Goal: Task Accomplishment & Management: Complete application form

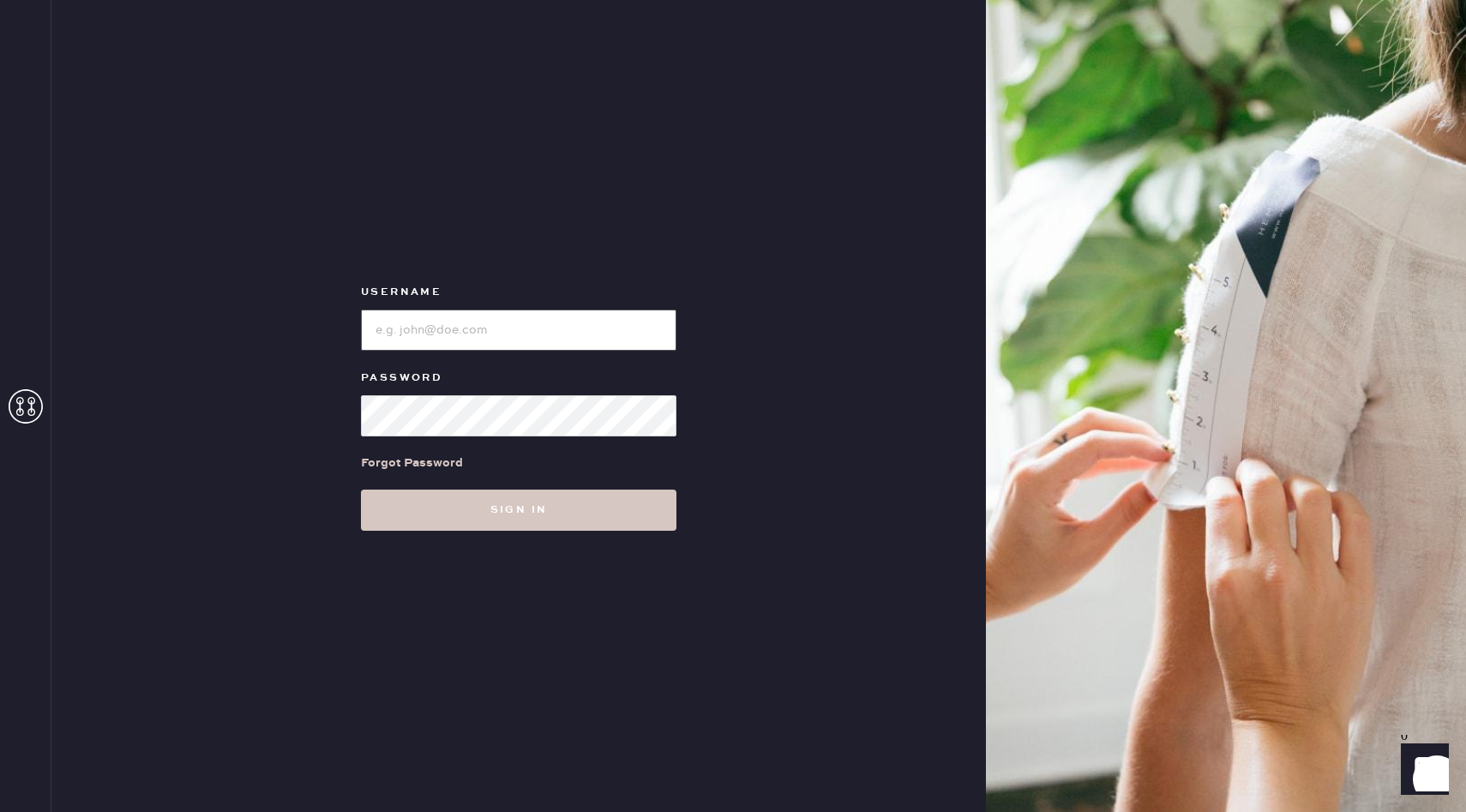
type input "reformationwhiteplains"
click at [339, 491] on div "Username Password Forgot Password Sign in" at bounding box center [518, 406] width 934 height 812
click at [477, 500] on button "Sign in" at bounding box center [519, 509] width 315 height 41
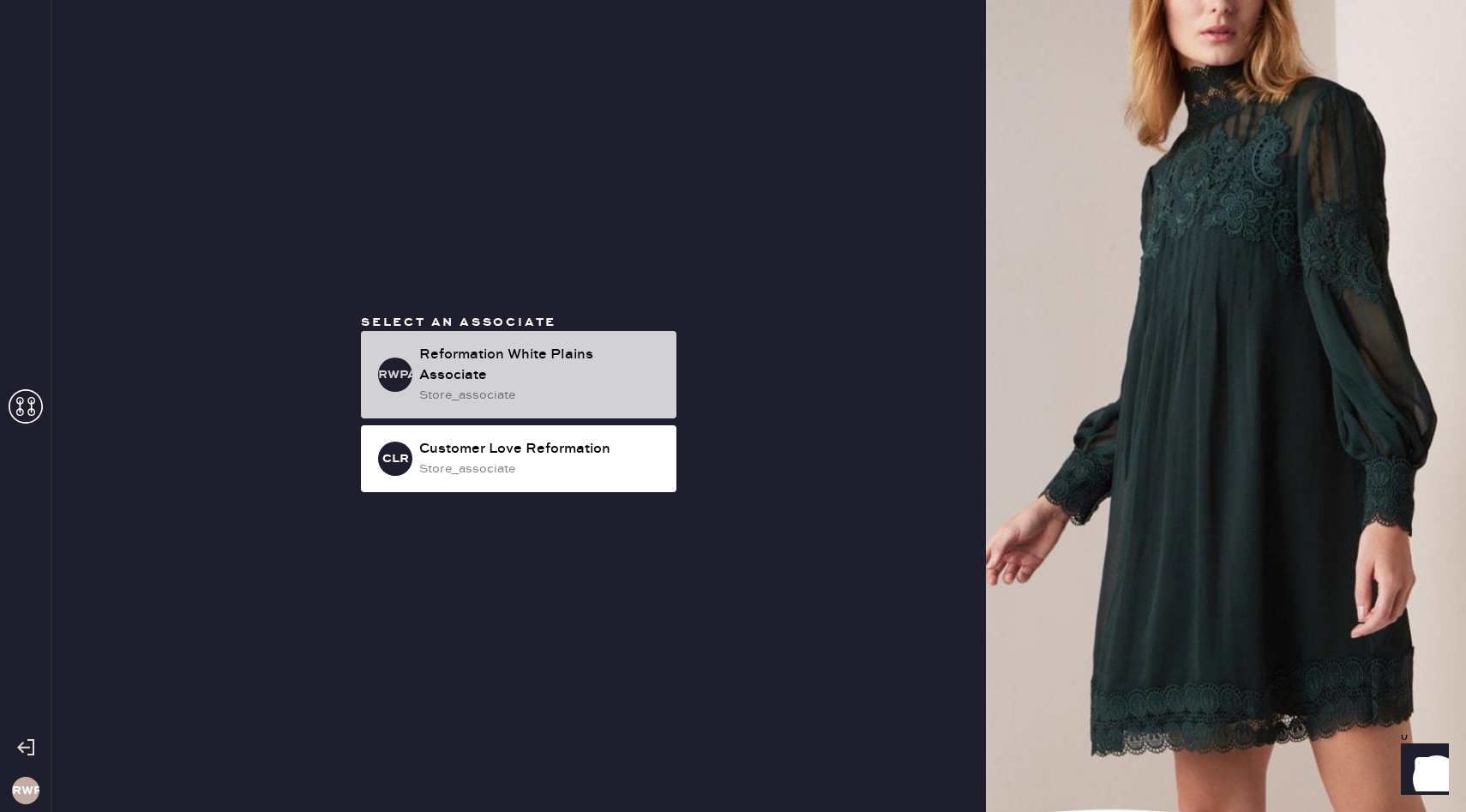
click at [543, 368] on div "Reformation White Plains Associate" at bounding box center [541, 365] width 243 height 41
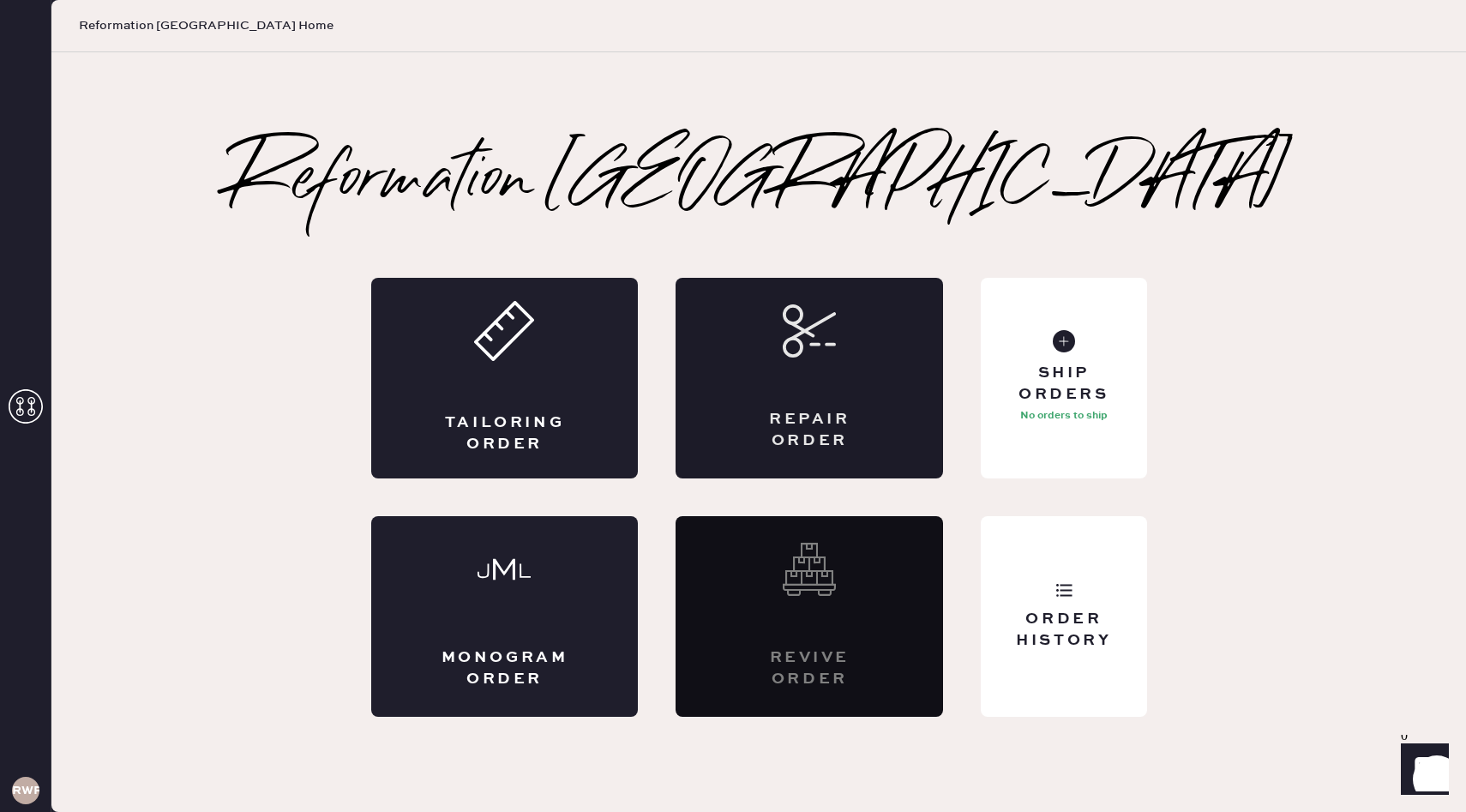
click at [759, 379] on div "Repair Order" at bounding box center [809, 378] width 267 height 200
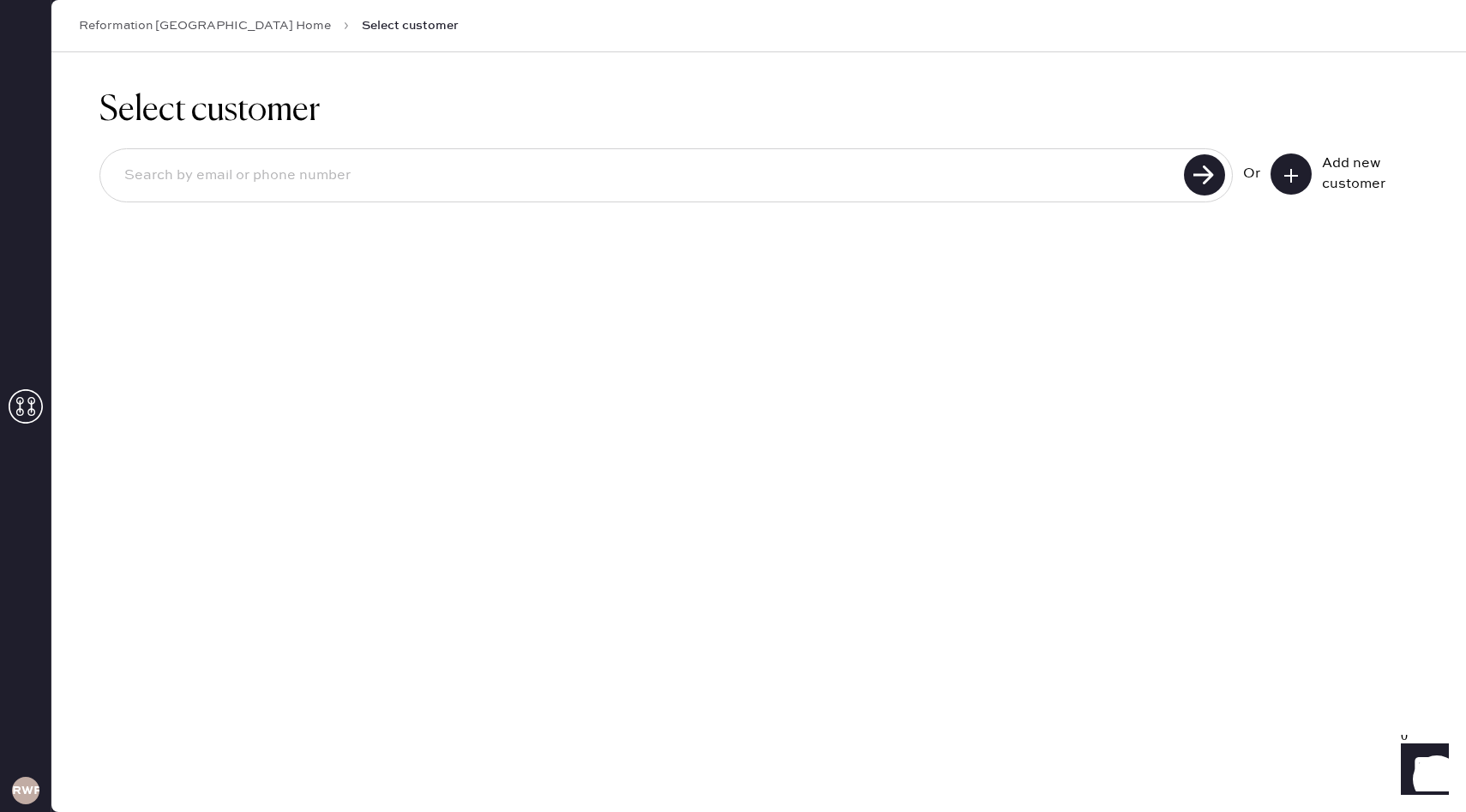
click at [866, 174] on input at bounding box center [645, 175] width 1069 height 39
type input "[EMAIL_ADDRESS][DOMAIN_NAME]"
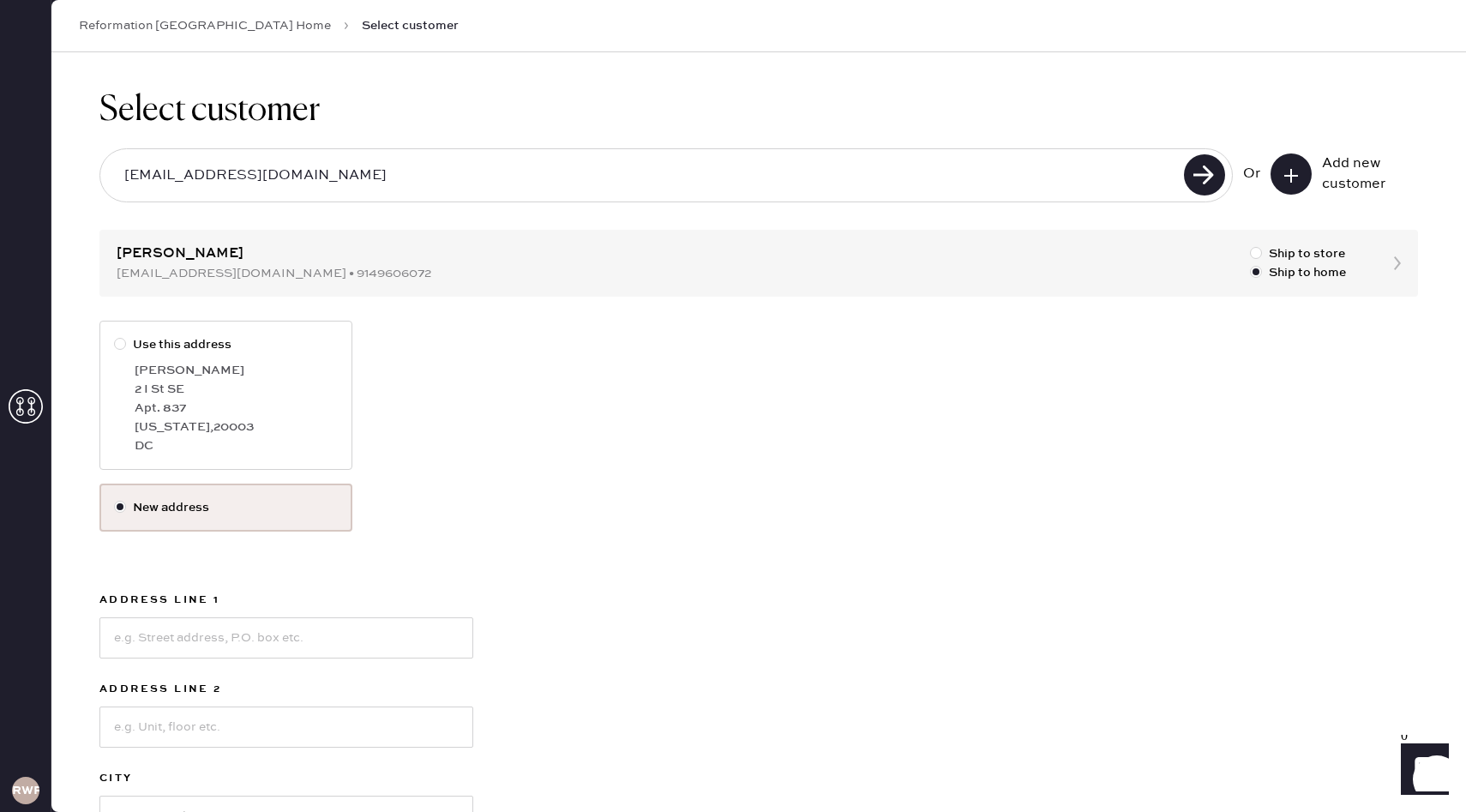
click at [306, 368] on div "[PERSON_NAME]" at bounding box center [236, 370] width 203 height 19
click at [115, 336] on input "Use this address" at bounding box center [114, 335] width 1 height 1
radio input "true"
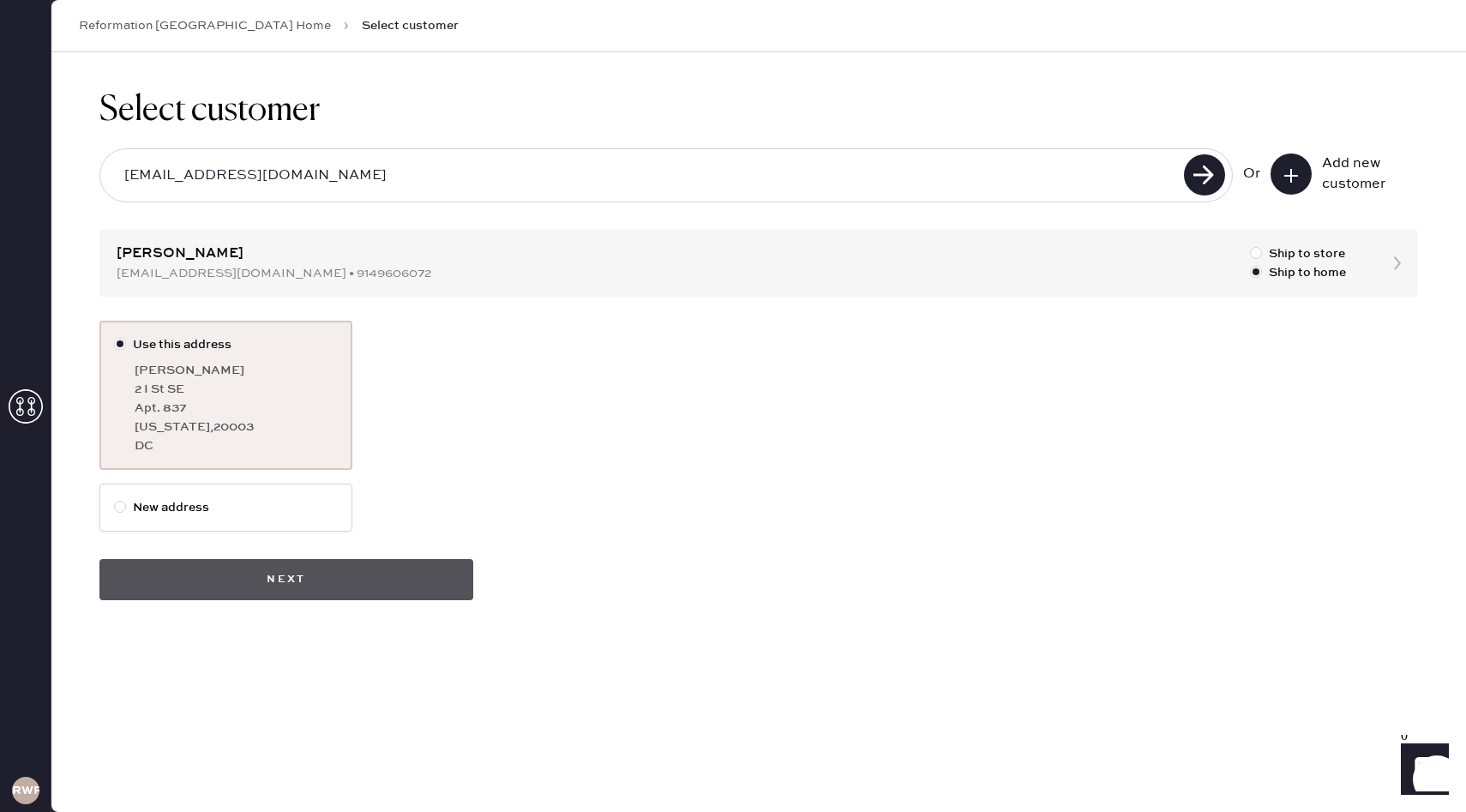
click at [368, 581] on button "Next" at bounding box center [286, 579] width 374 height 41
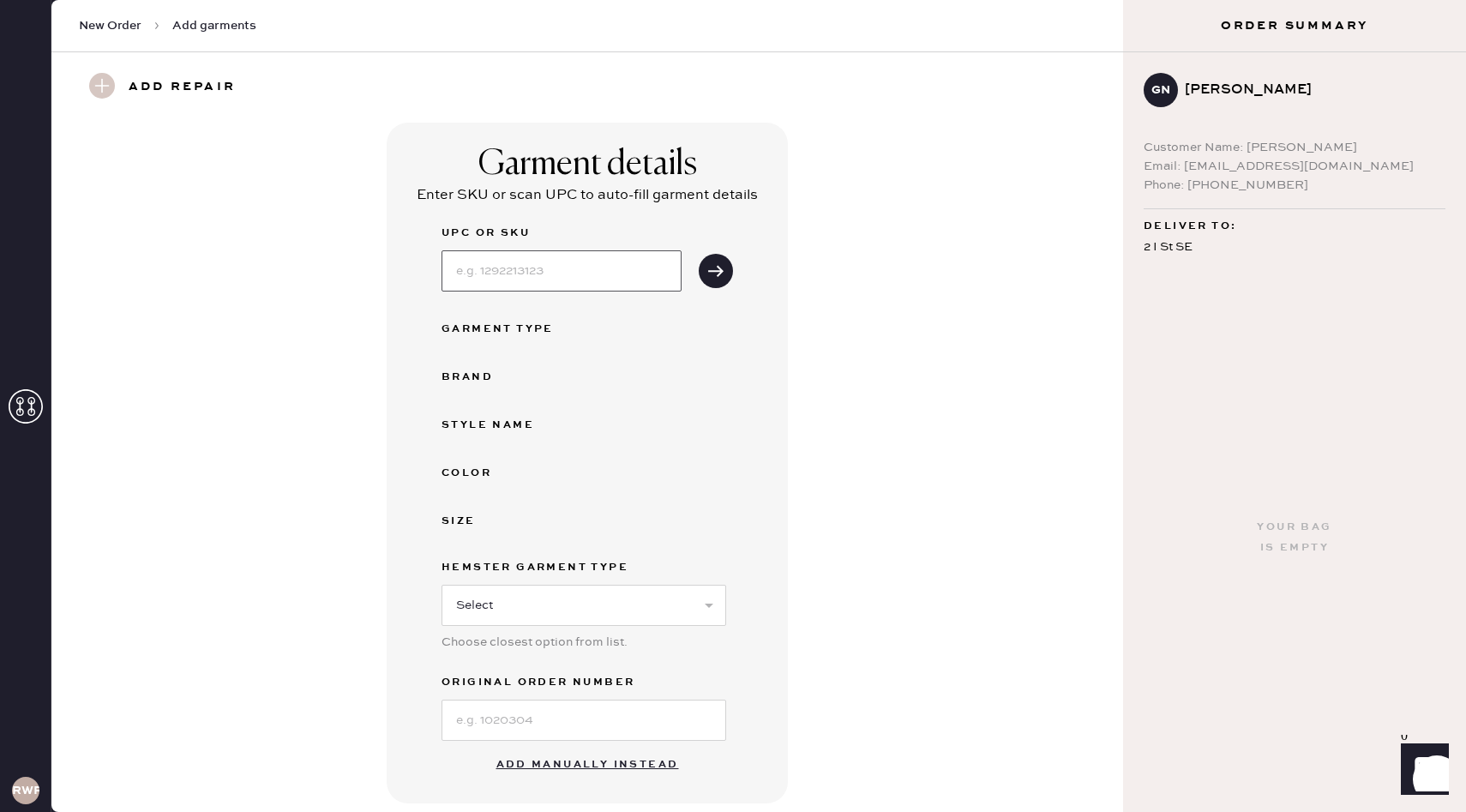
click at [497, 280] on input at bounding box center [561, 271] width 240 height 41
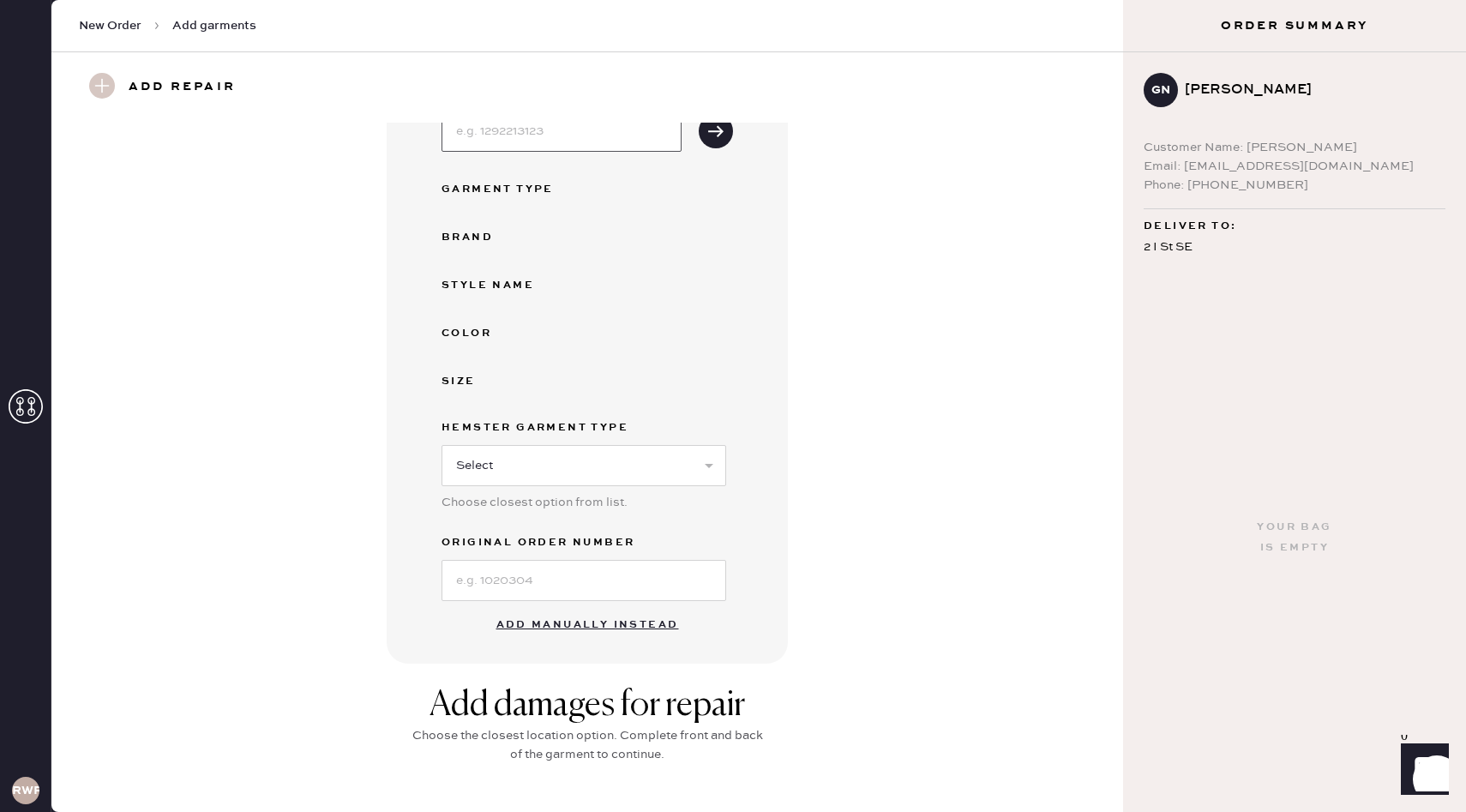
scroll to position [140, 0]
click at [544, 622] on button "Add manually instead" at bounding box center [587, 624] width 203 height 35
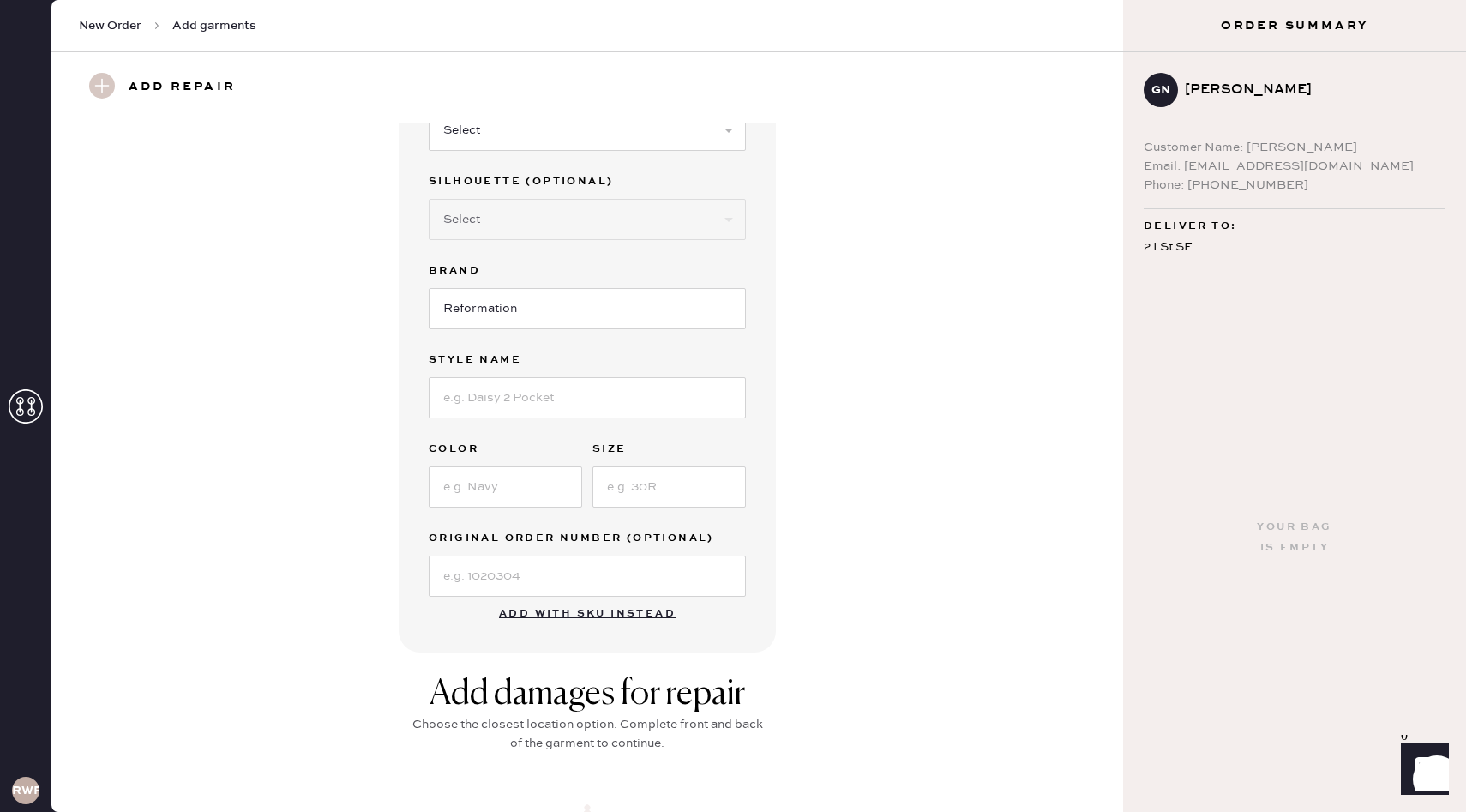
scroll to position [0, 0]
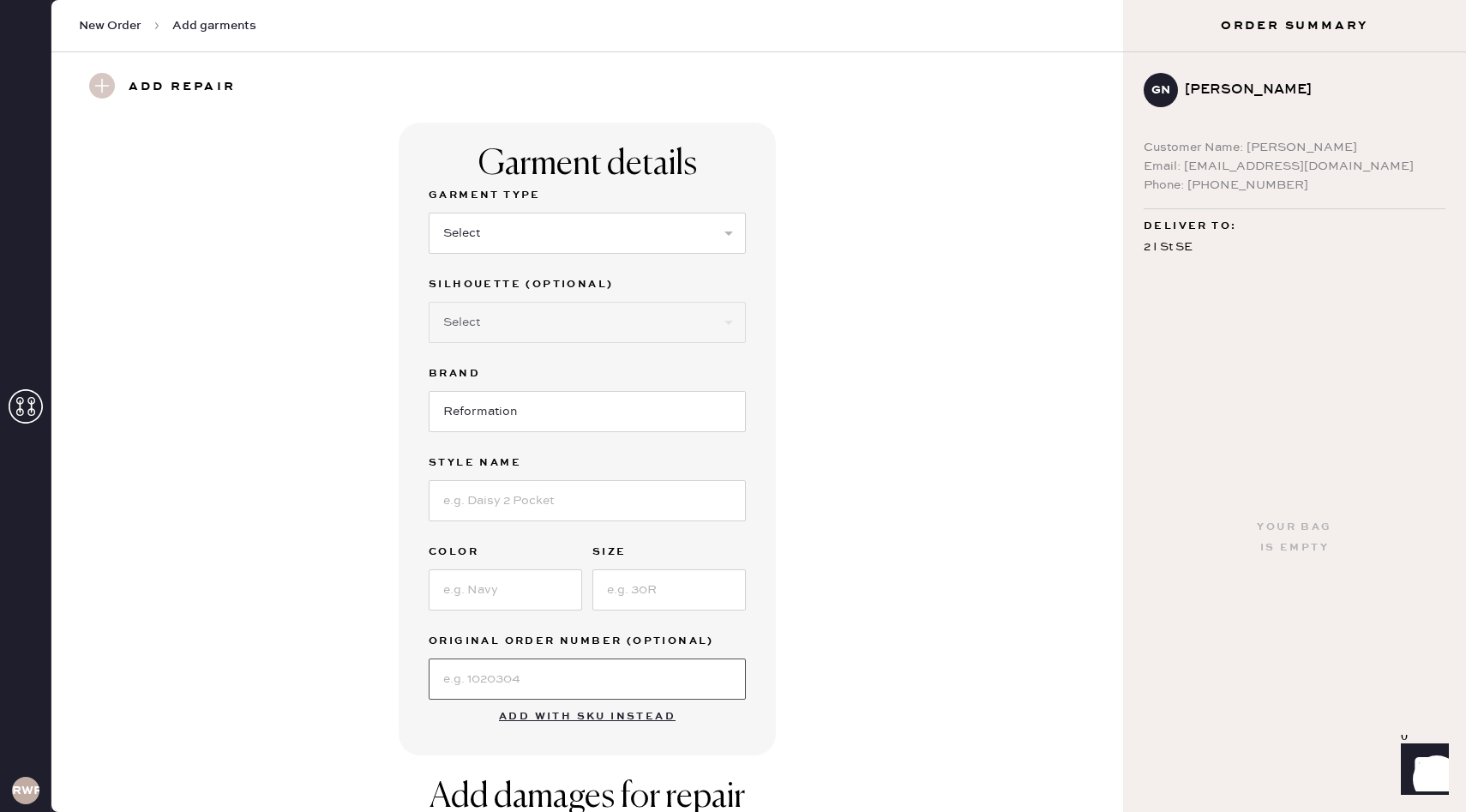
click at [480, 690] on input at bounding box center [587, 678] width 317 height 41
type input "A"
type input "S27577479"
click at [515, 238] on select "Select Basic Skirt Jeans Leggings Pants Shorts Basic Sleeved Dress Basic Sleeve…" at bounding box center [587, 232] width 317 height 41
select select "7"
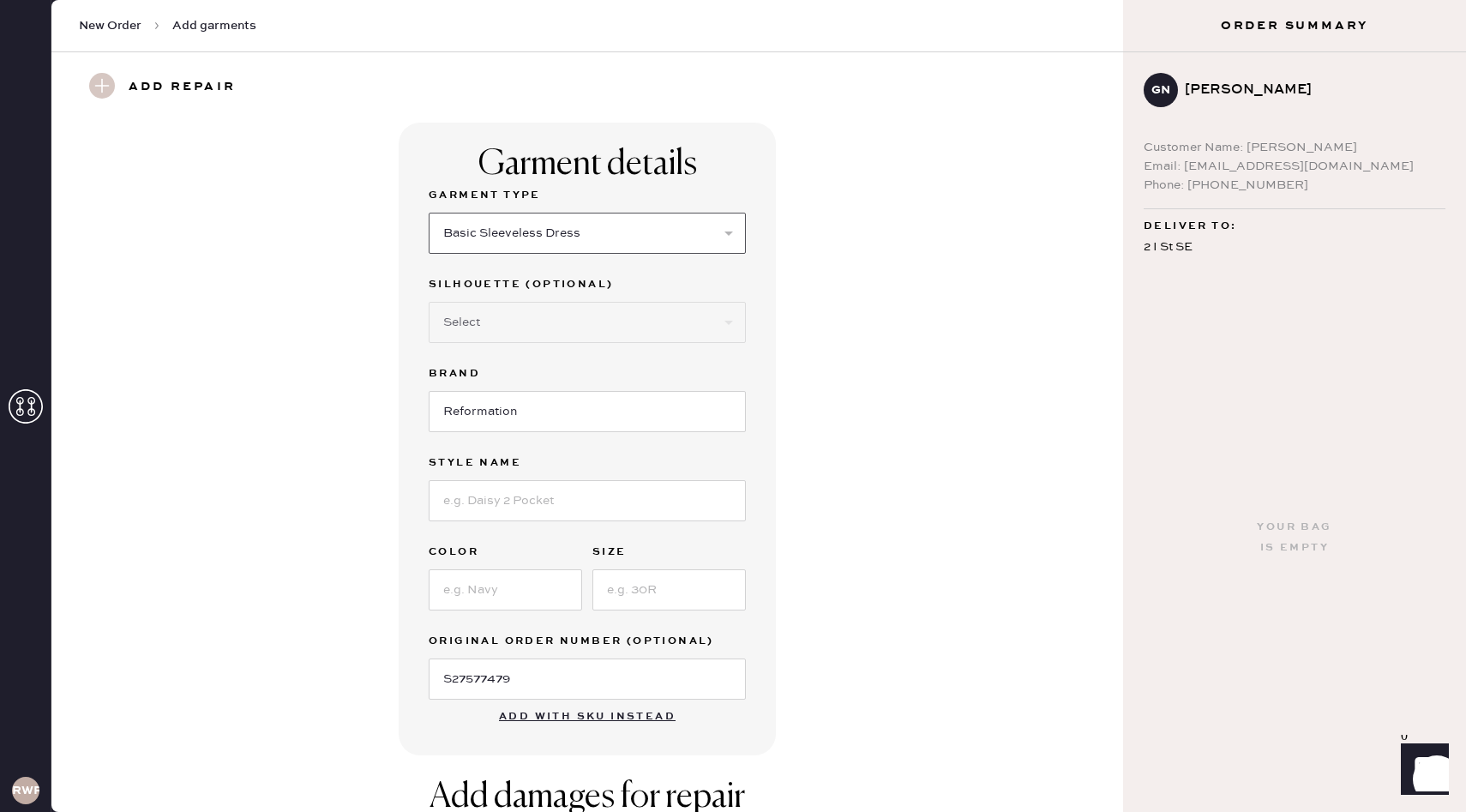
click at [428, 212] on select "Select Basic Skirt Jeans Leggings Pants Shorts Basic Sleeved Dress Basic Sleeve…" at bounding box center [587, 232] width 317 height 41
click at [487, 509] on input at bounding box center [587, 500] width 317 height 41
type input "Gael Linen Dress"
click at [455, 591] on input at bounding box center [505, 590] width 153 height 41
type input "Black"
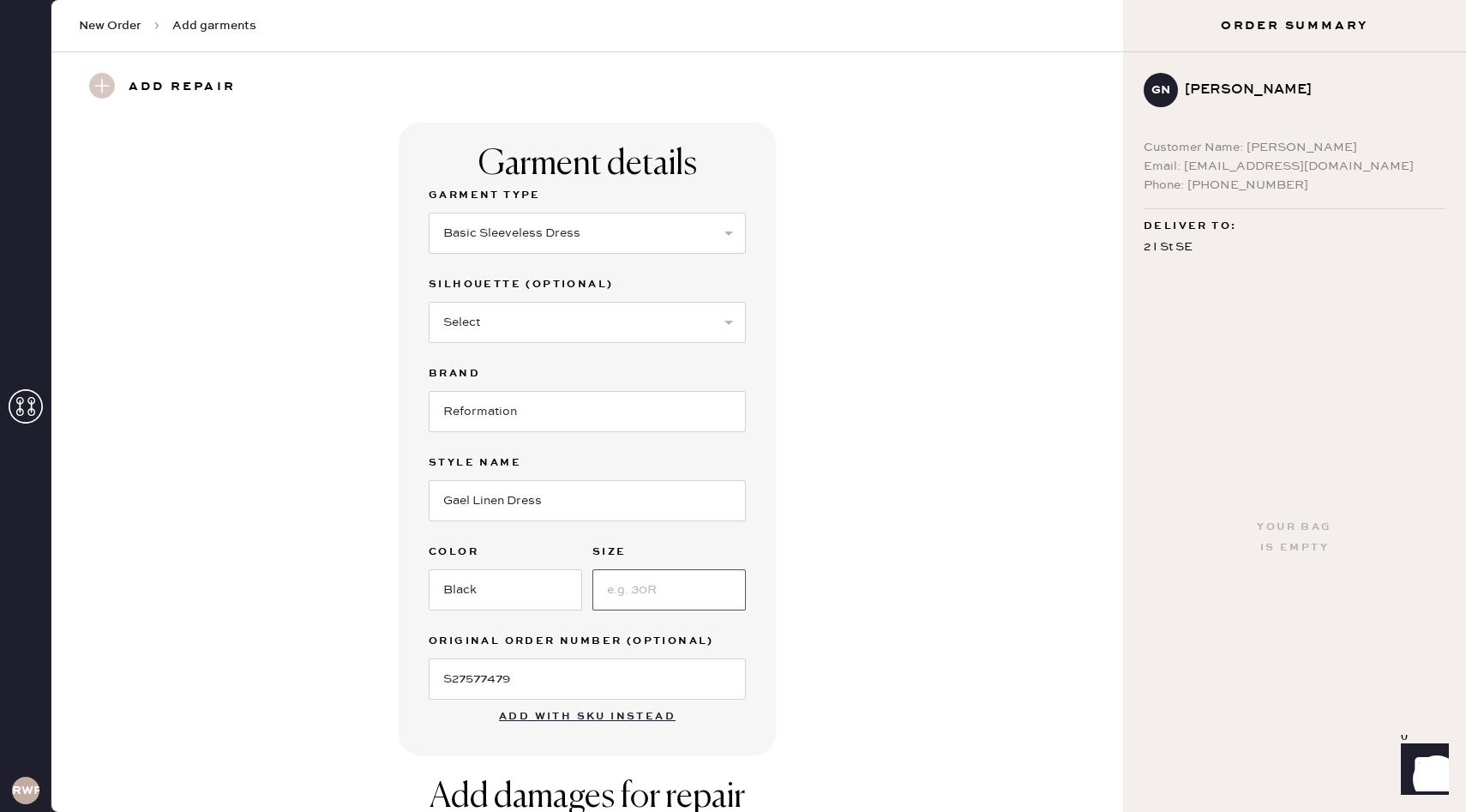
click at [658, 594] on input at bounding box center [669, 590] width 153 height 41
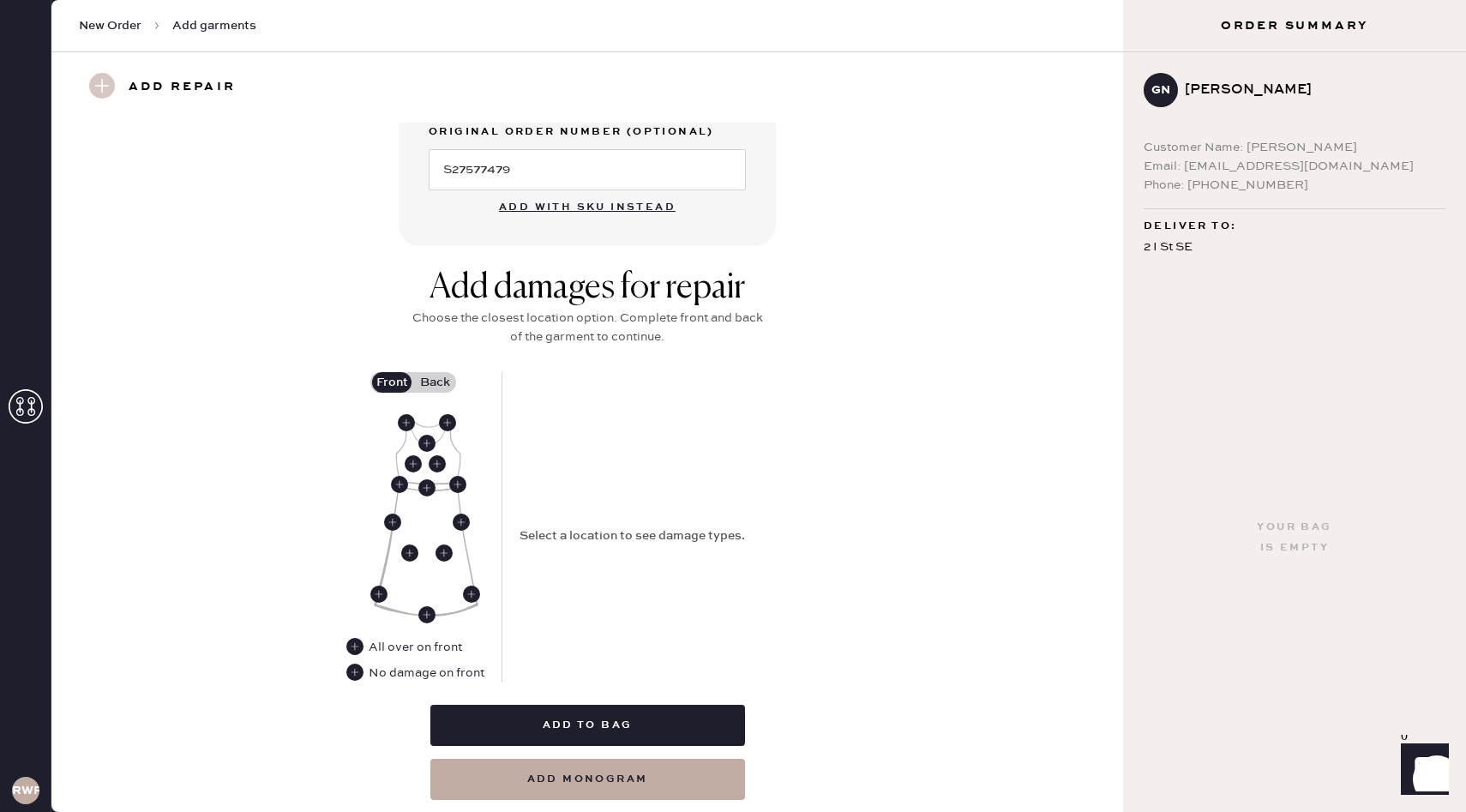
scroll to position [509, 0]
type input "6"
click at [423, 376] on label "Back" at bounding box center [434, 383] width 43 height 21
click at [435, 383] on input "Back" at bounding box center [435, 383] width 0 height 0
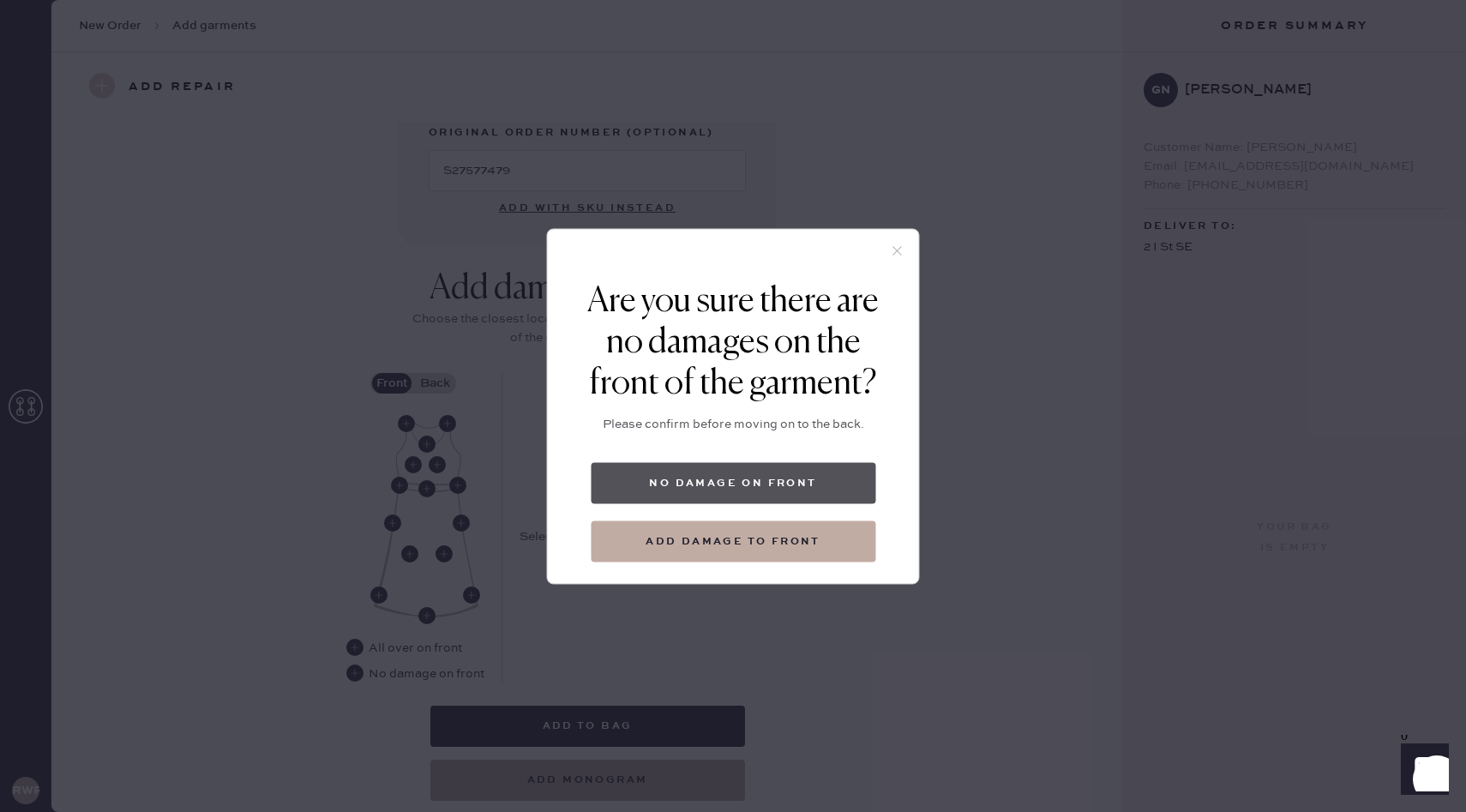
click at [792, 488] on button "No damage on front" at bounding box center [733, 482] width 284 height 41
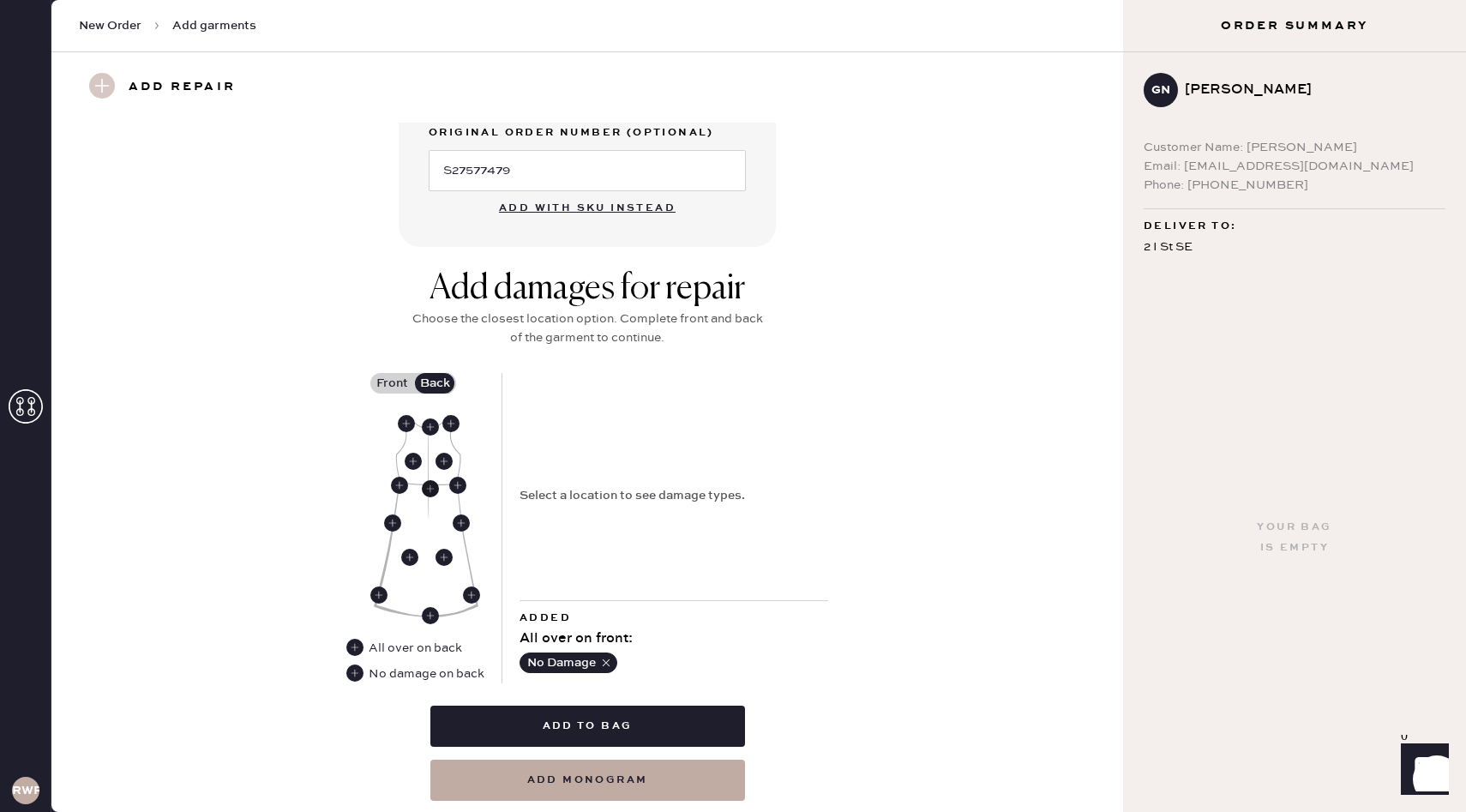
click at [429, 487] on use at bounding box center [430, 488] width 17 height 17
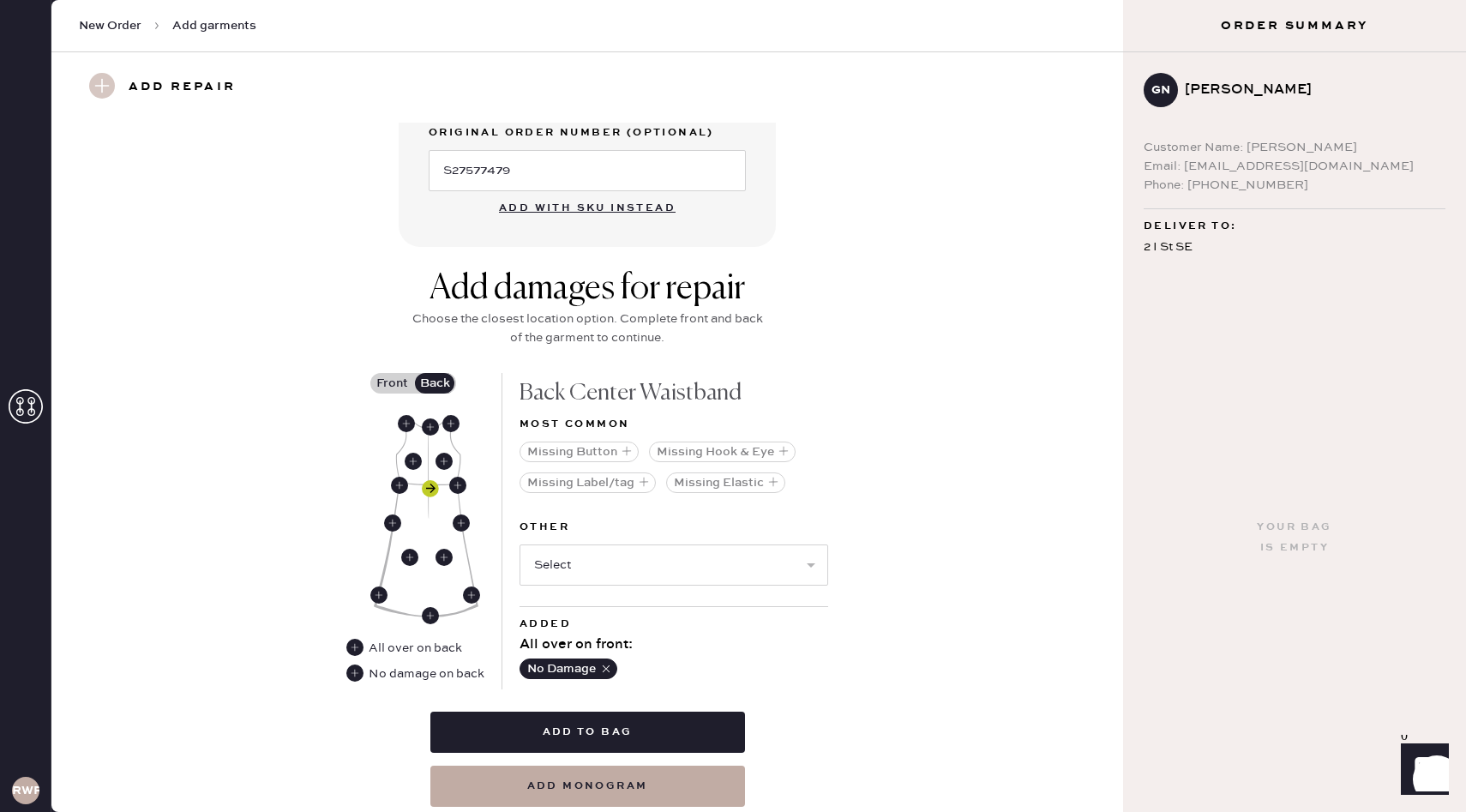
click at [430, 486] on use at bounding box center [430, 488] width 17 height 17
click at [432, 611] on use at bounding box center [430, 615] width 17 height 17
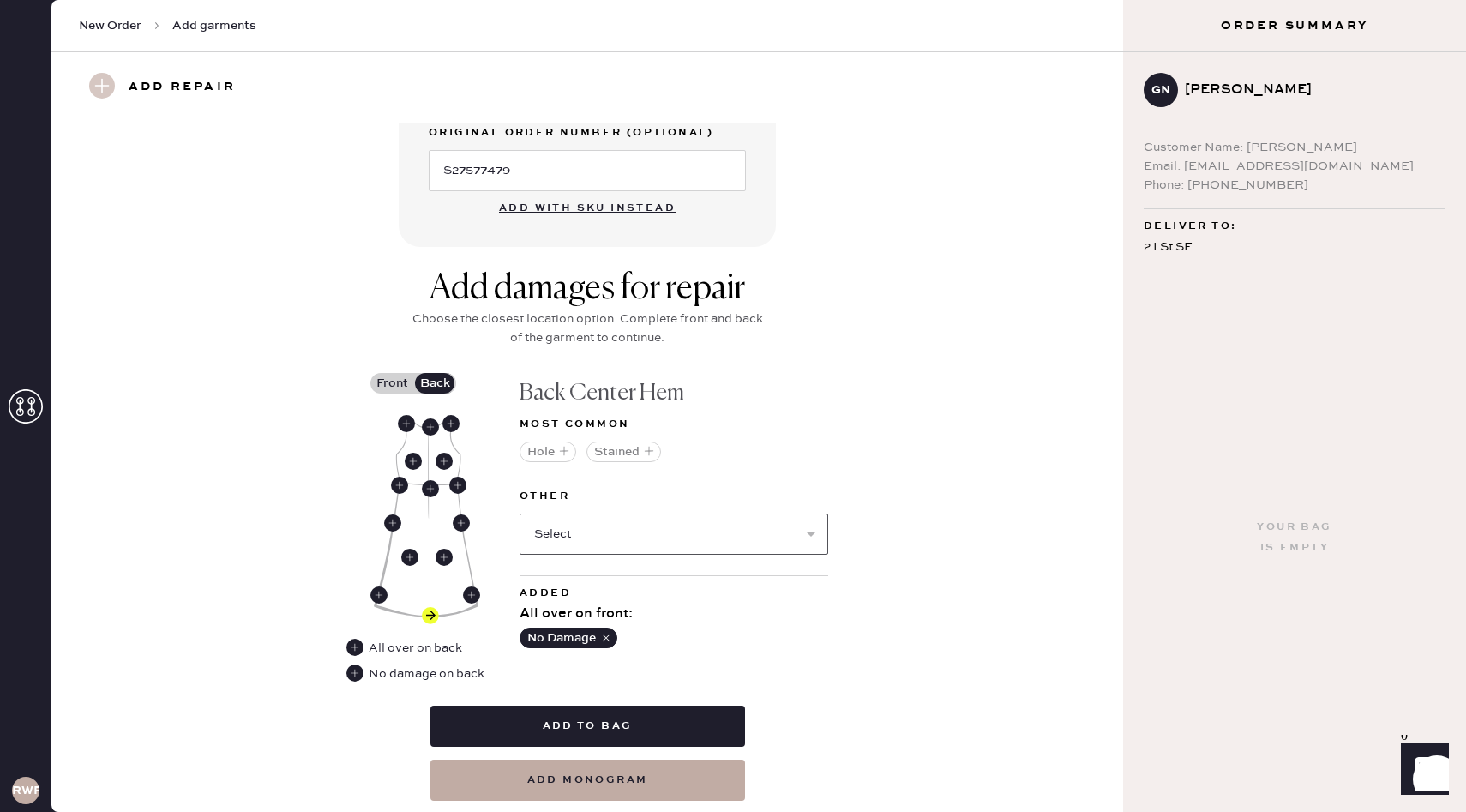
click at [583, 526] on select "Select Broken / Ripped Hem Broken Beads Broken Belt Loop Broken Button Broken C…" at bounding box center [674, 533] width 309 height 41
select select "1619"
click at [520, 513] on select "Select Broken / Ripped Hem Broken Beads Broken Belt Loop Broken Button Broken C…" at bounding box center [674, 533] width 309 height 41
select select
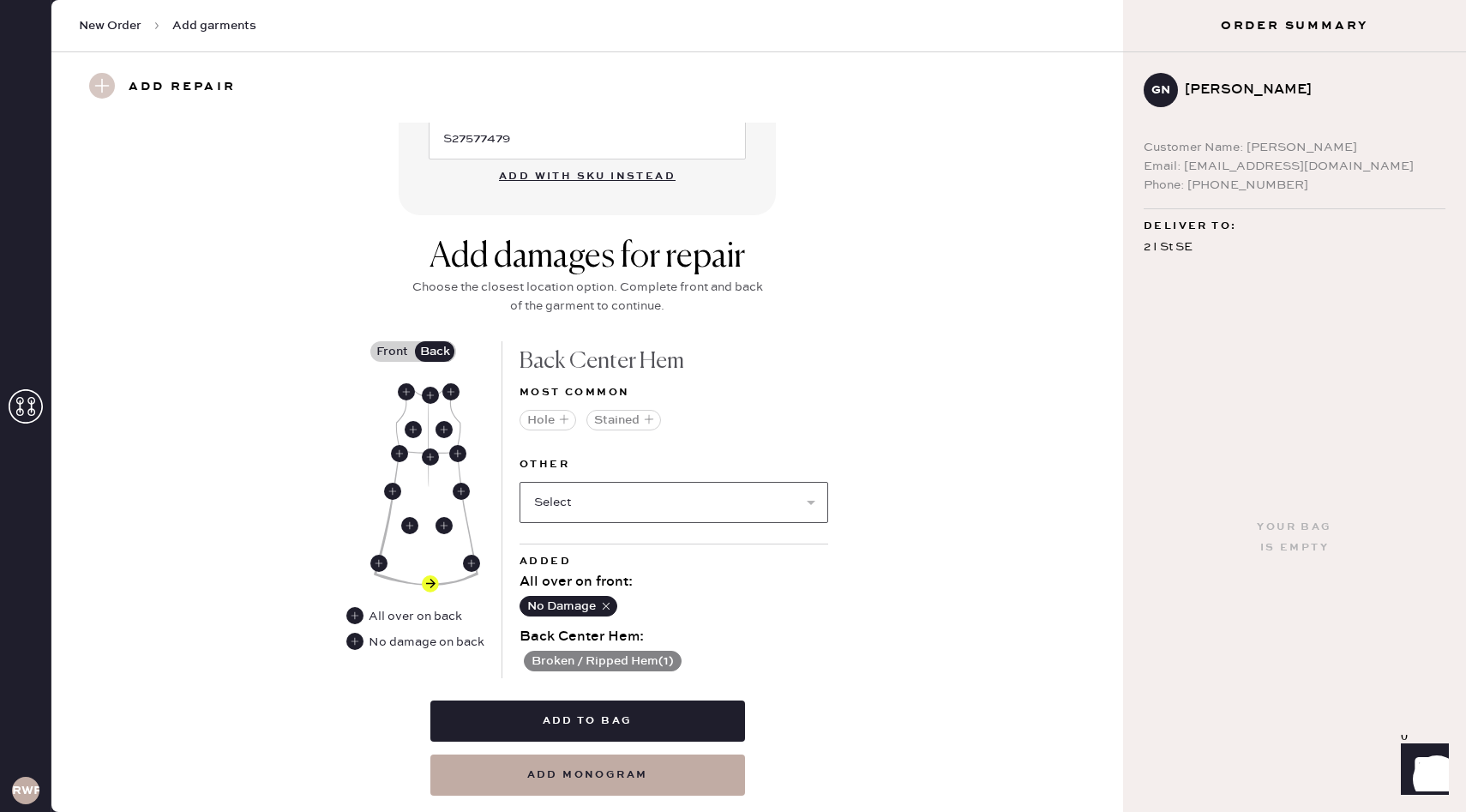
scroll to position [585, 0]
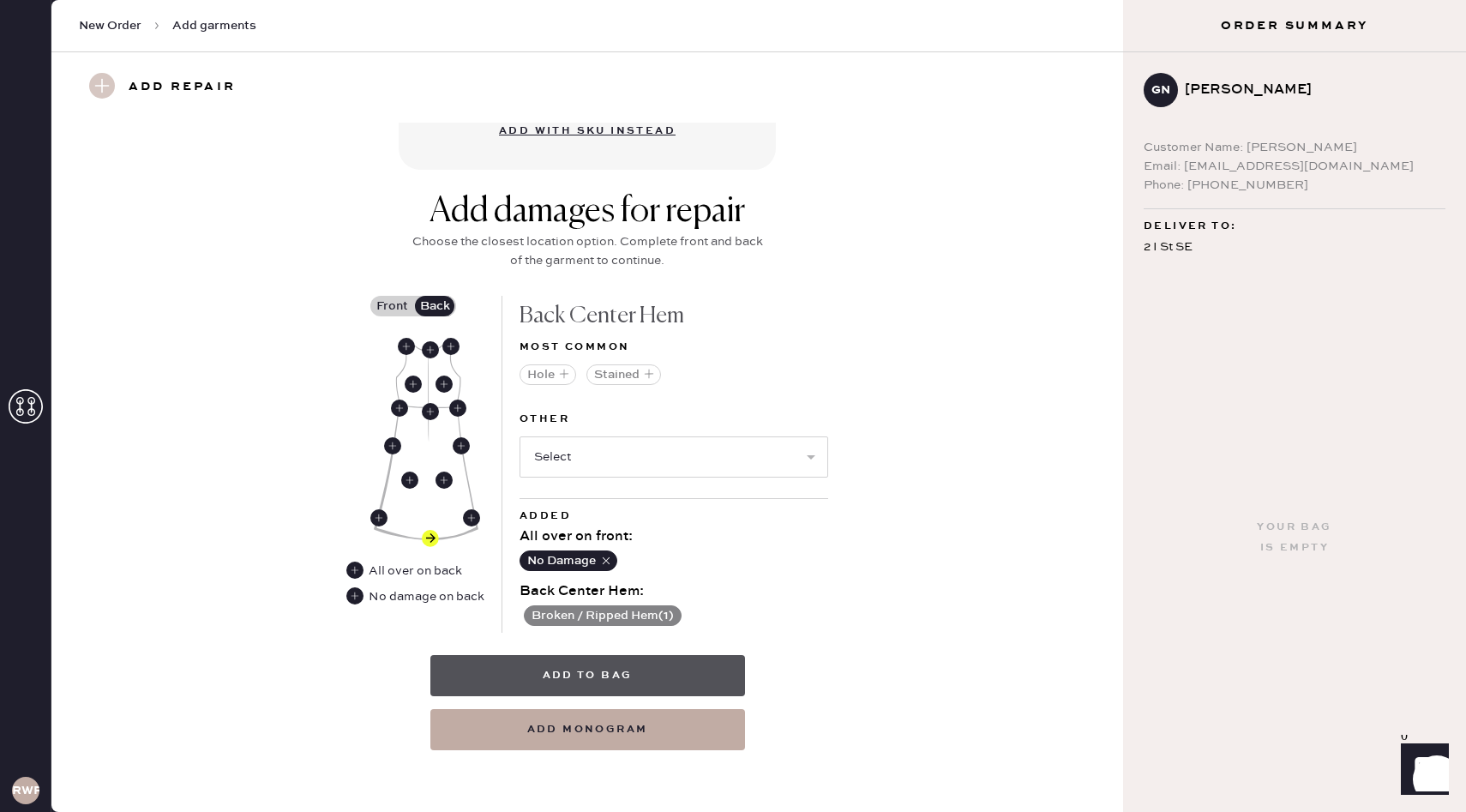
click at [624, 672] on button "Add to bag" at bounding box center [587, 675] width 315 height 41
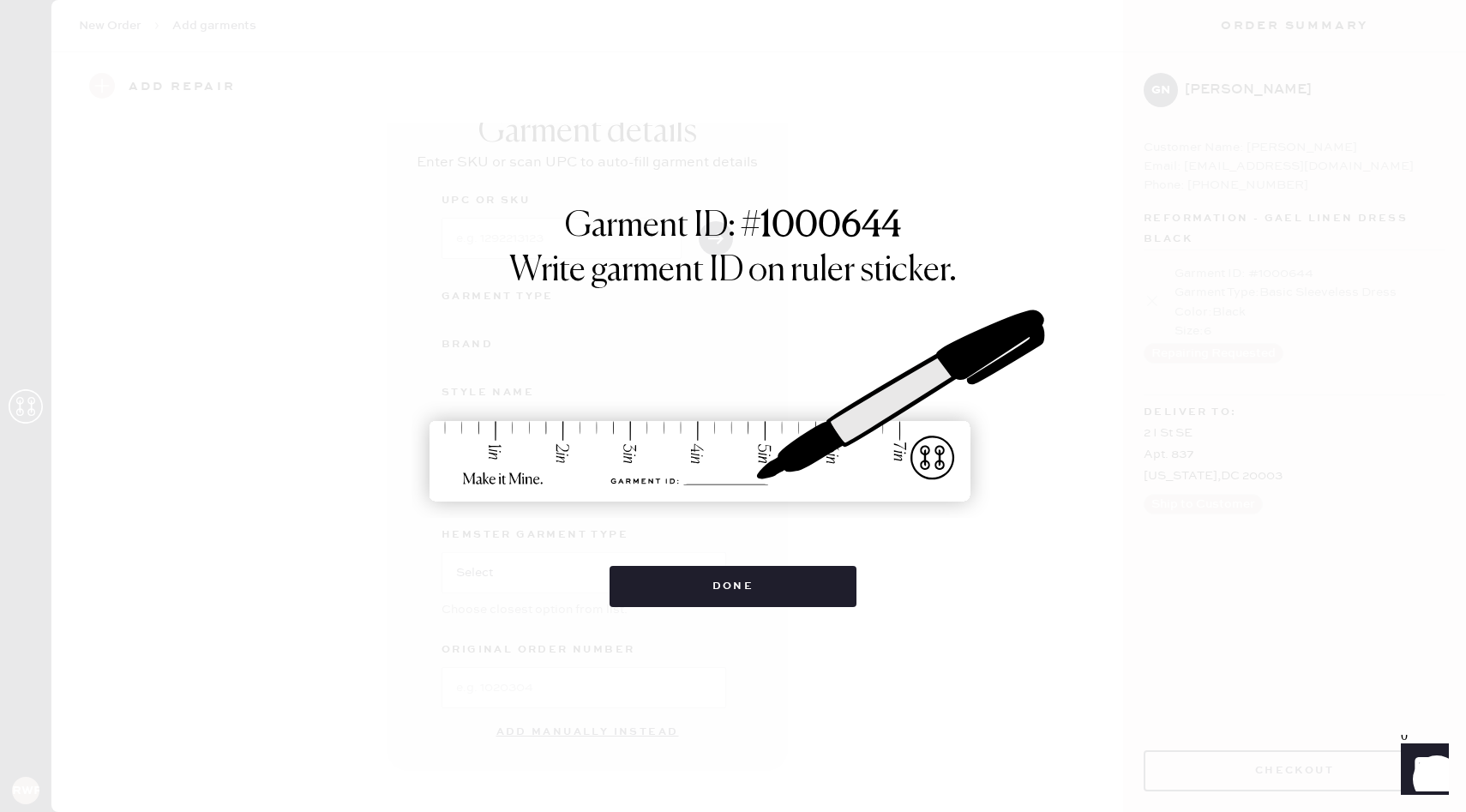
scroll to position [32, 0]
click at [747, 599] on button "Done" at bounding box center [734, 586] width 248 height 41
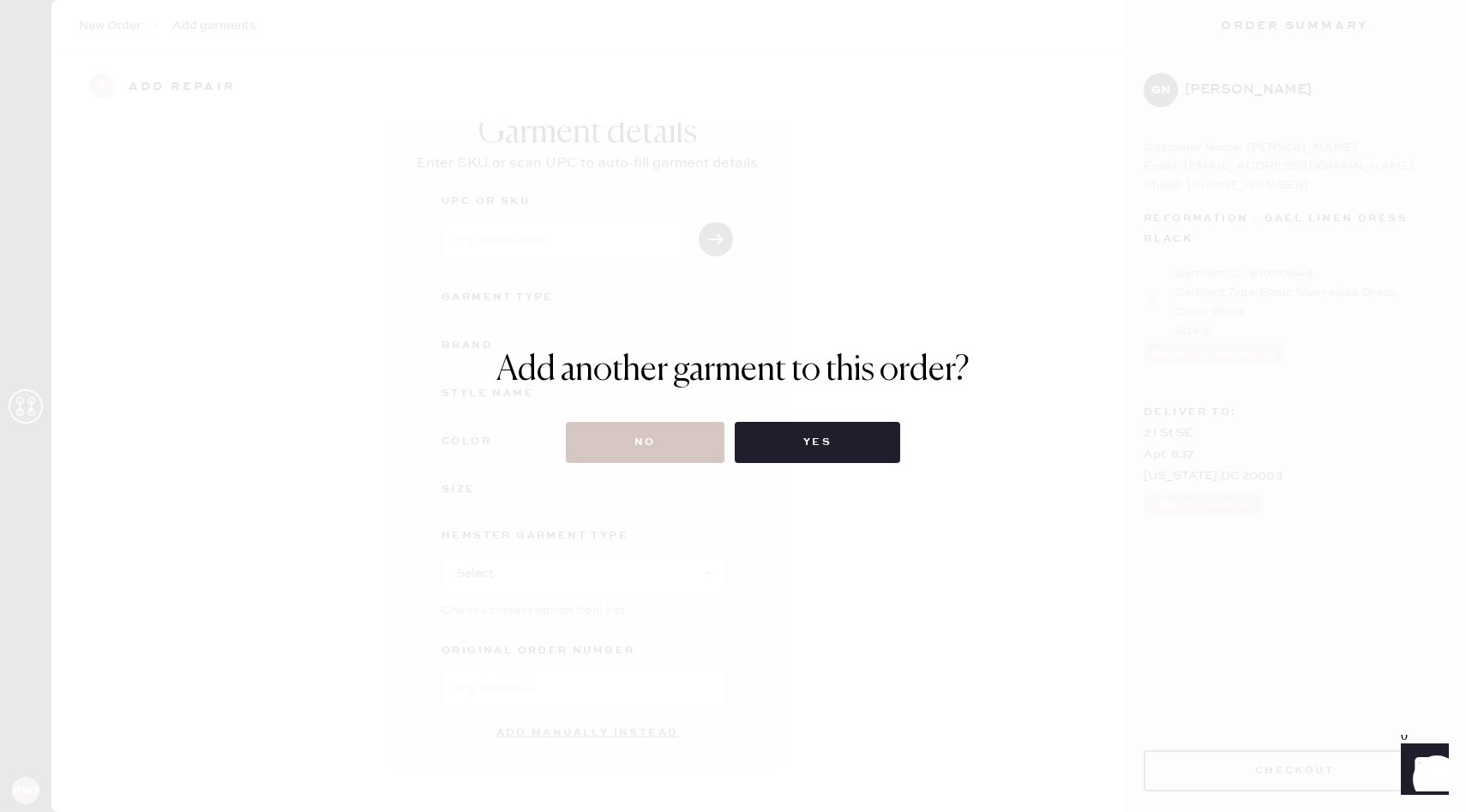
click at [747, 599] on div "Add another garment to this order? No Yes" at bounding box center [733, 406] width 1466 height 812
click at [831, 448] on button "Yes" at bounding box center [818, 442] width 166 height 41
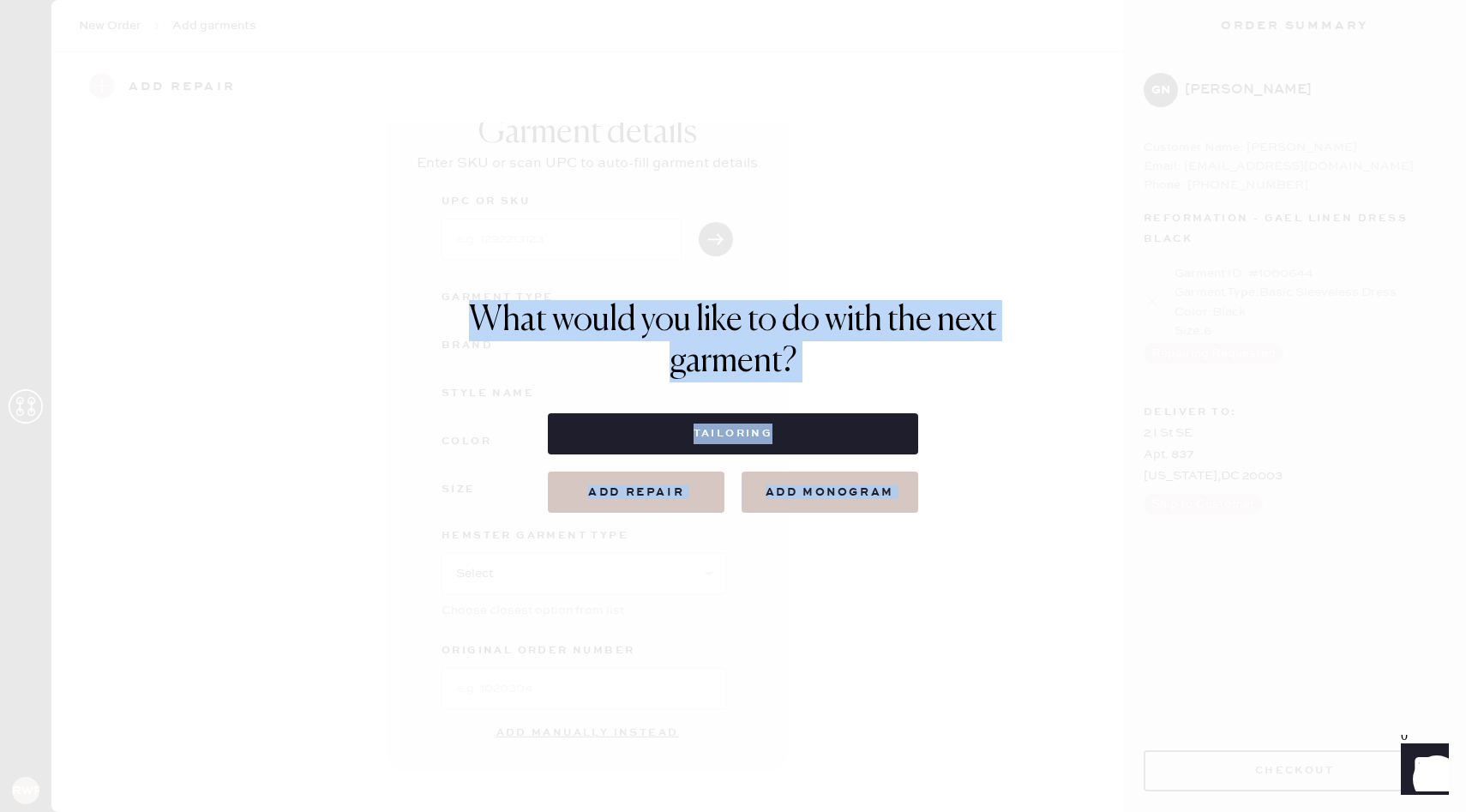
click at [693, 488] on button "Add repair" at bounding box center [636, 491] width 177 height 41
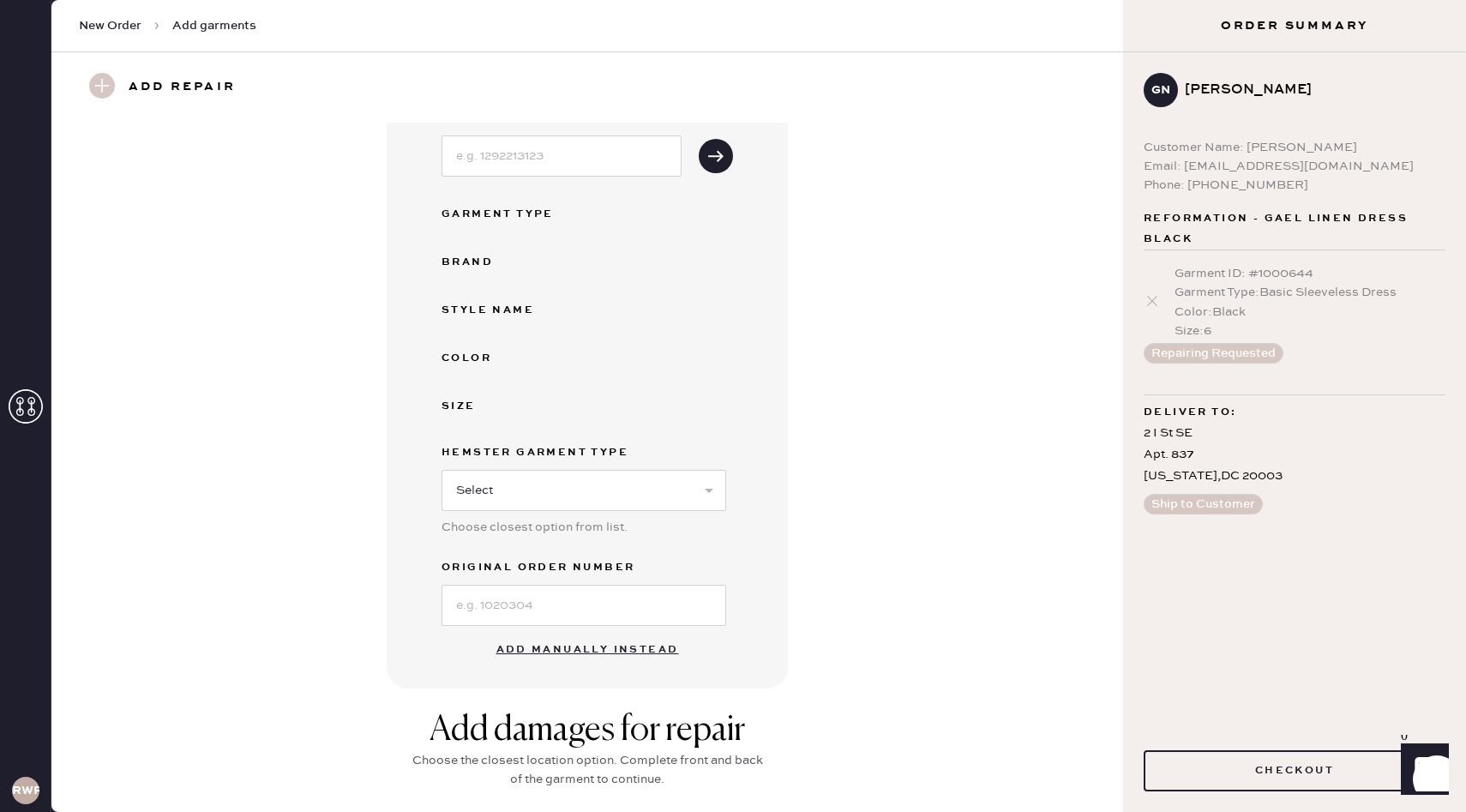
scroll to position [0, 0]
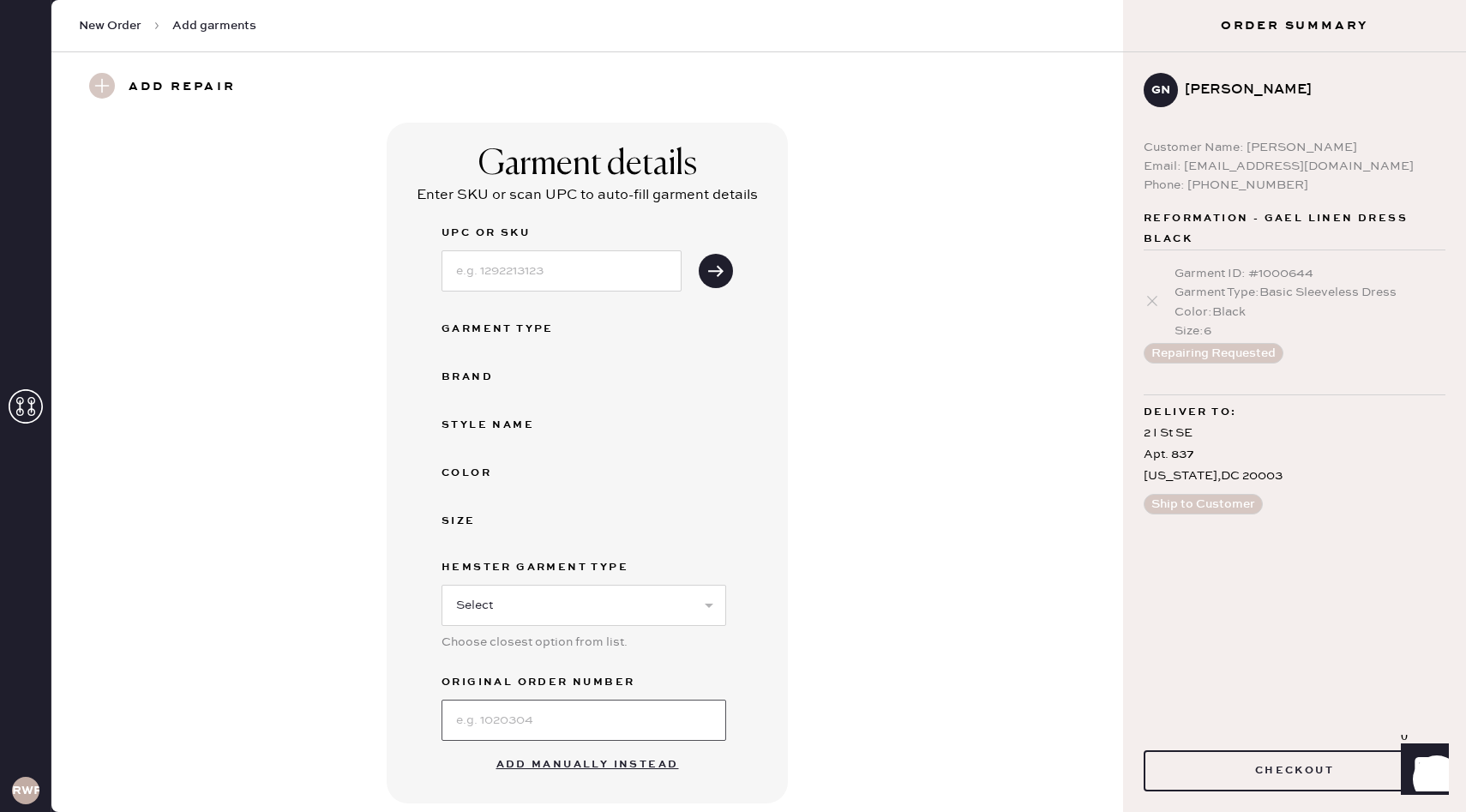
click at [564, 714] on input at bounding box center [583, 720] width 284 height 41
type input "S25976616"
click at [821, 554] on div "Garment details Enter SKU or scan UPC to auto-fill garment details UPC or SKU G…" at bounding box center [587, 463] width 1010 height 681
click at [526, 275] on input at bounding box center [561, 271] width 240 height 41
click at [500, 276] on input at bounding box center [561, 271] width 240 height 41
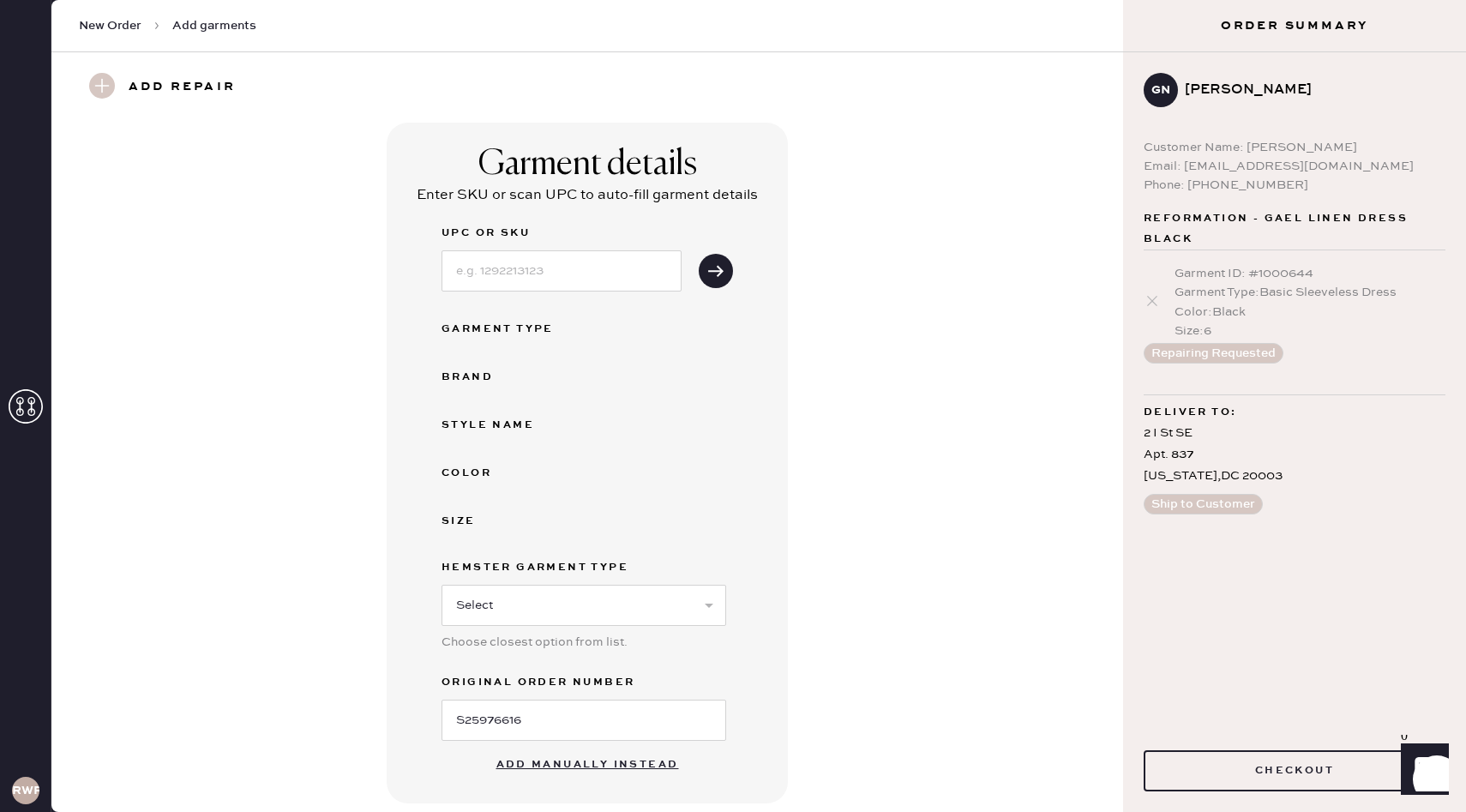
click at [571, 765] on button "Add manually instead" at bounding box center [587, 765] width 203 height 35
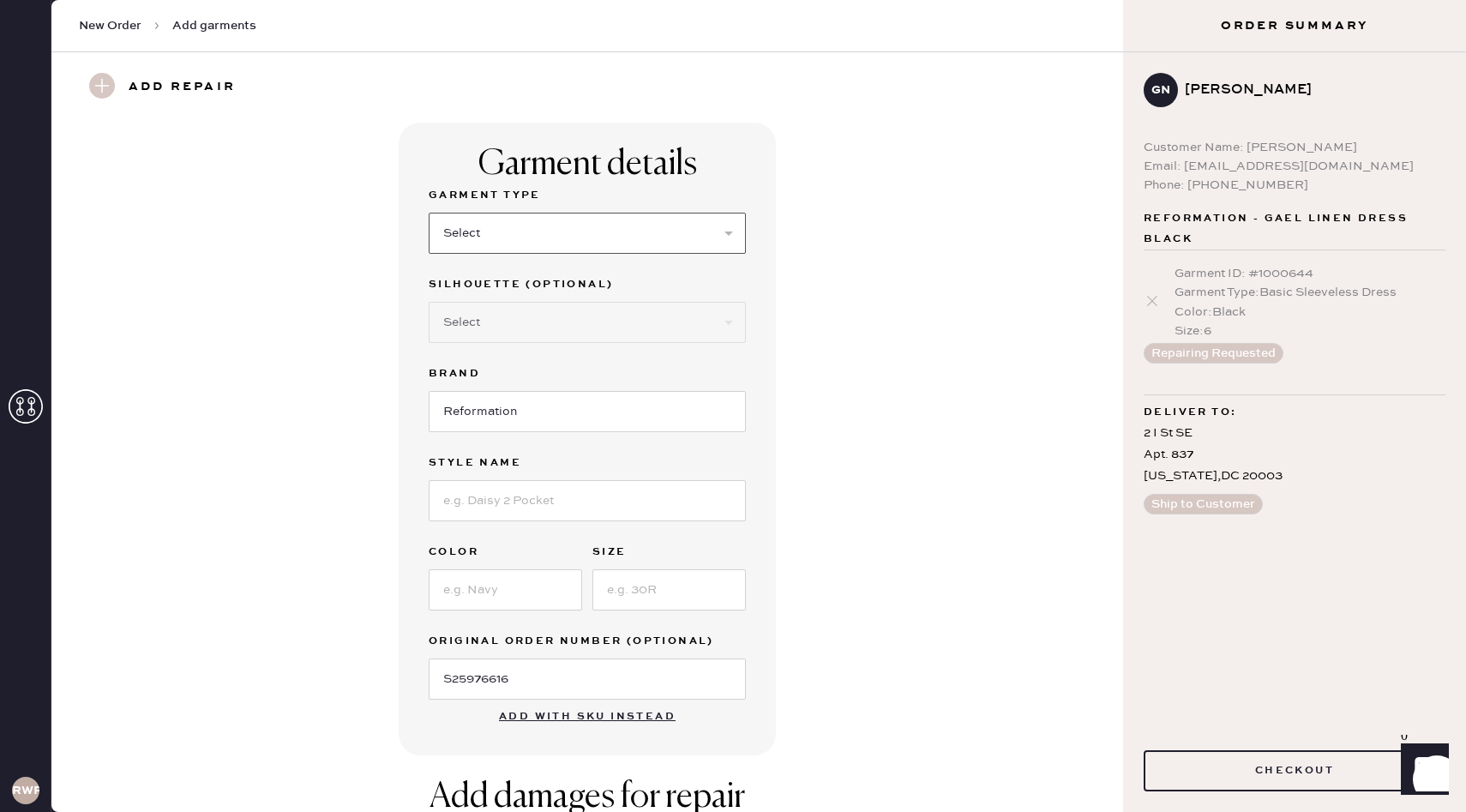
click at [483, 226] on select "Select Basic Skirt Jeans Leggings Pants Shorts Basic Sleeved Dress Basic Sleeve…" at bounding box center [587, 232] width 317 height 41
select select "7"
click at [428, 212] on select "Select Basic Skirt Jeans Leggings Pants Shorts Basic Sleeved Dress Basic Sleeve…" at bounding box center [587, 232] width 317 height 41
click at [553, 324] on select "Select Maxi Dress Midi Dress Mini Dress Other" at bounding box center [587, 322] width 317 height 41
select select "31"
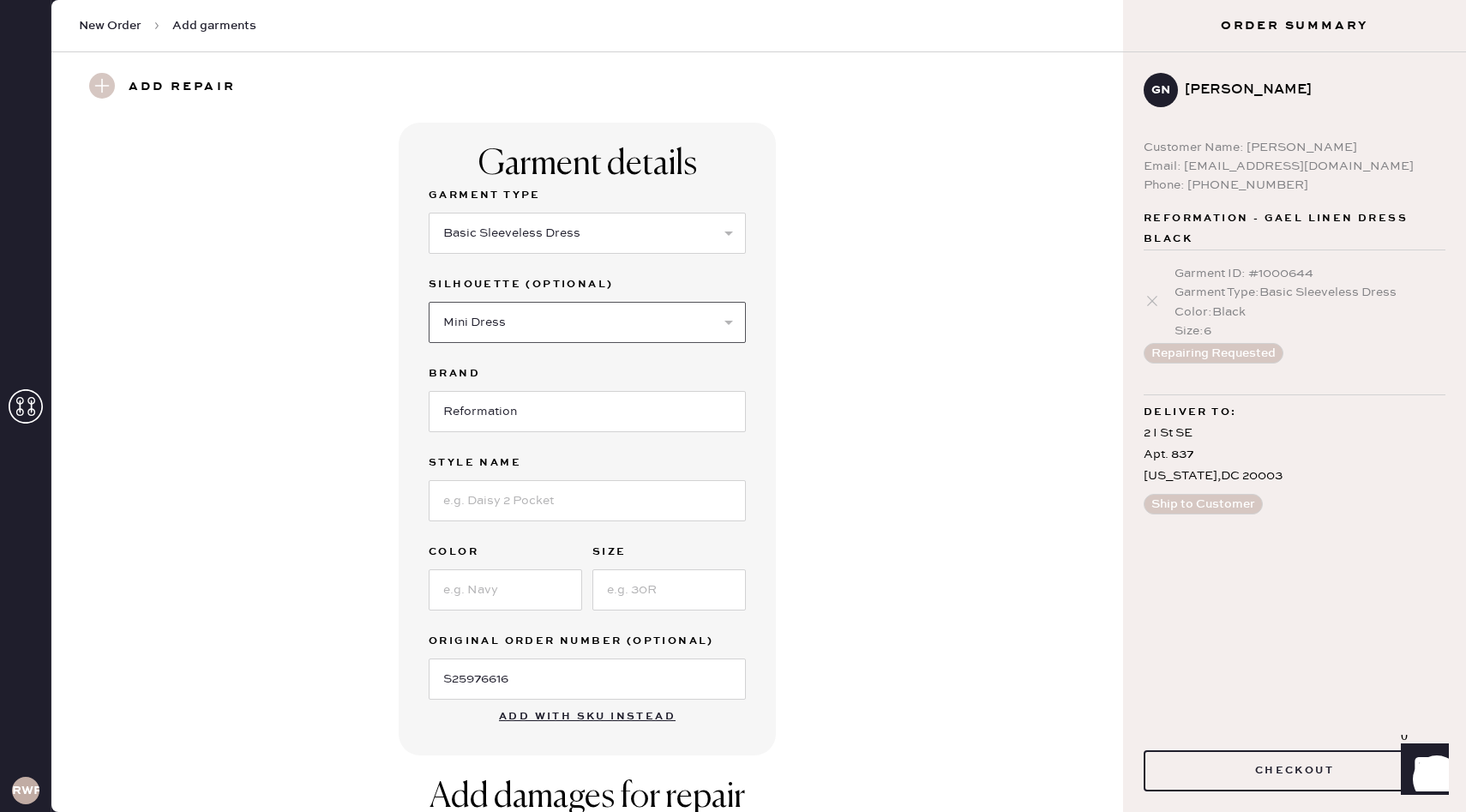
click at [428, 302] on select "Select Maxi Dress Midi Dress Mini Dress Other" at bounding box center [587, 322] width 317 height 41
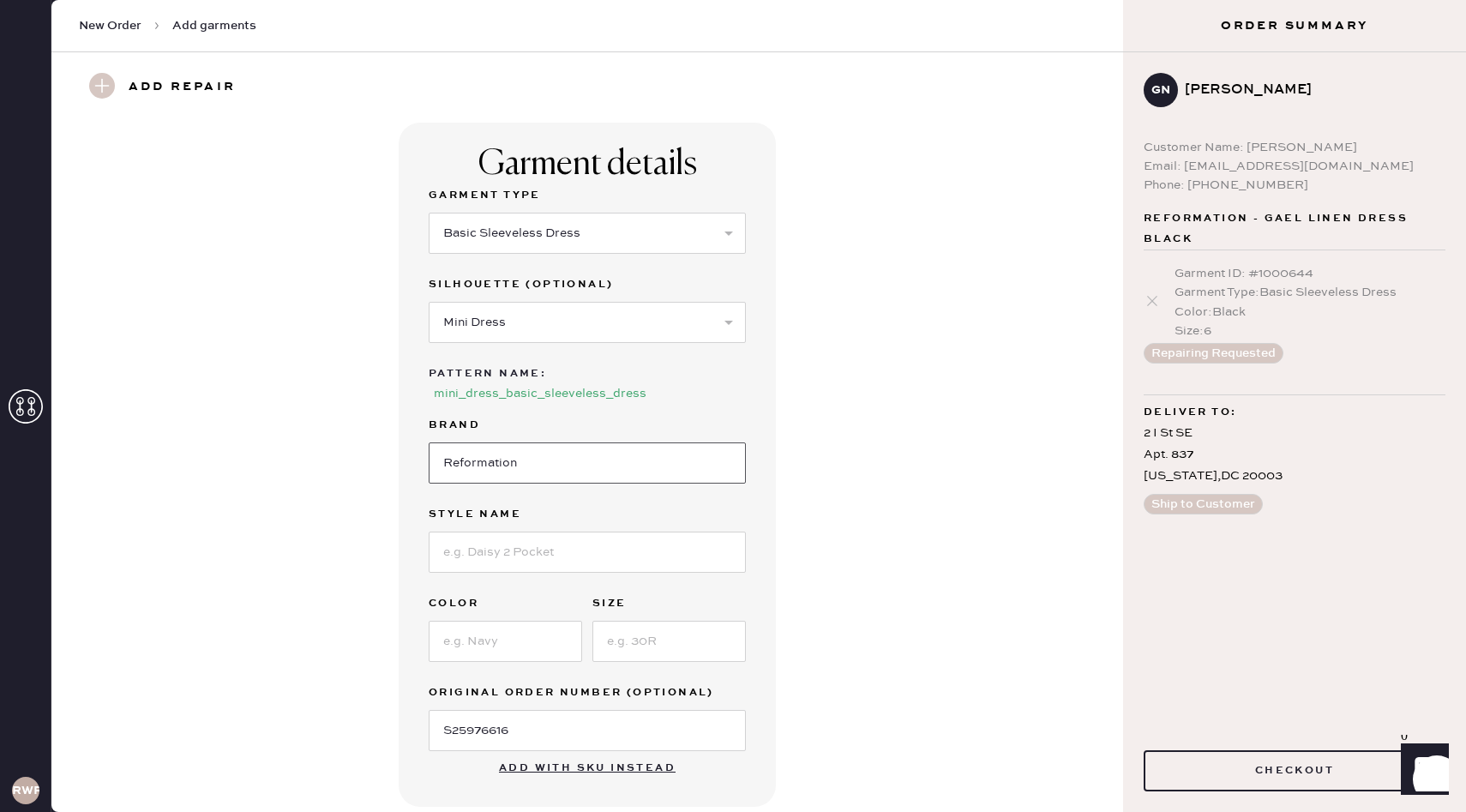
click at [556, 455] on input "Reformation" at bounding box center [587, 462] width 317 height 41
click at [539, 555] on input at bounding box center [587, 551] width 317 height 41
type input "[PERSON_NAME]"
click at [504, 625] on input at bounding box center [505, 641] width 153 height 41
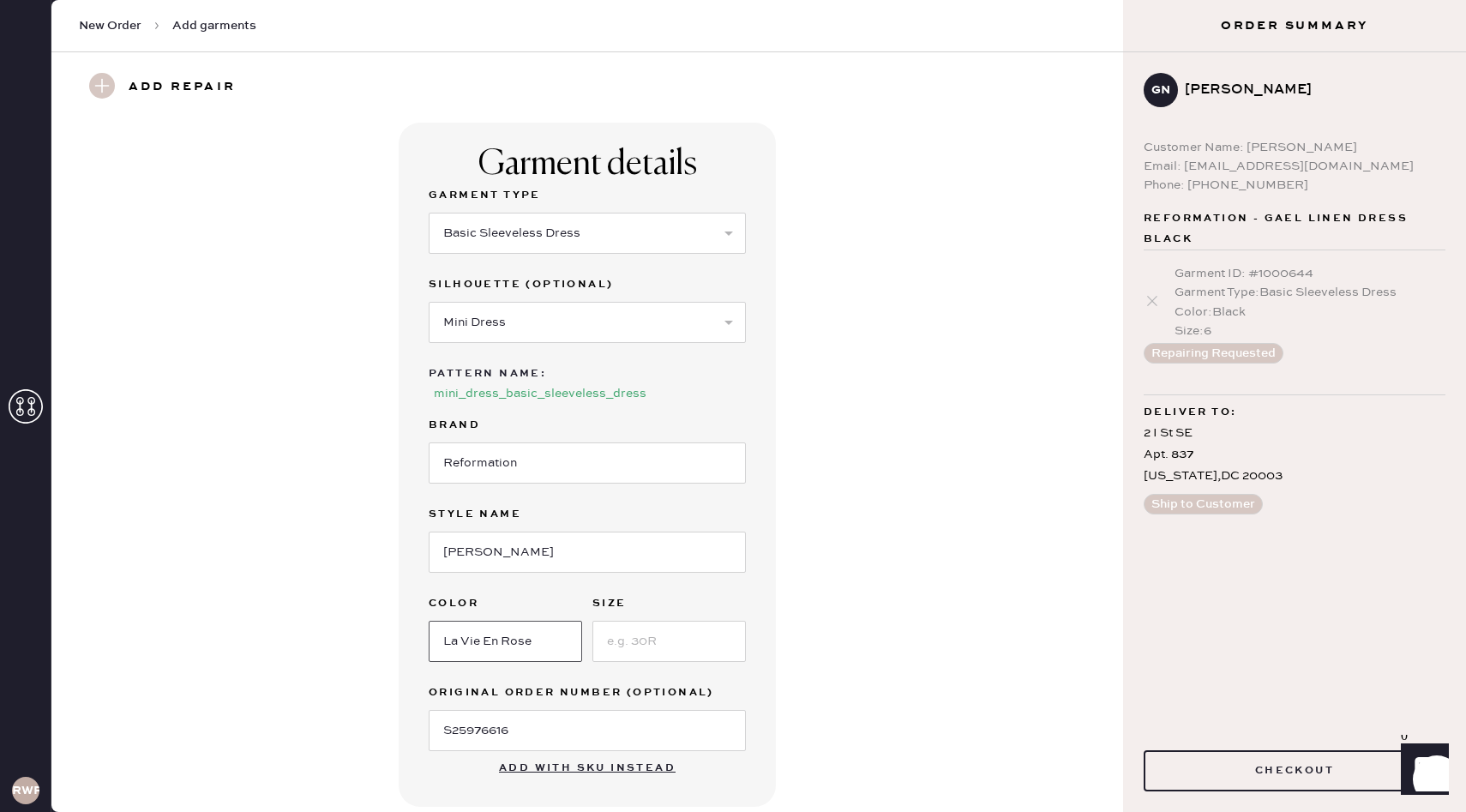
type input "La Vie En Rose"
click at [660, 640] on input at bounding box center [669, 641] width 153 height 41
type input "6"
click at [896, 552] on div "Garment details Garment Type Select Basic Skirt Jeans Leggings Pants Shorts Bas…" at bounding box center [587, 465] width 1010 height 684
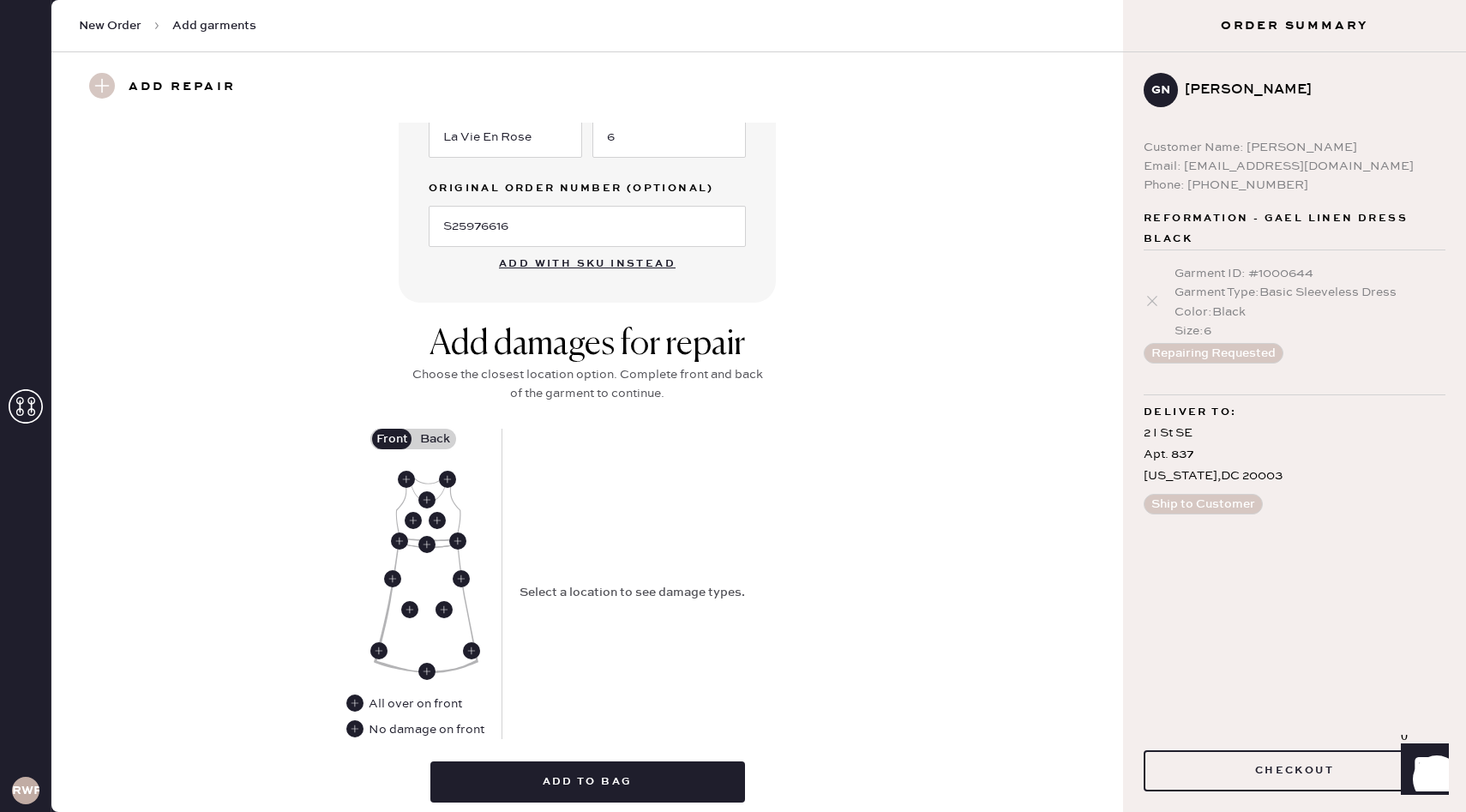
scroll to position [525, 0]
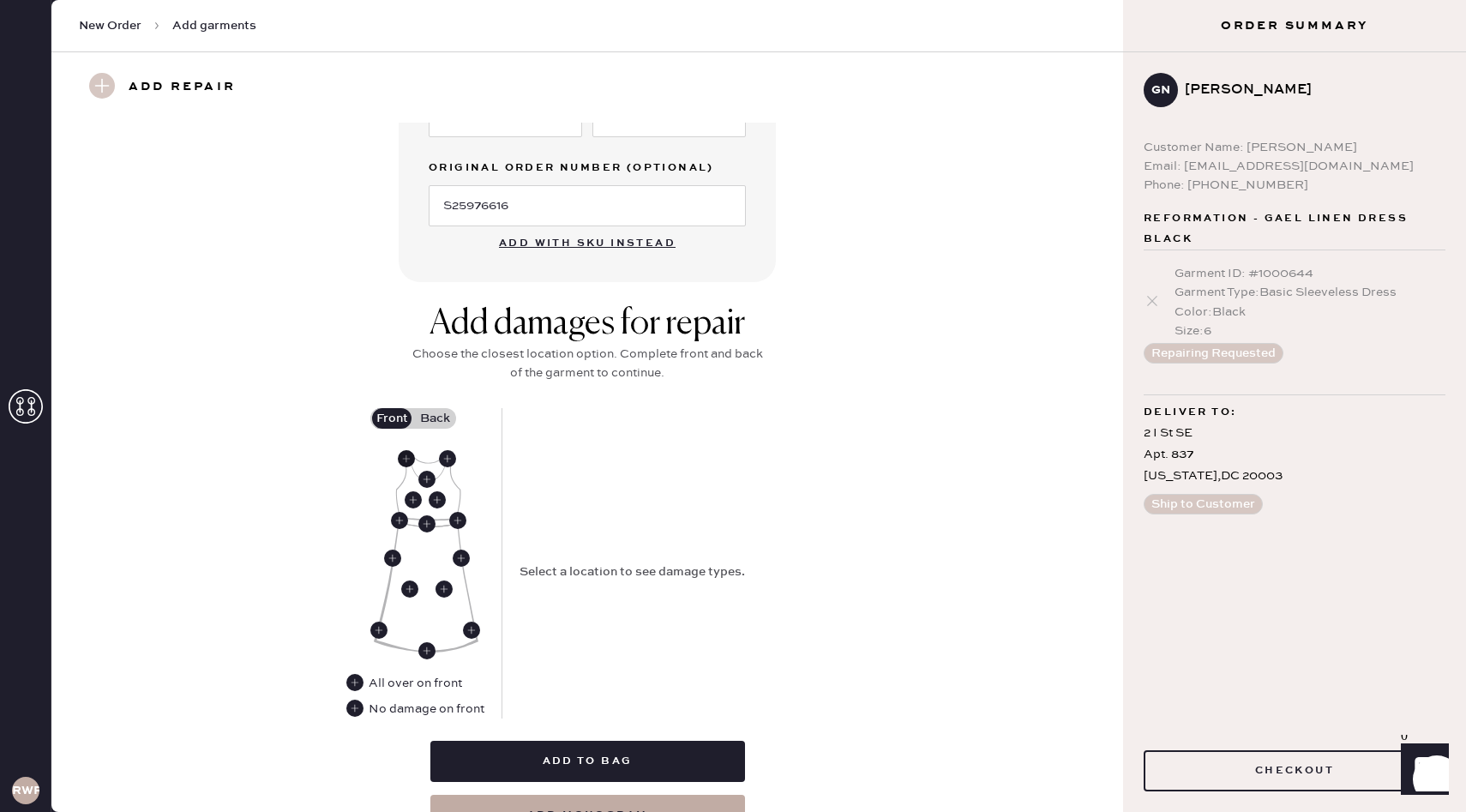
click at [408, 450] on use at bounding box center [406, 458] width 17 height 17
click at [448, 463] on use at bounding box center [448, 458] width 17 height 17
click at [401, 459] on use at bounding box center [406, 458] width 17 height 17
click at [585, 498] on div "Seam Rip Hole Stained" at bounding box center [674, 491] width 309 height 45
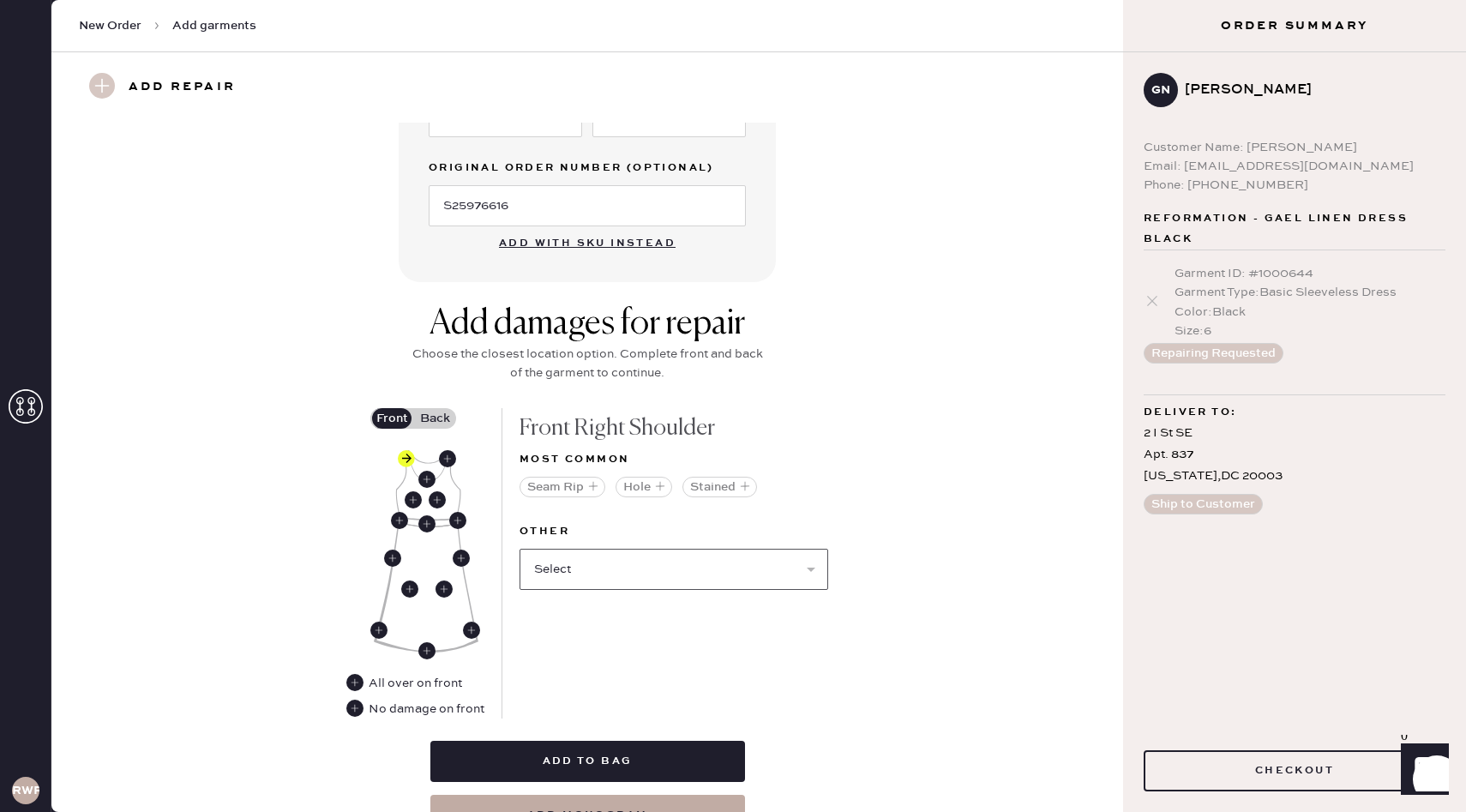
click at [623, 567] on select "Select Broken / Ripped Hem Broken Beads Broken Belt Loop Broken Button Broken C…" at bounding box center [674, 569] width 309 height 41
select select "1608"
click at [520, 549] on select "Select Broken / Ripped Hem Broken Beads Broken Belt Loop Broken Button Broken C…" at bounding box center [674, 569] width 309 height 41
select select
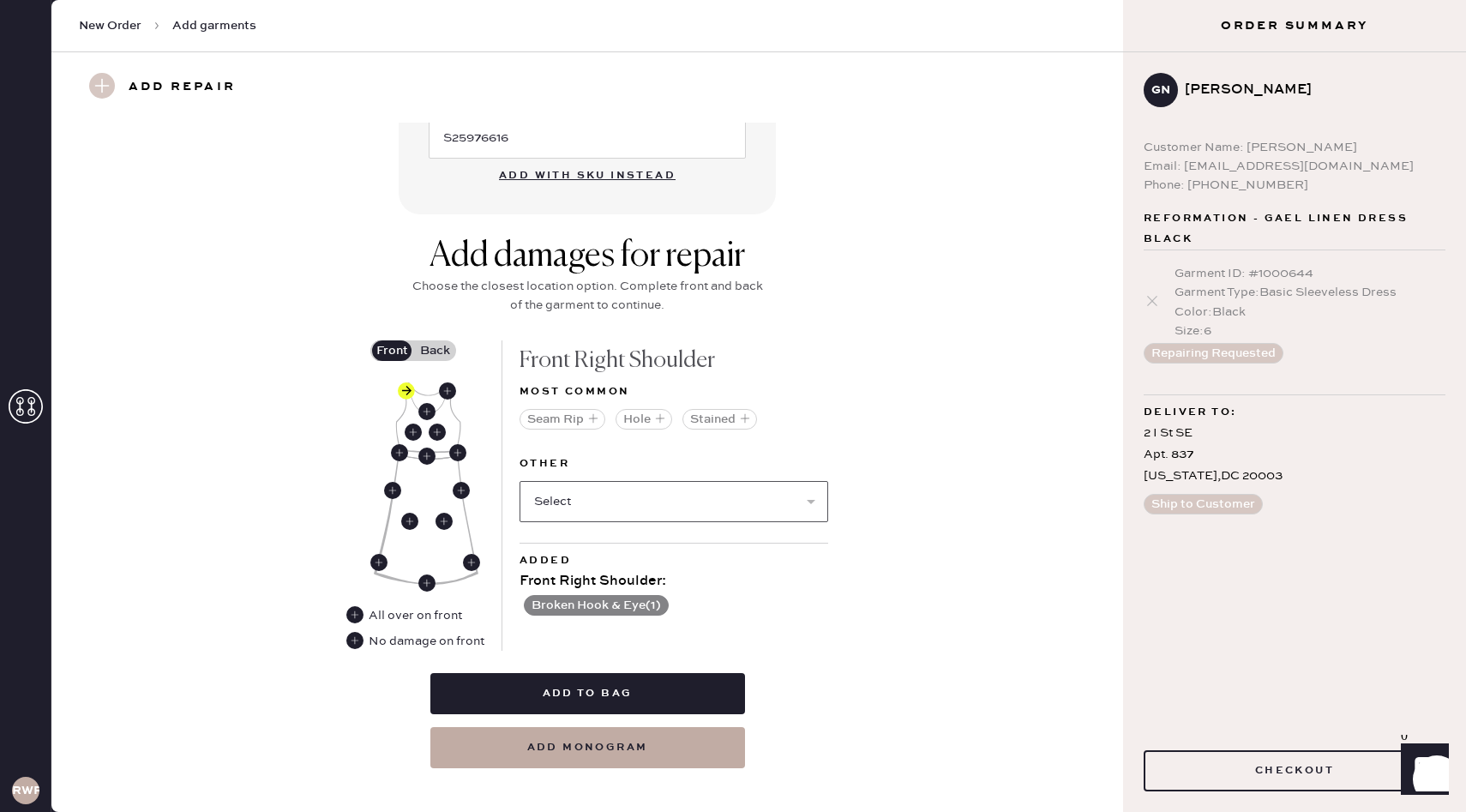
scroll to position [611, 0]
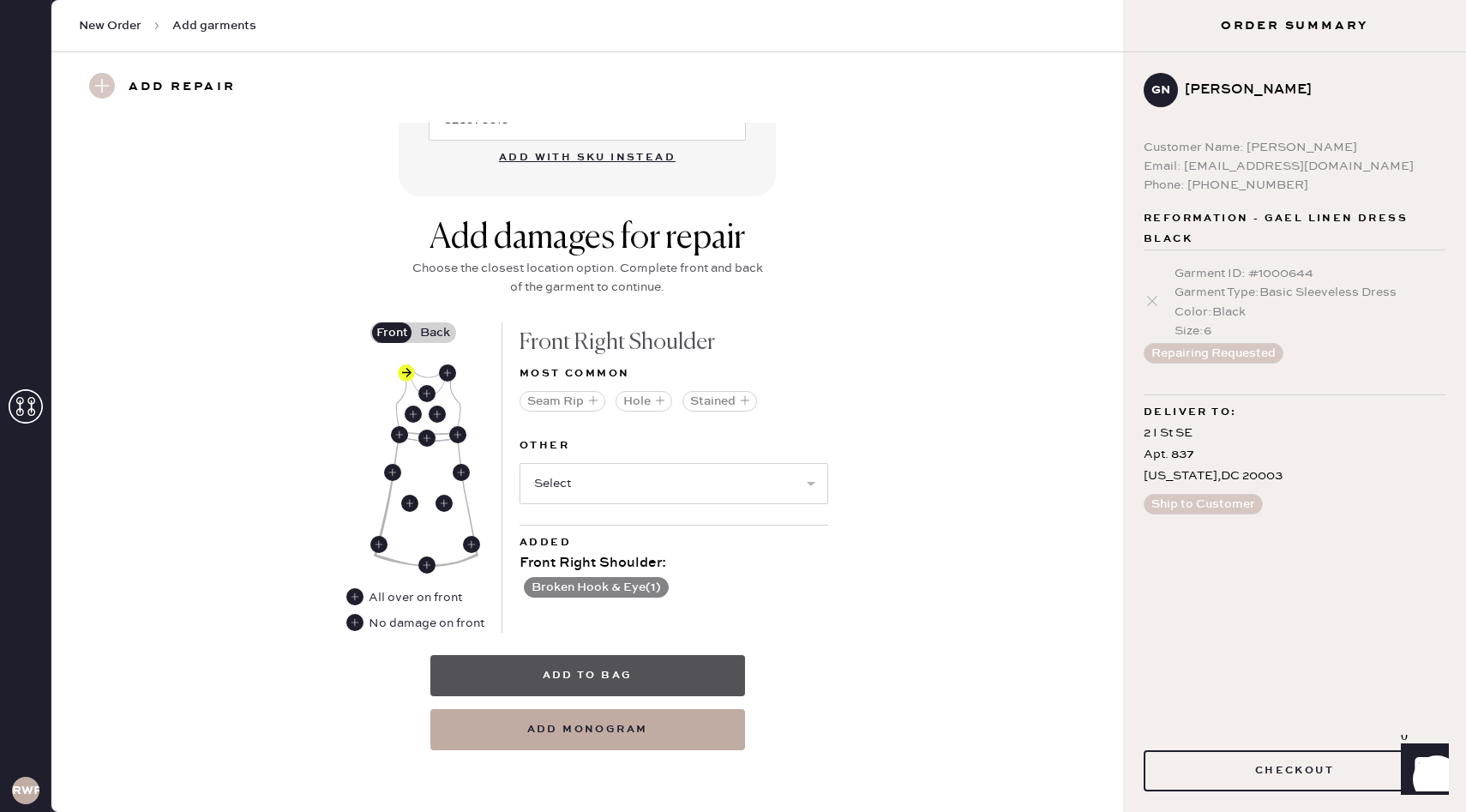
click at [676, 673] on button "Add to bag" at bounding box center [587, 675] width 315 height 41
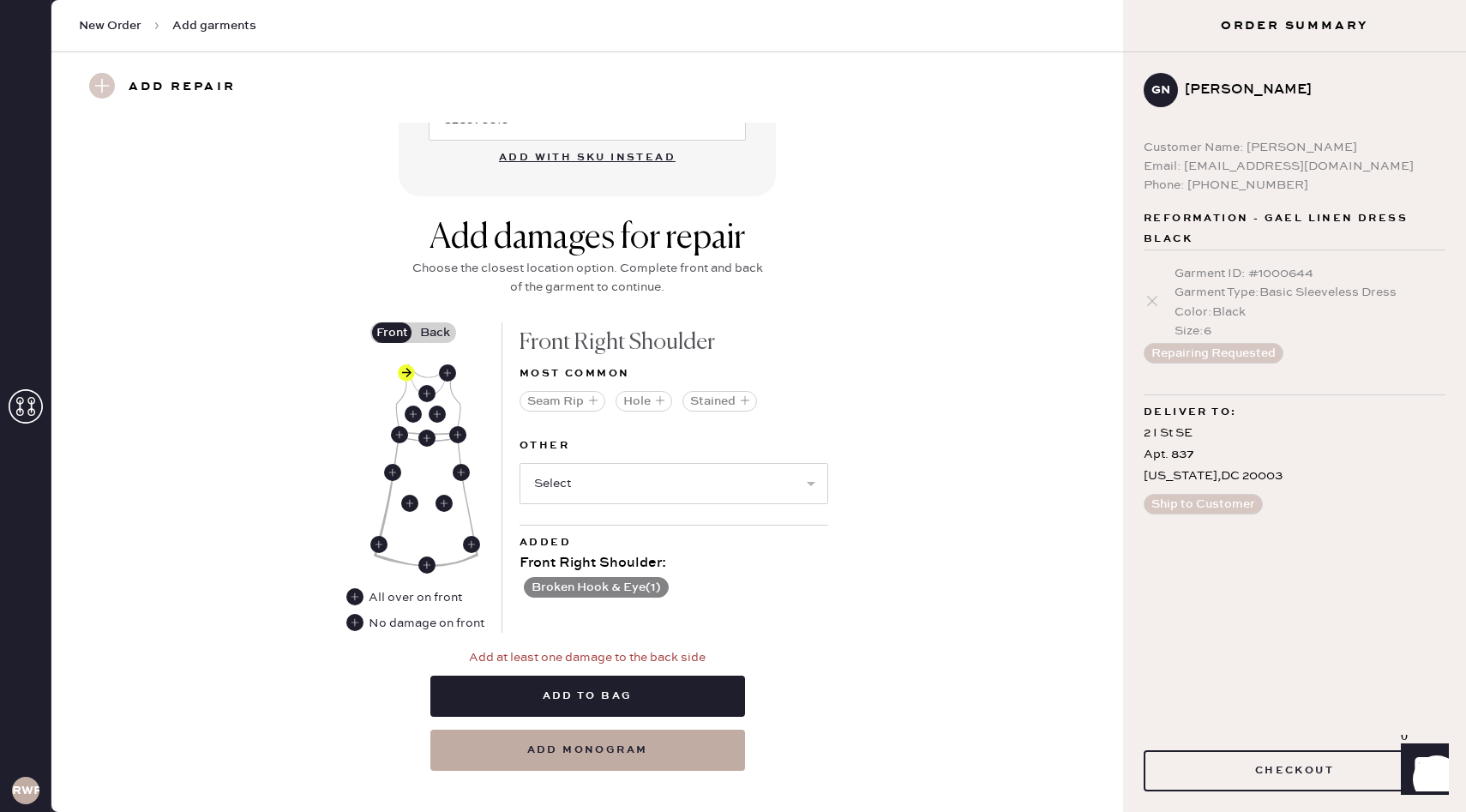
click at [440, 329] on label "Back" at bounding box center [434, 333] width 43 height 21
click at [435, 333] on input "Back" at bounding box center [435, 333] width 0 height 0
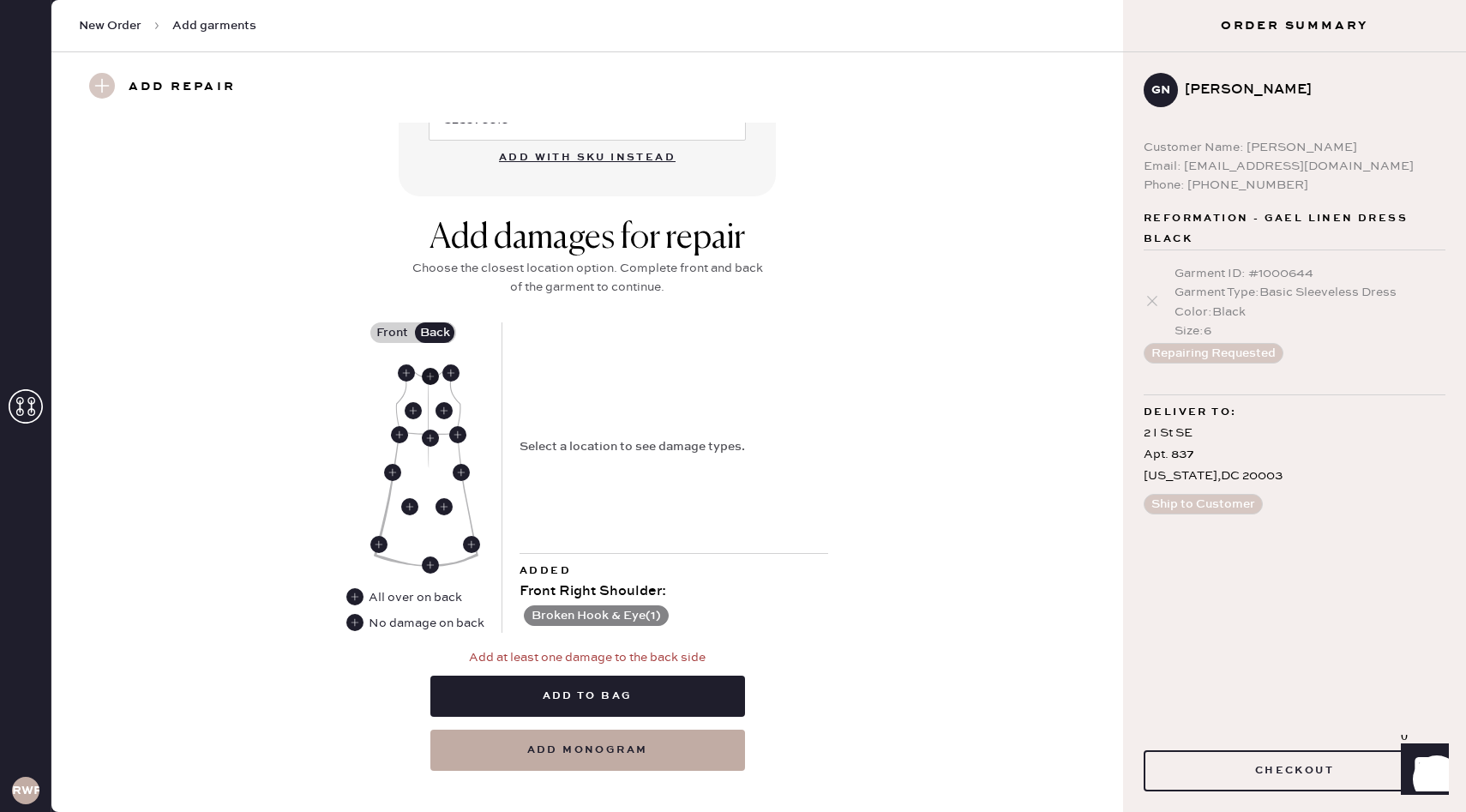
click at [432, 375] on use at bounding box center [430, 376] width 17 height 17
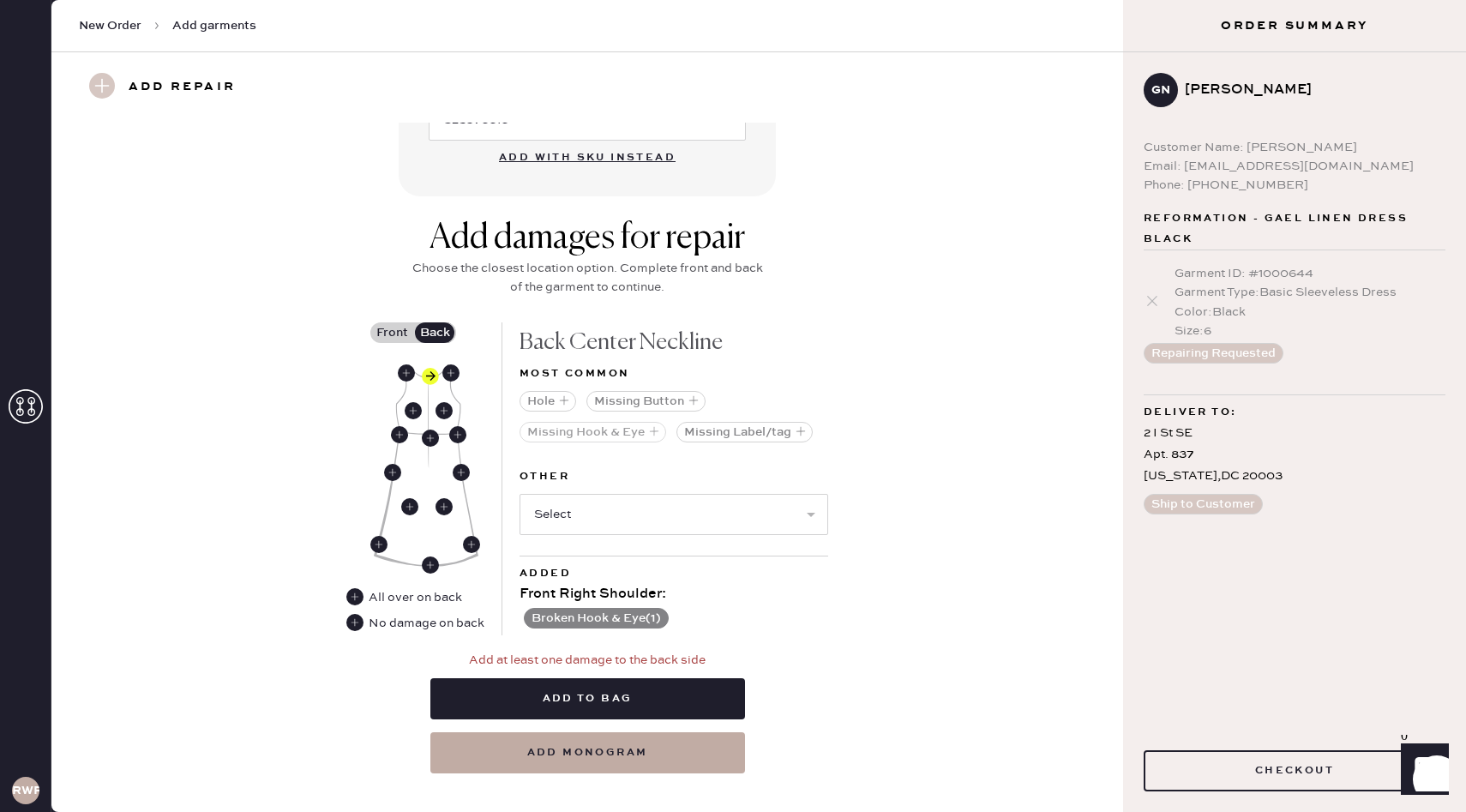
click at [629, 435] on button "Missing Hook & Eye" at bounding box center [593, 432] width 147 height 21
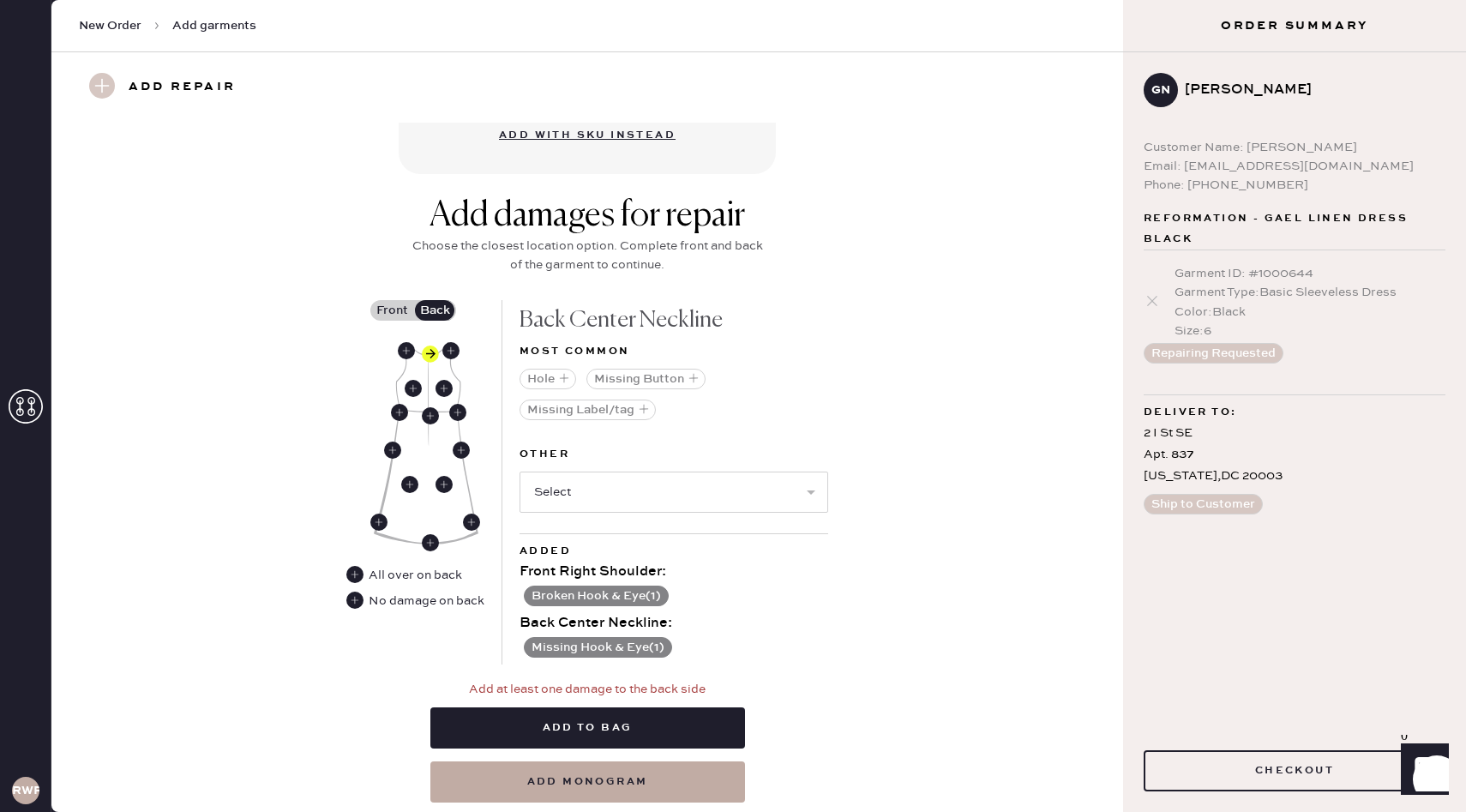
scroll to position [646, 0]
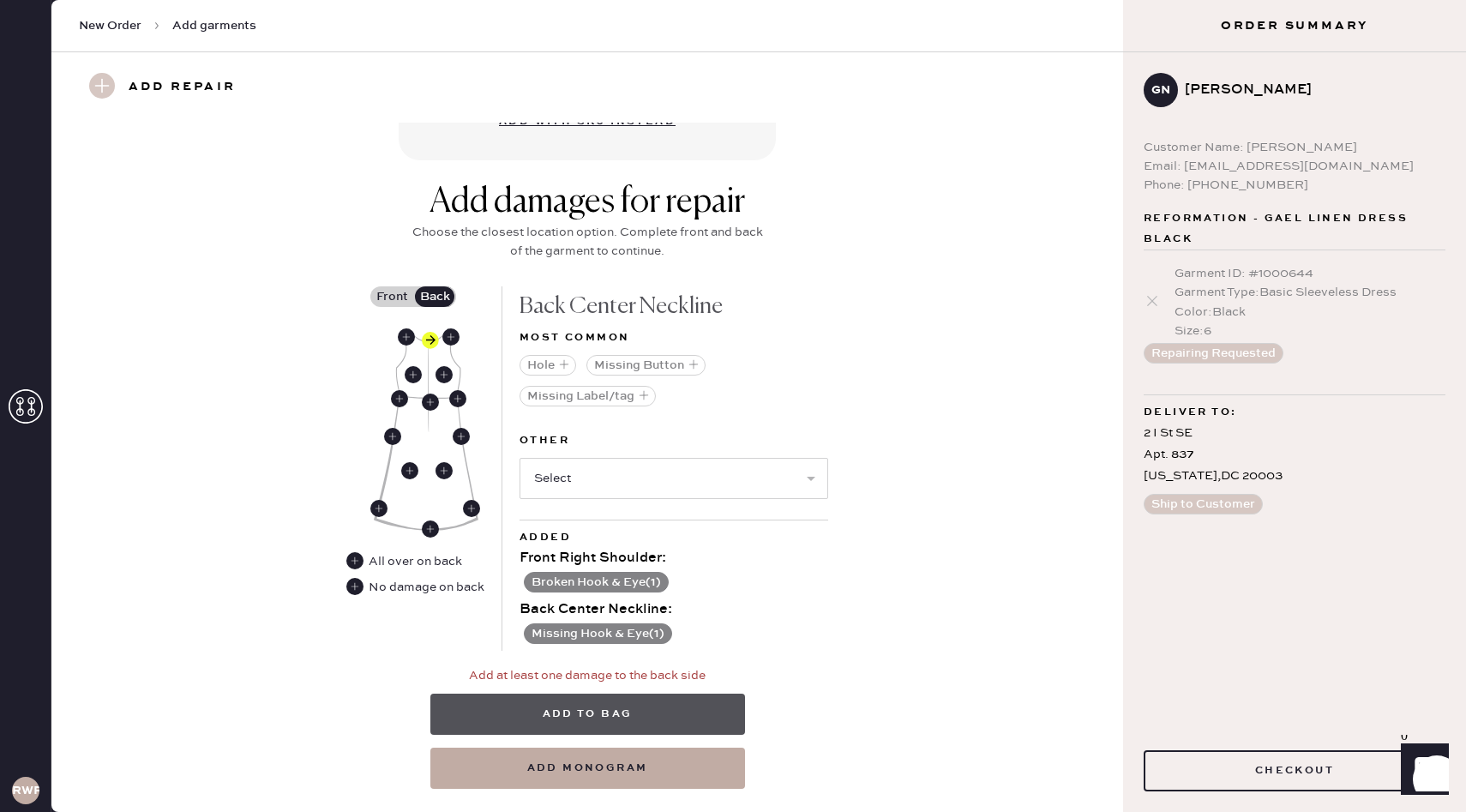
click at [664, 713] on button "Add to bag" at bounding box center [587, 714] width 315 height 41
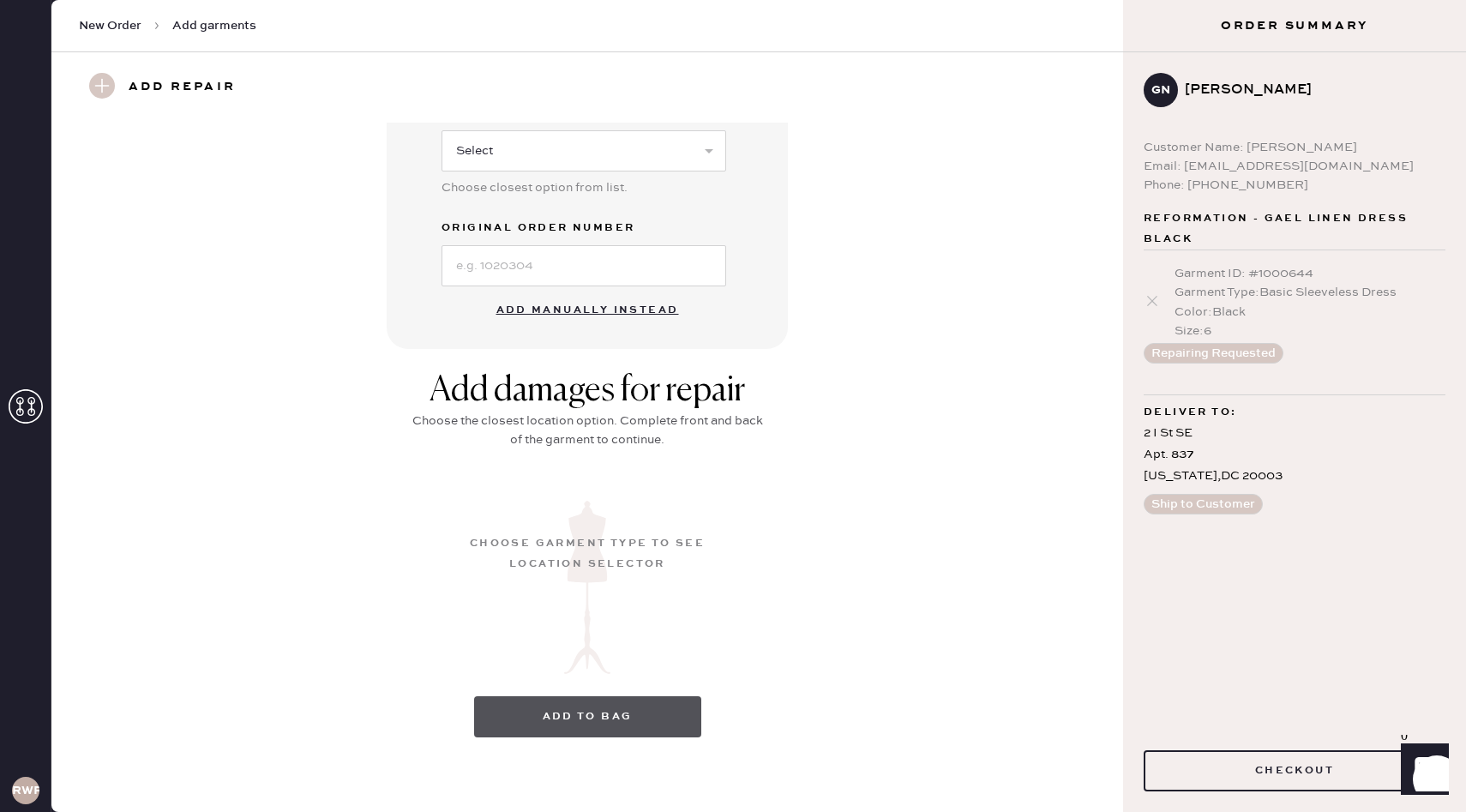
scroll to position [17, 0]
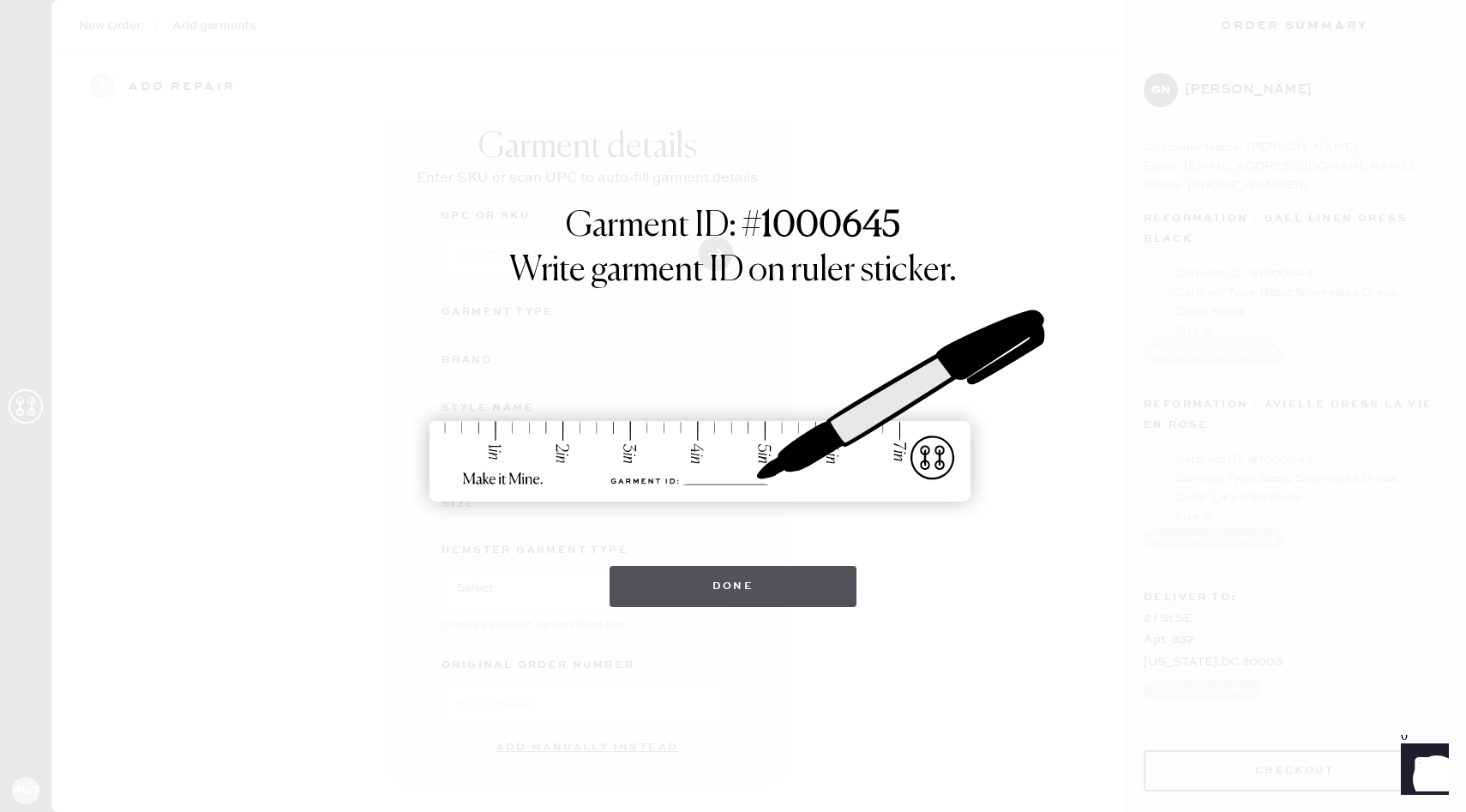
click at [762, 587] on button "Done" at bounding box center [734, 586] width 248 height 41
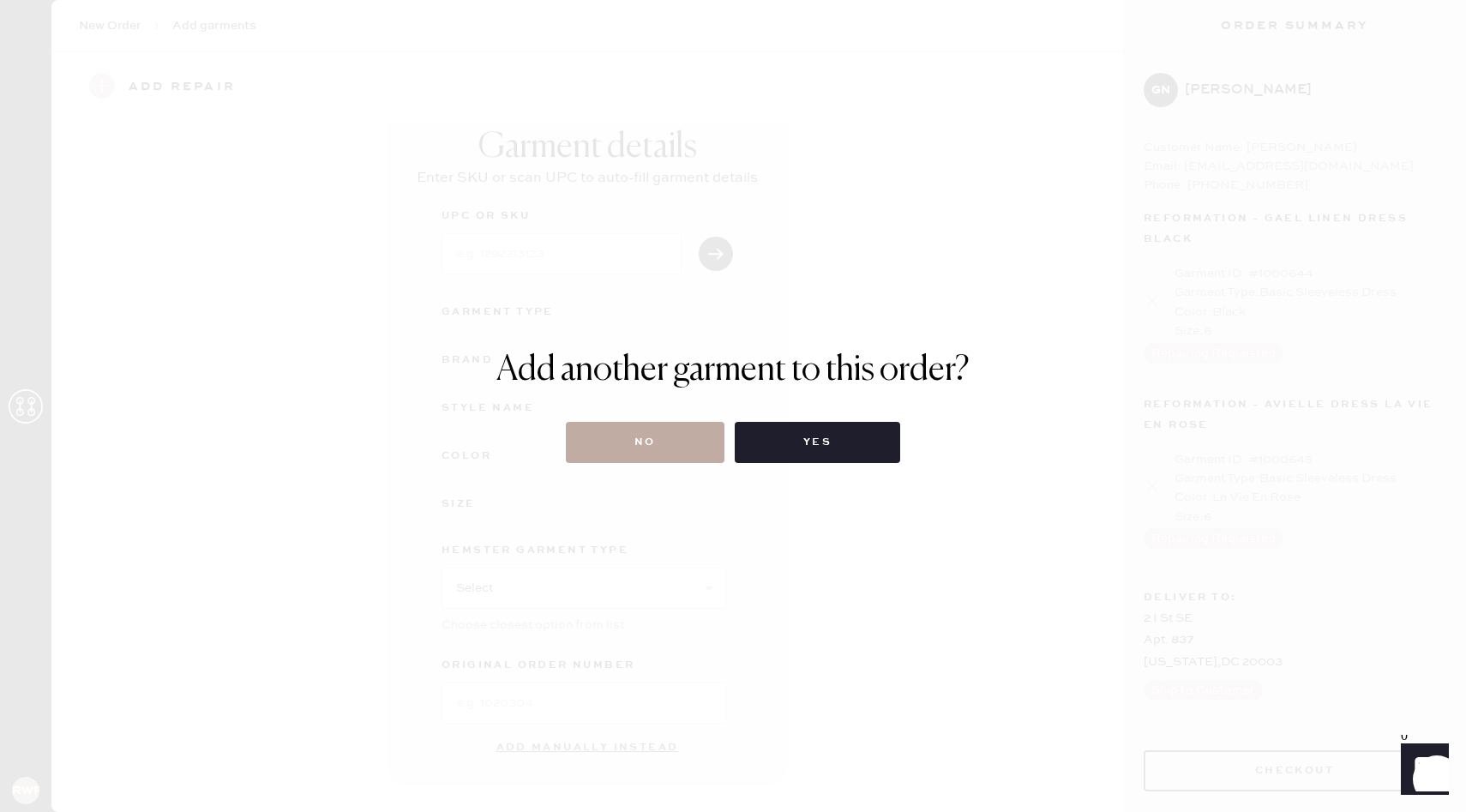
click at [681, 446] on button "No" at bounding box center [645, 442] width 159 height 41
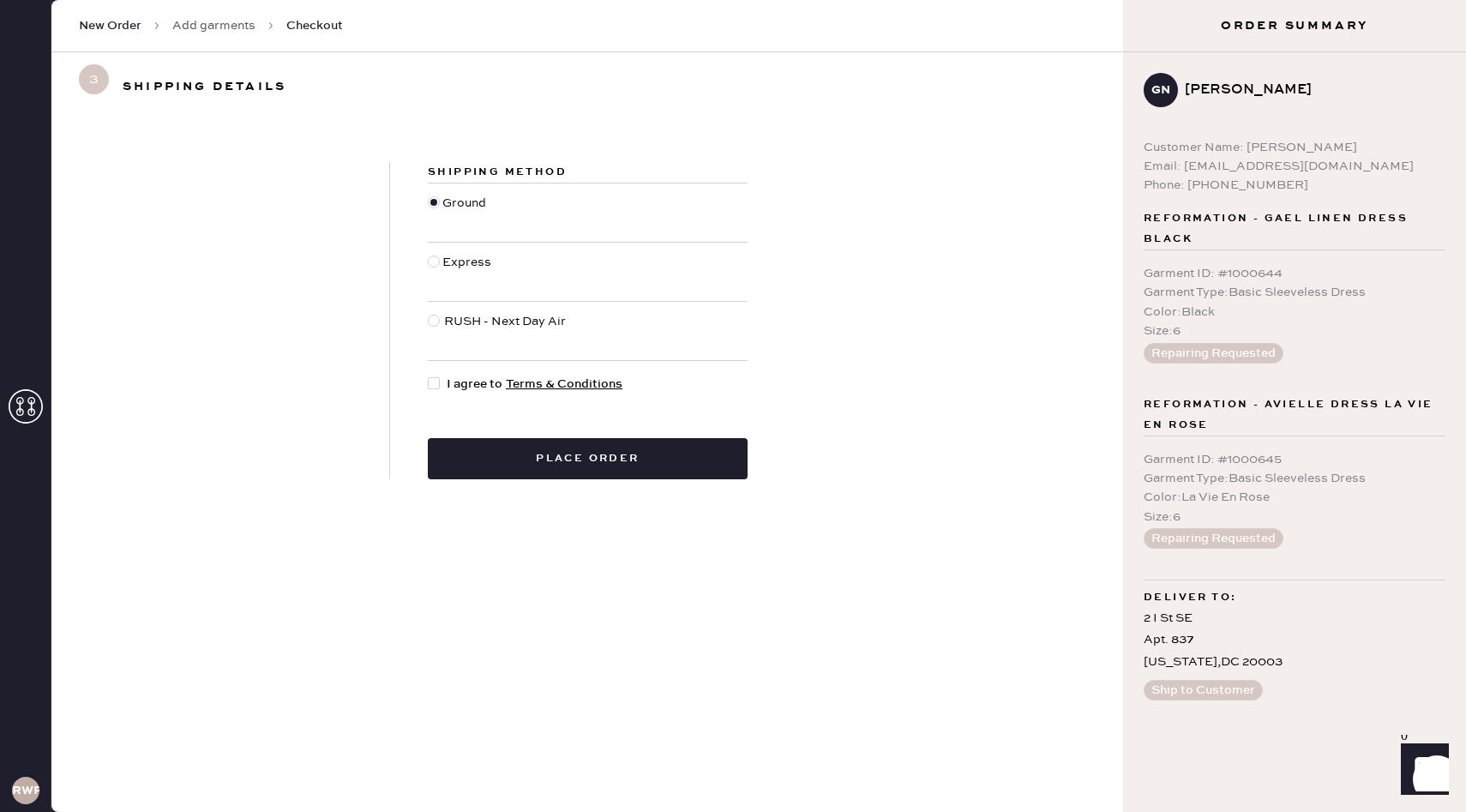
click at [437, 383] on div at bounding box center [433, 383] width 12 height 12
click at [428, 375] on input "I agree to Terms & Conditions" at bounding box center [428, 375] width 1 height 1
checkbox input "true"
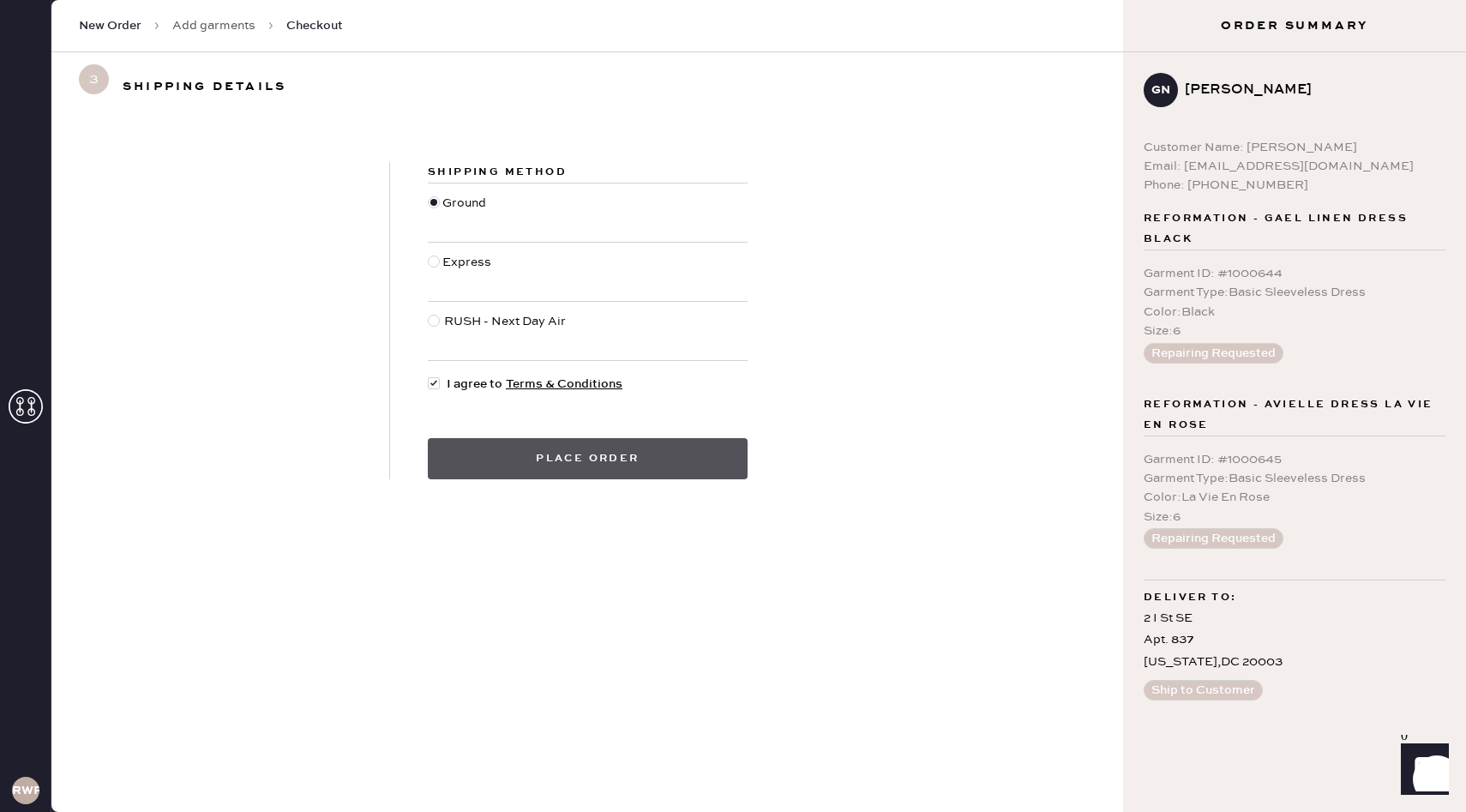
click at [562, 454] on button "Place order" at bounding box center [587, 458] width 320 height 41
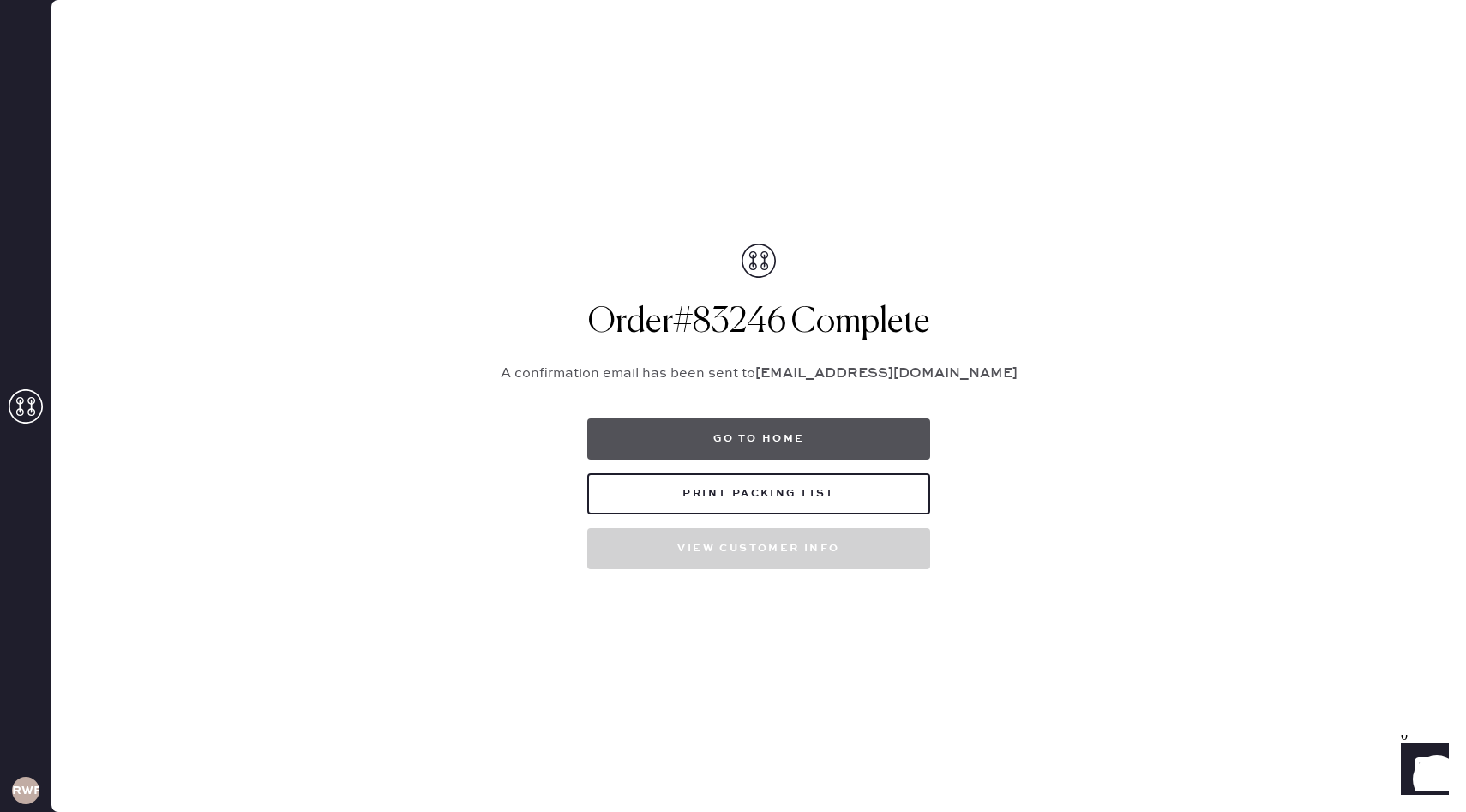
click at [761, 435] on button "Go to home" at bounding box center [759, 438] width 343 height 41
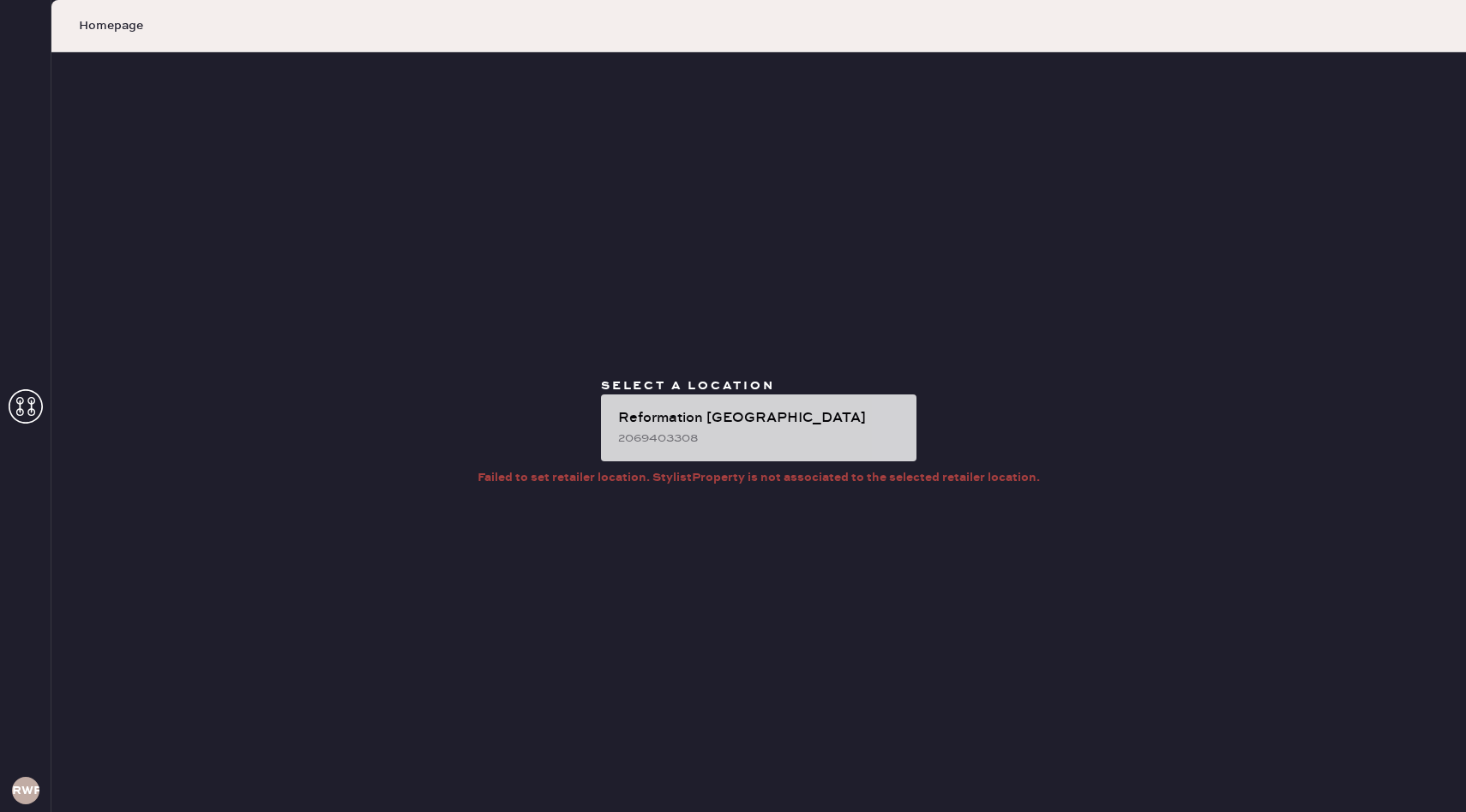
click at [700, 414] on div "Reformation [GEOGRAPHIC_DATA]" at bounding box center [760, 418] width 284 height 21
click at [700, 415] on div "Reformation [GEOGRAPHIC_DATA]" at bounding box center [760, 418] width 284 height 21
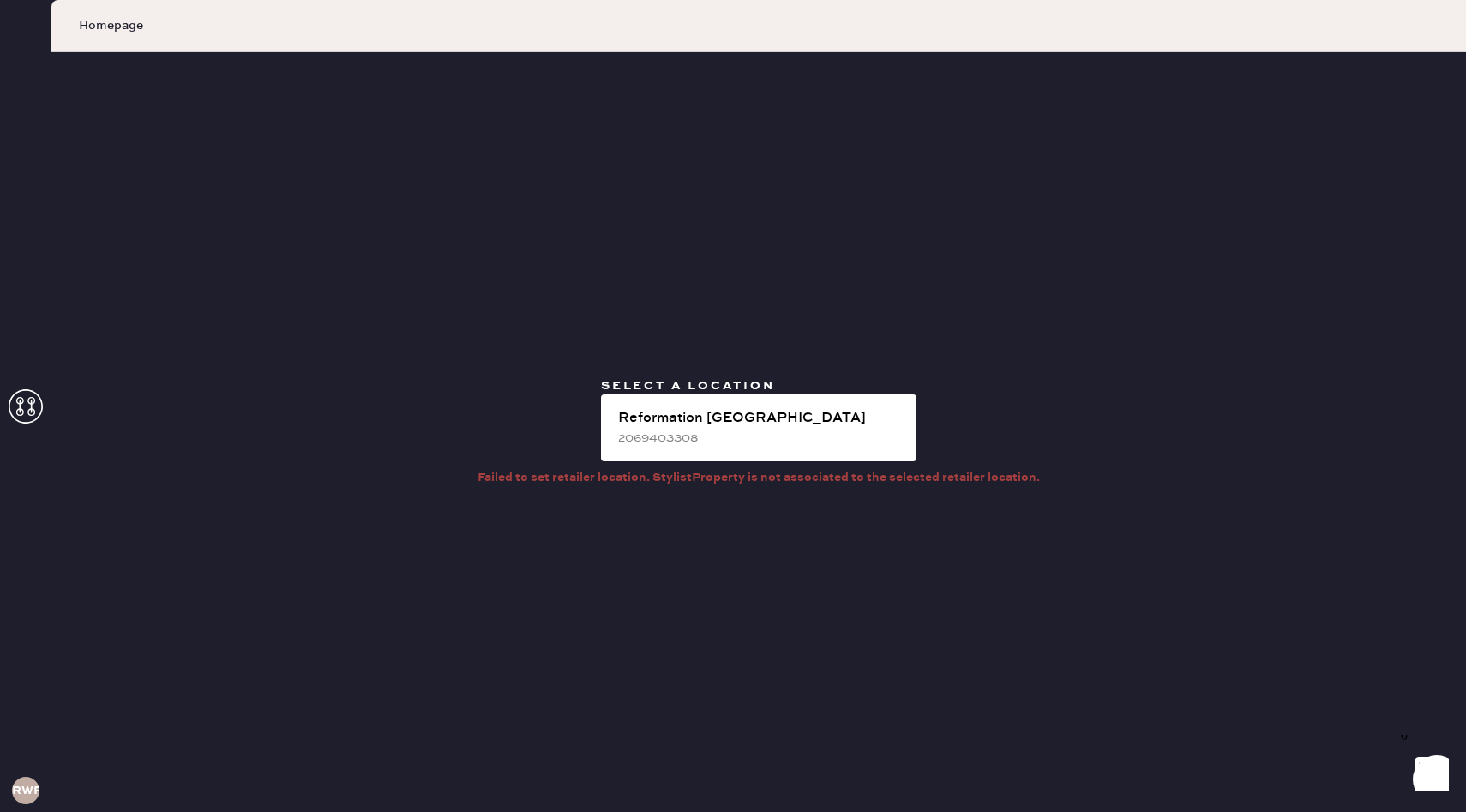
click at [30, 389] on icon at bounding box center [26, 406] width 35 height 35
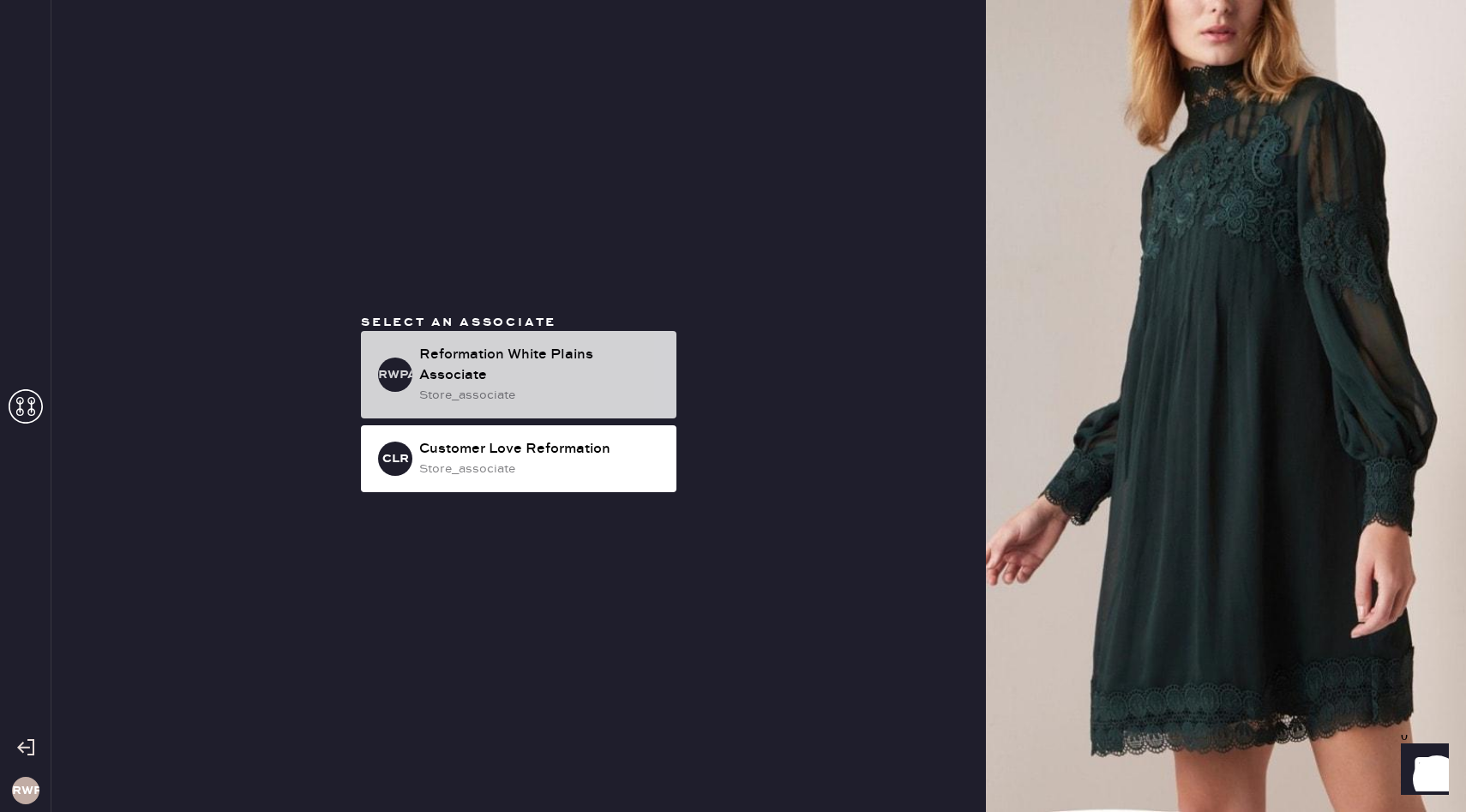
click at [610, 365] on div "Reformation White Plains Associate" at bounding box center [541, 365] width 243 height 41
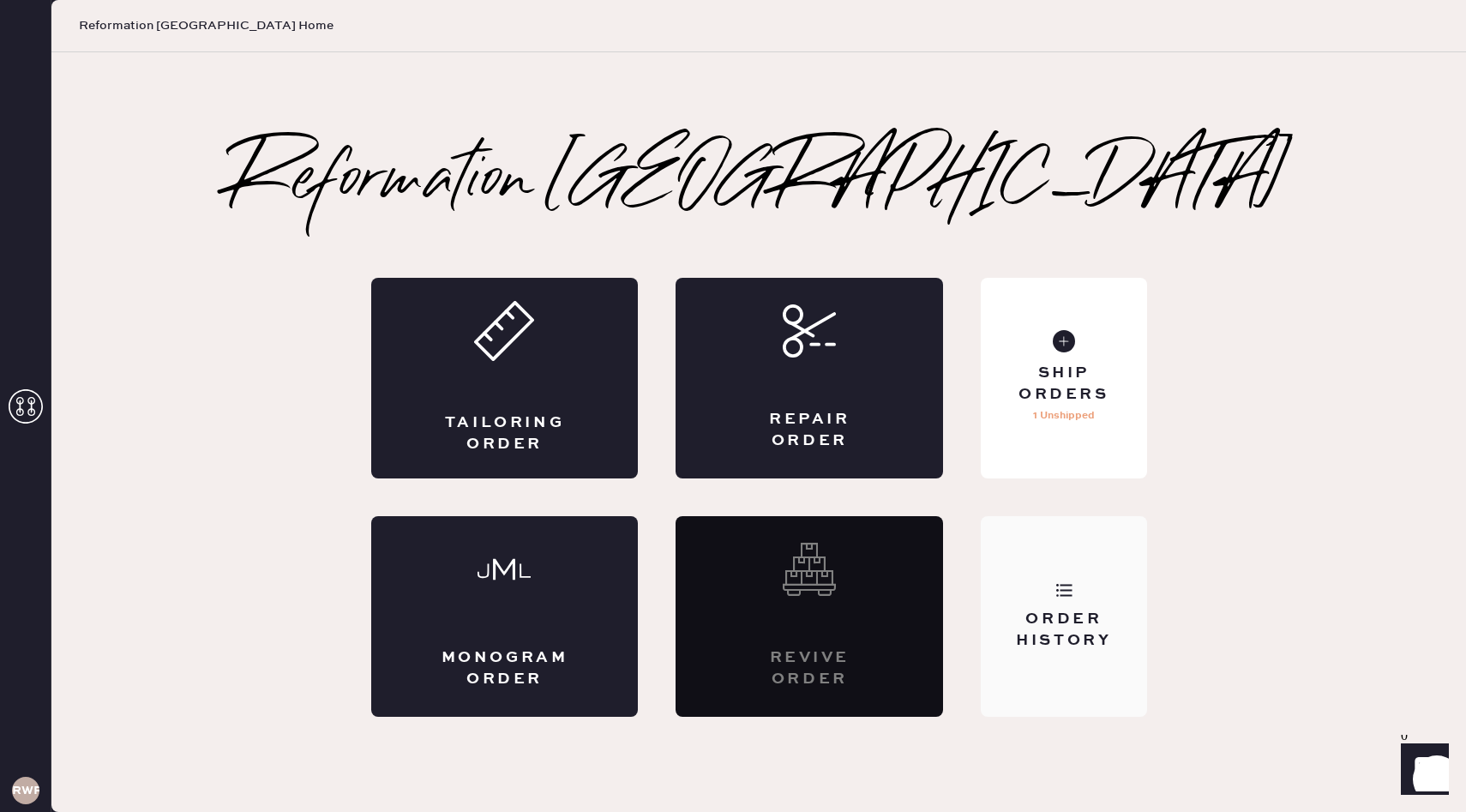
click at [1090, 602] on div "Order History" at bounding box center [1064, 616] width 166 height 200
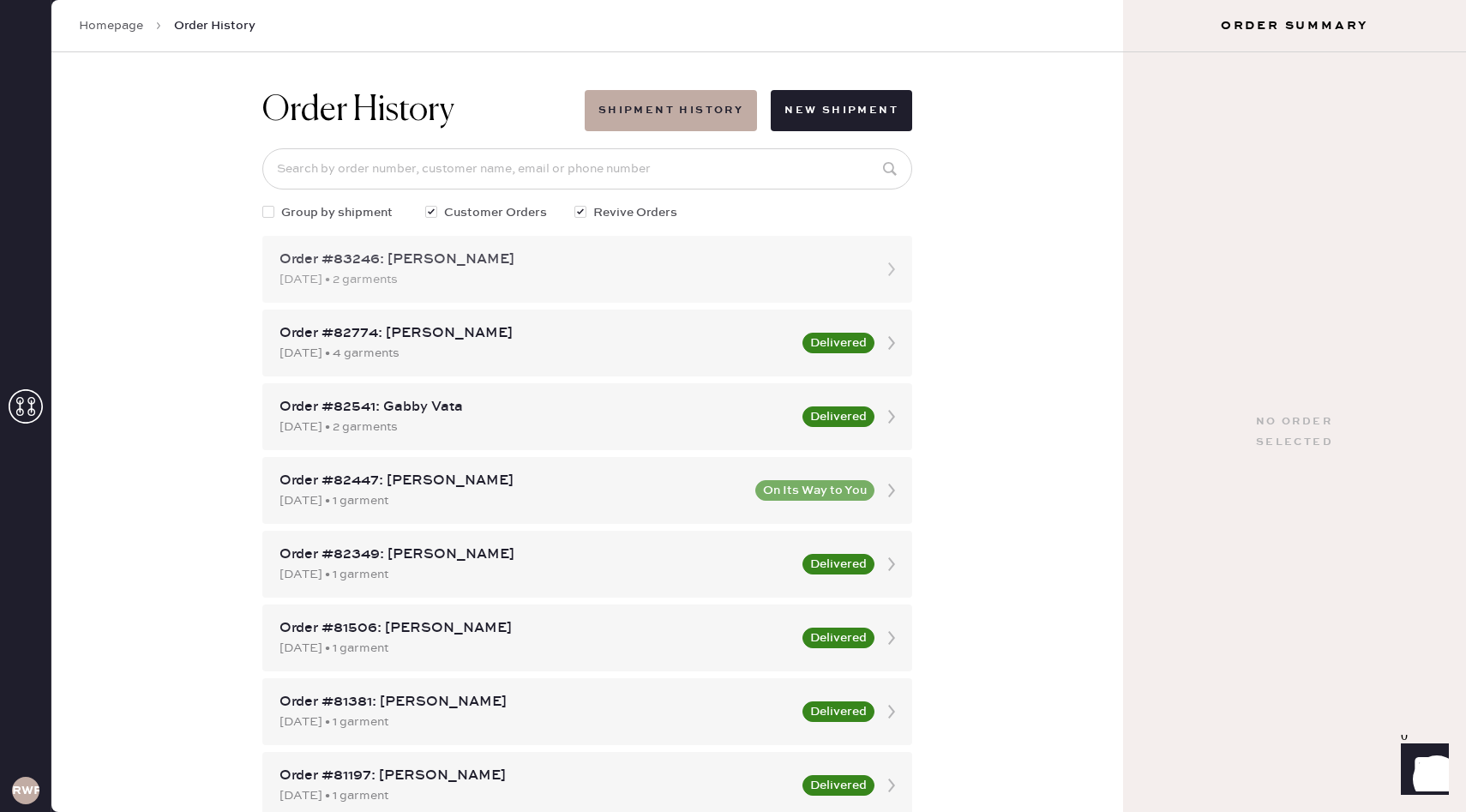
click at [604, 287] on div "10/03/2025 • 2 garments" at bounding box center [573, 279] width 585 height 19
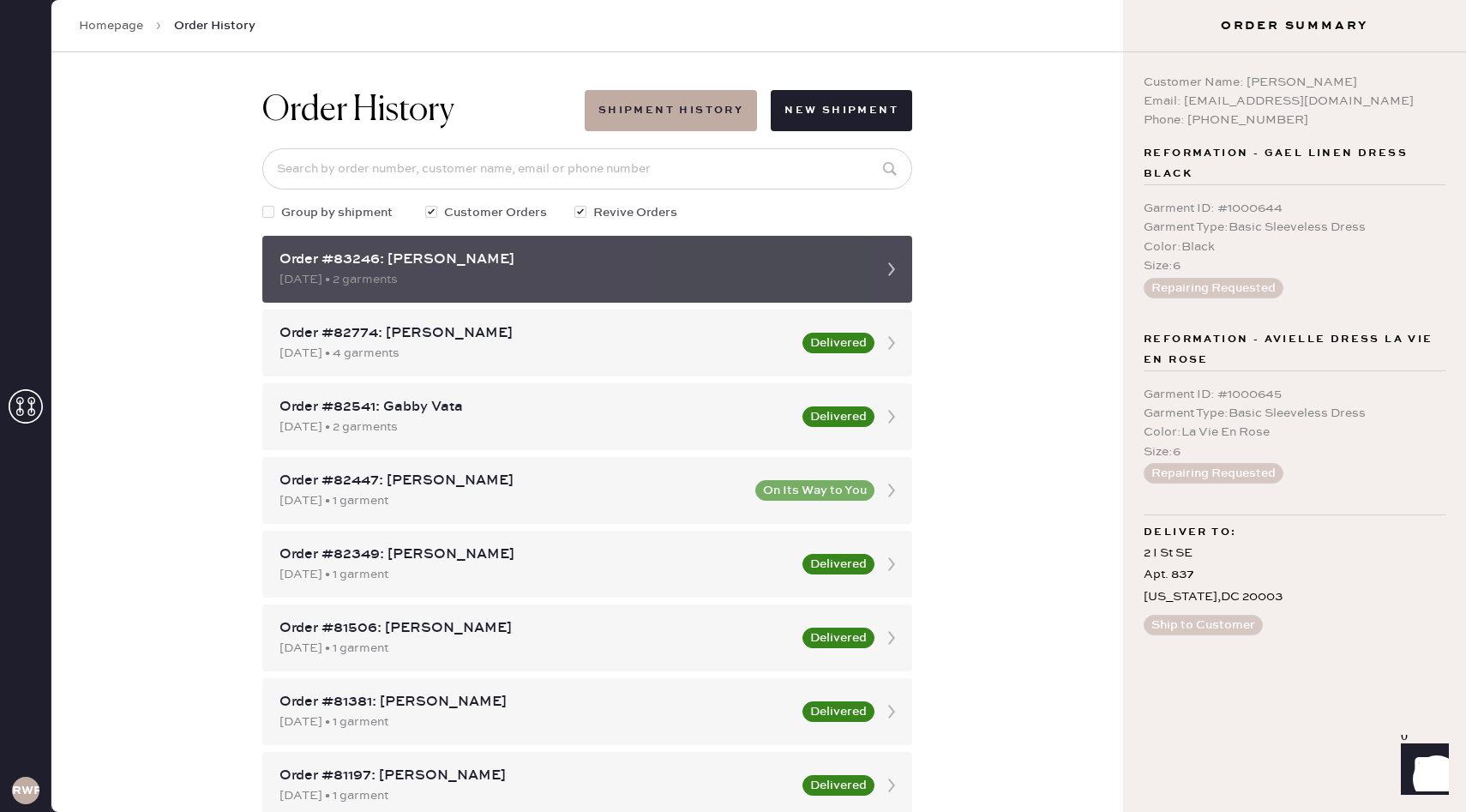
click at [879, 269] on icon at bounding box center [892, 270] width 35 height 35
click at [893, 267] on use at bounding box center [893, 269] width 7 height 14
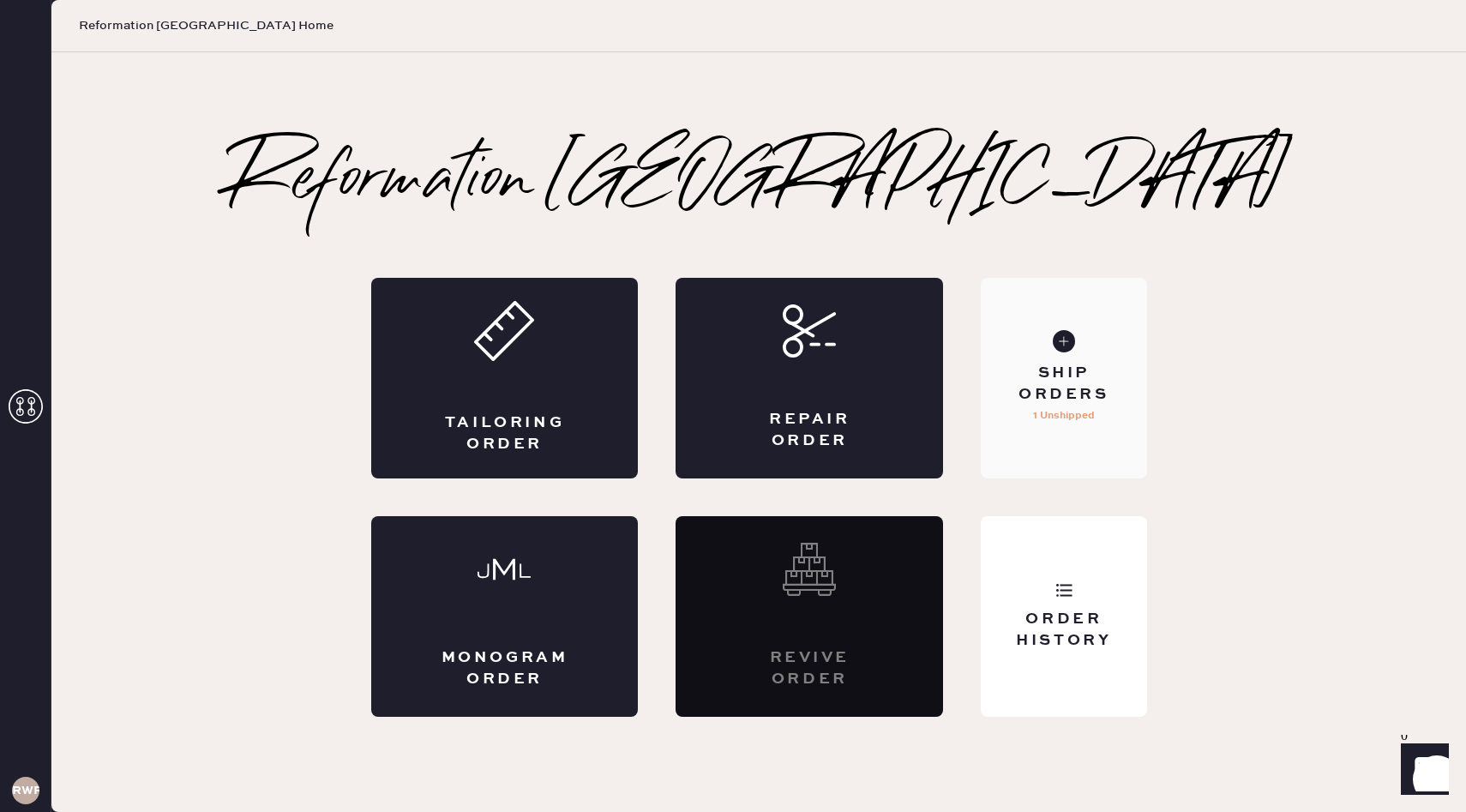
click at [1054, 375] on div "Ship Orders" at bounding box center [1063, 384] width 138 height 43
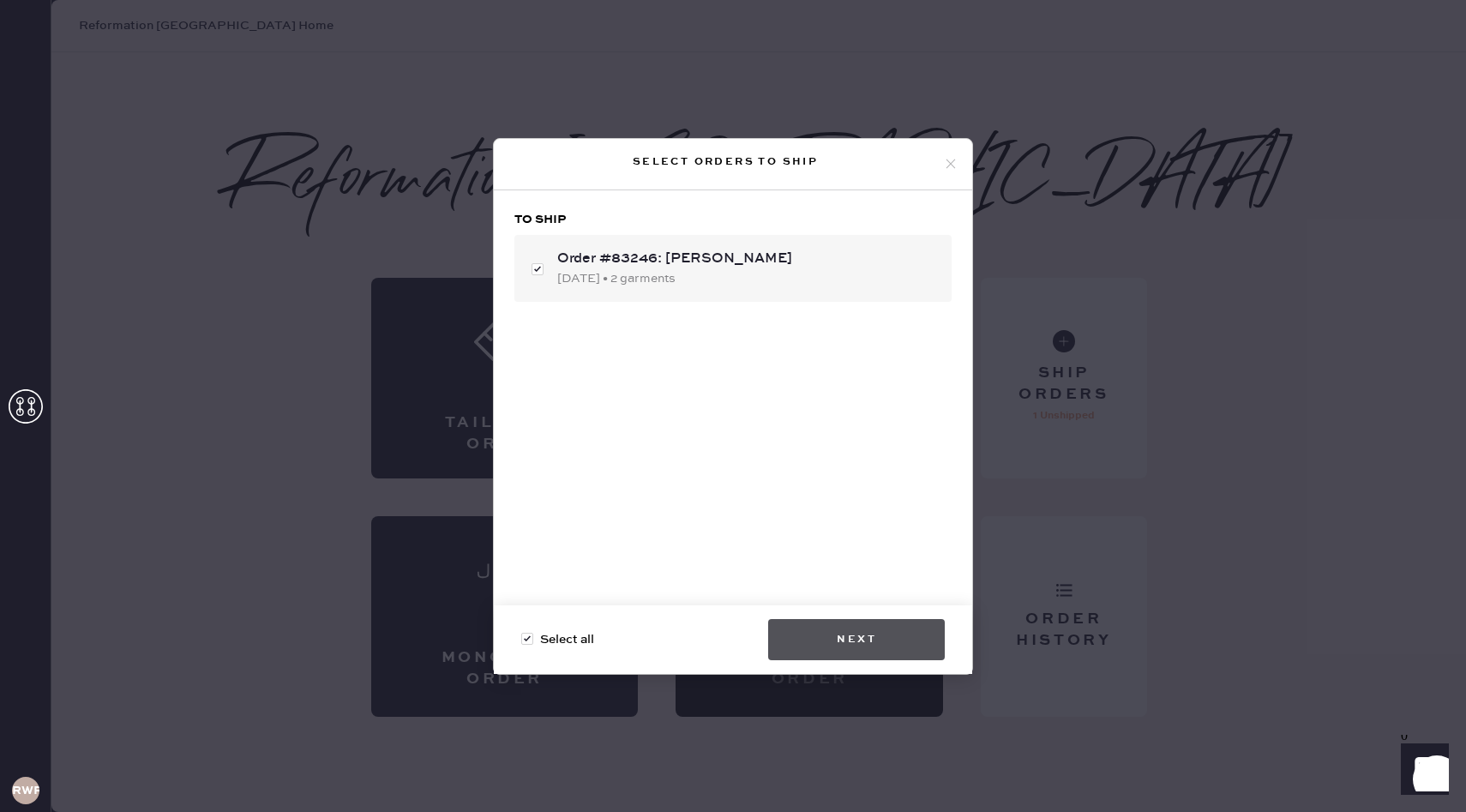
click at [869, 647] on button "Next" at bounding box center [857, 639] width 177 height 41
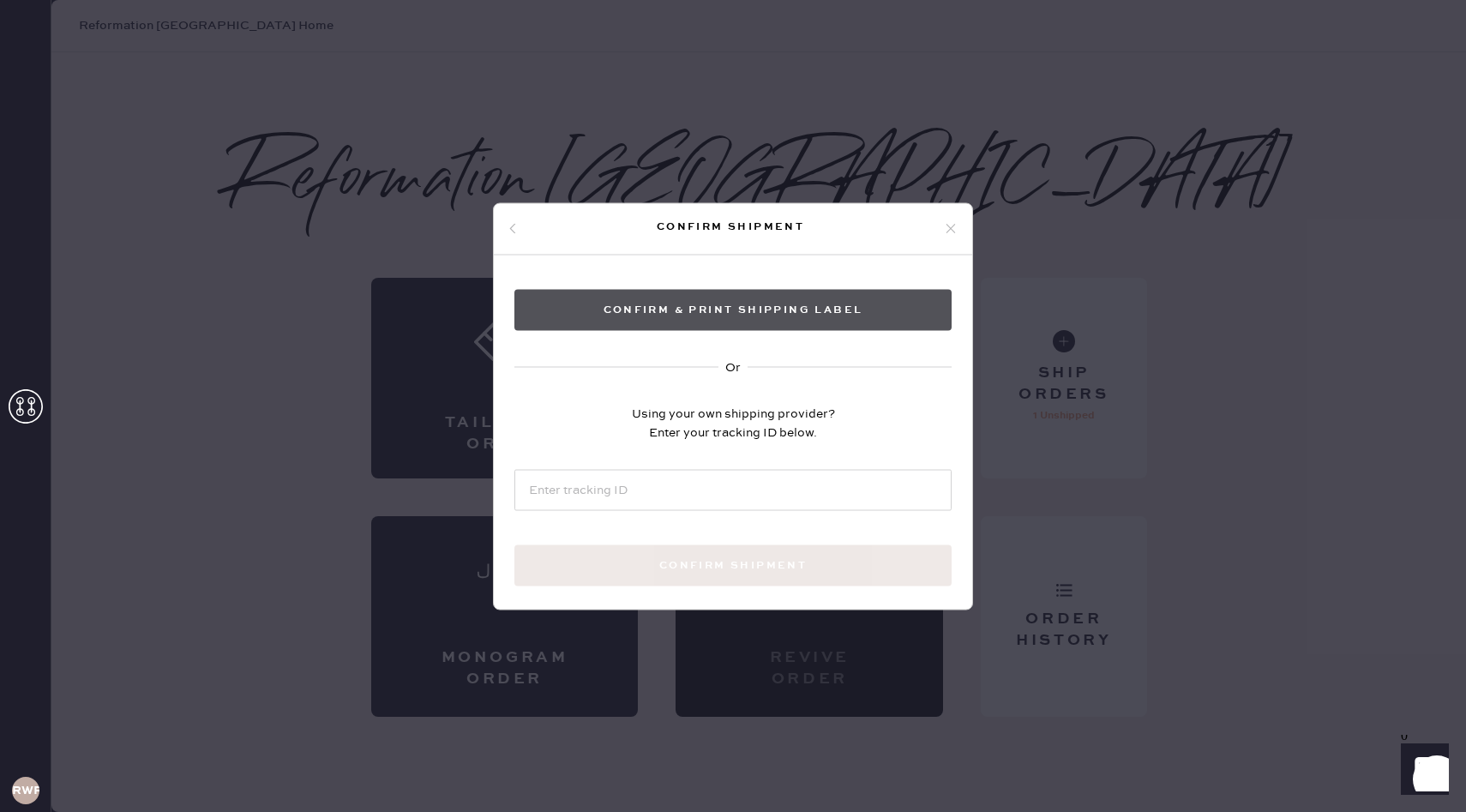
click at [806, 303] on button "Confirm & Print shipping label" at bounding box center [733, 309] width 438 height 41
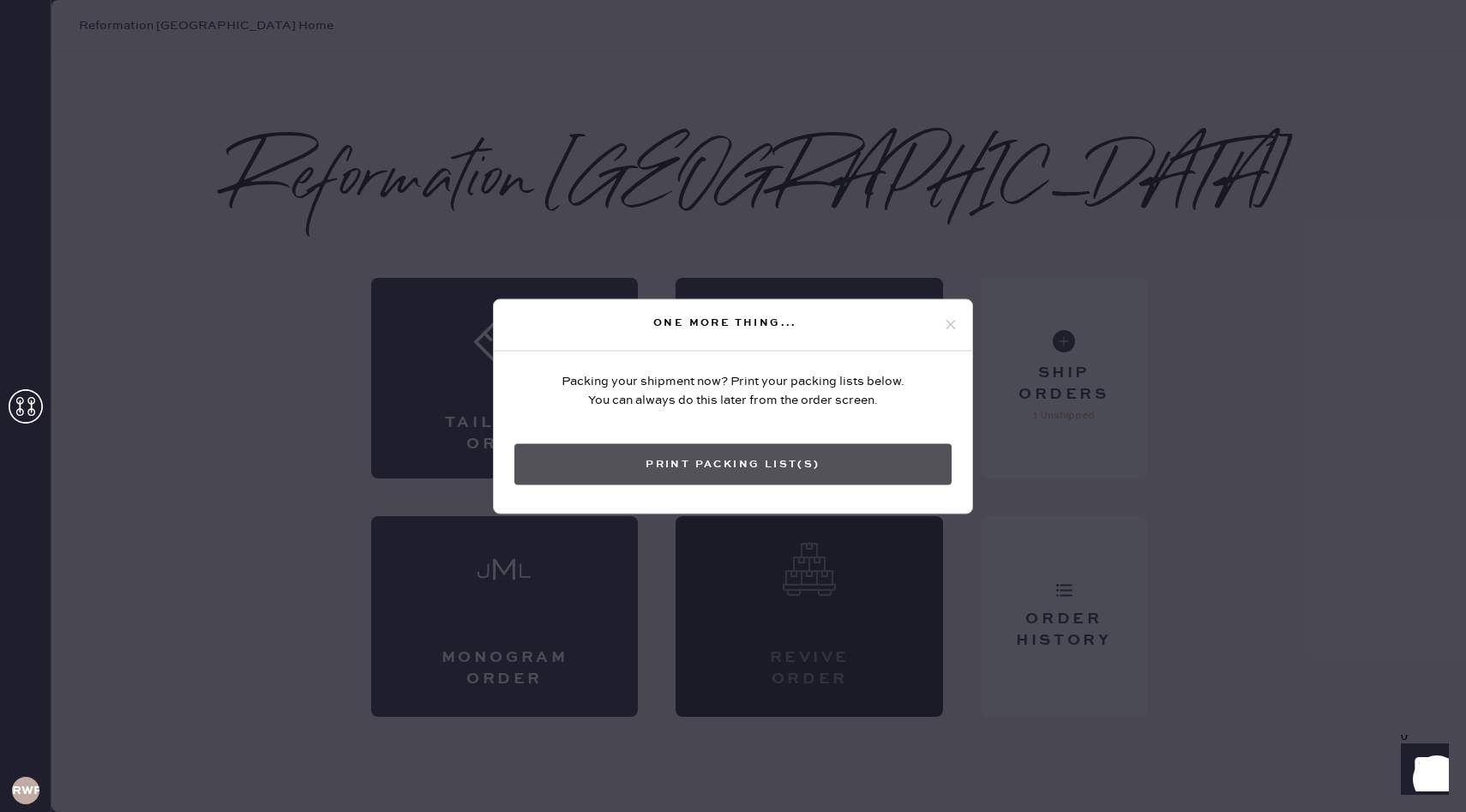
click at [801, 472] on button "Print Packing List(s)" at bounding box center [733, 463] width 438 height 41
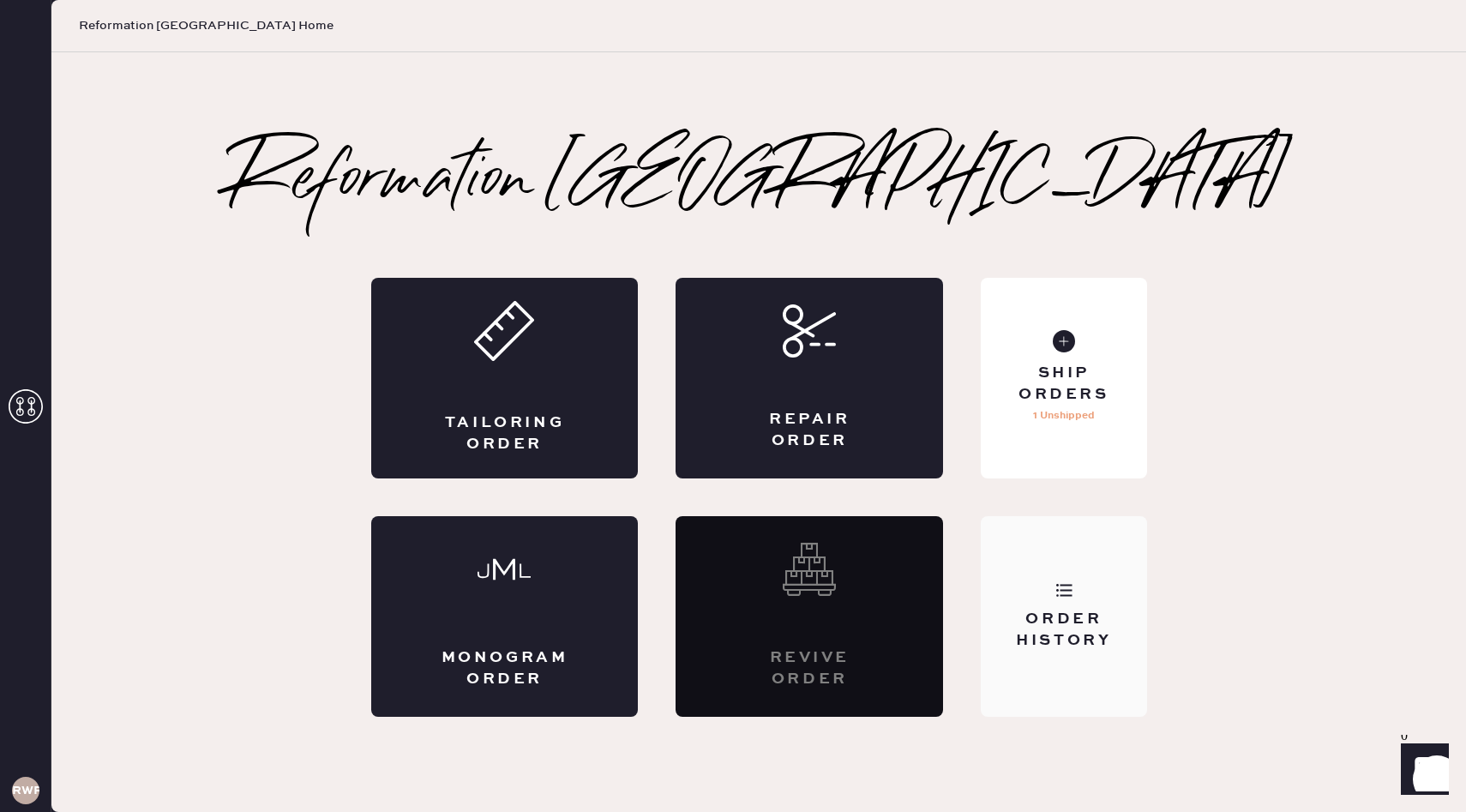
click at [1073, 620] on div "Order History" at bounding box center [1063, 630] width 138 height 43
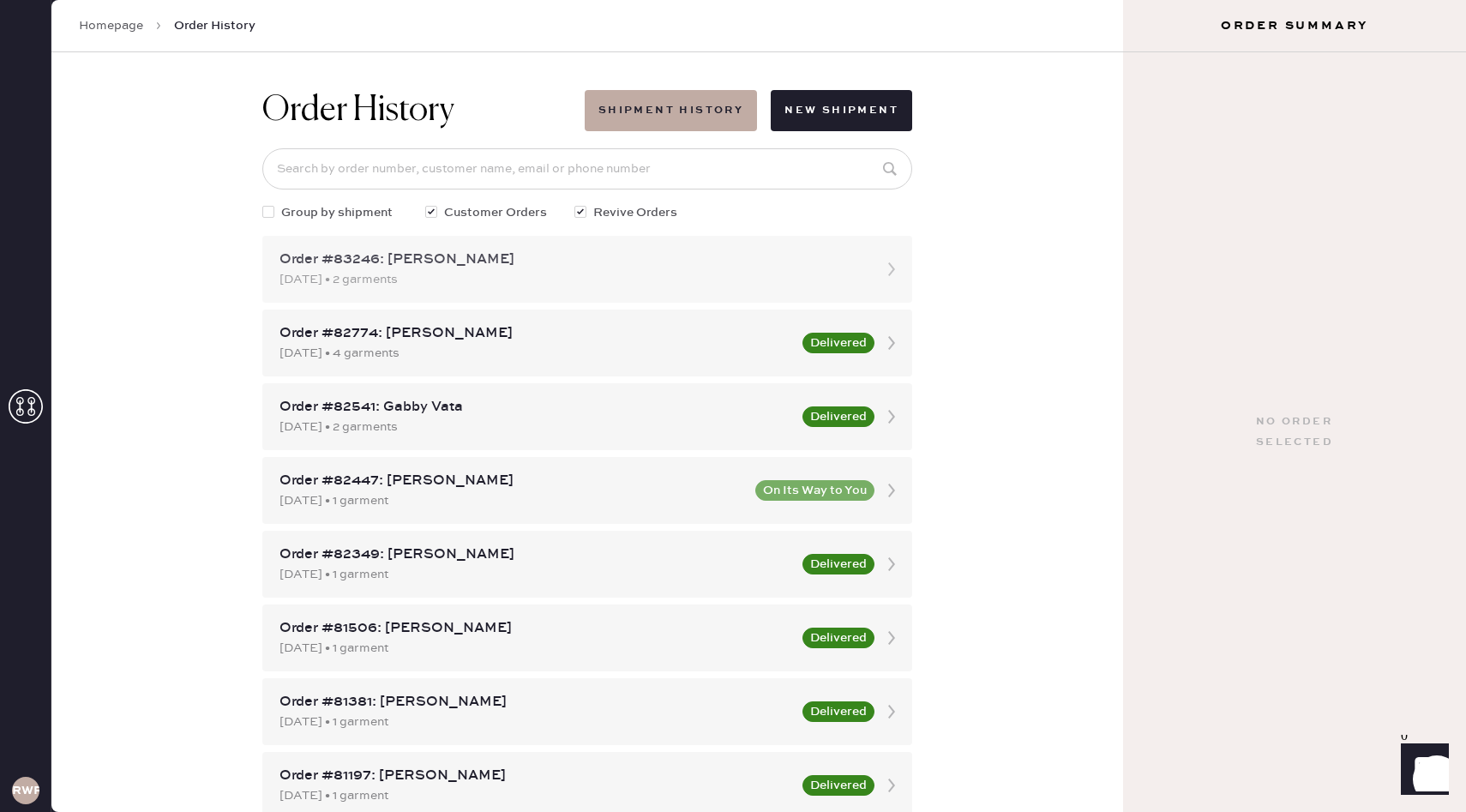
click at [902, 270] on icon at bounding box center [892, 270] width 35 height 35
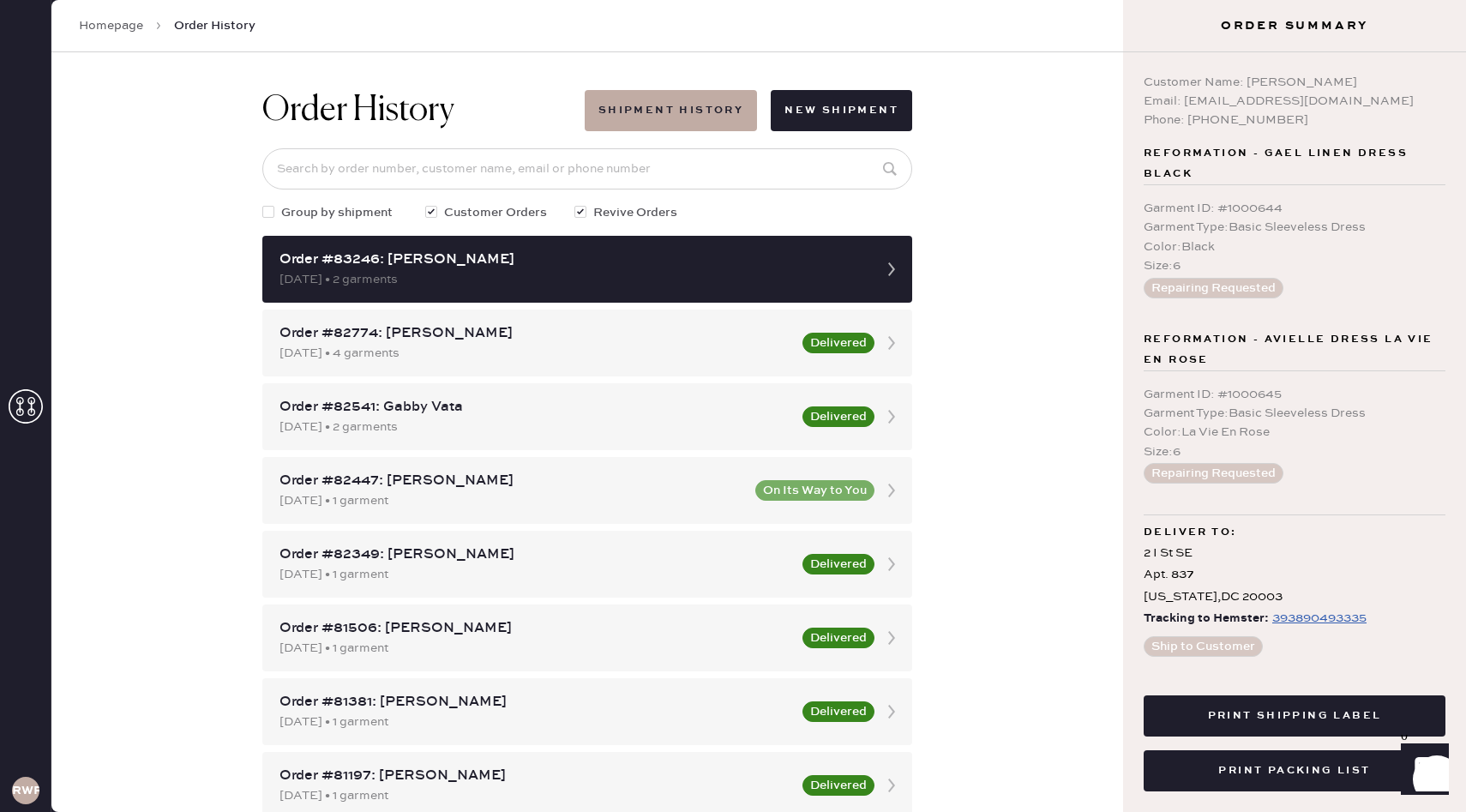
drag, startPoint x: 836, startPoint y: 108, endPoint x: 1066, endPoint y: 423, distance: 390.0
click at [1065, 424] on div "Order History Shipment History New Shipment Group by shipment Customer Orders R…" at bounding box center [587, 431] width 1072 height 759
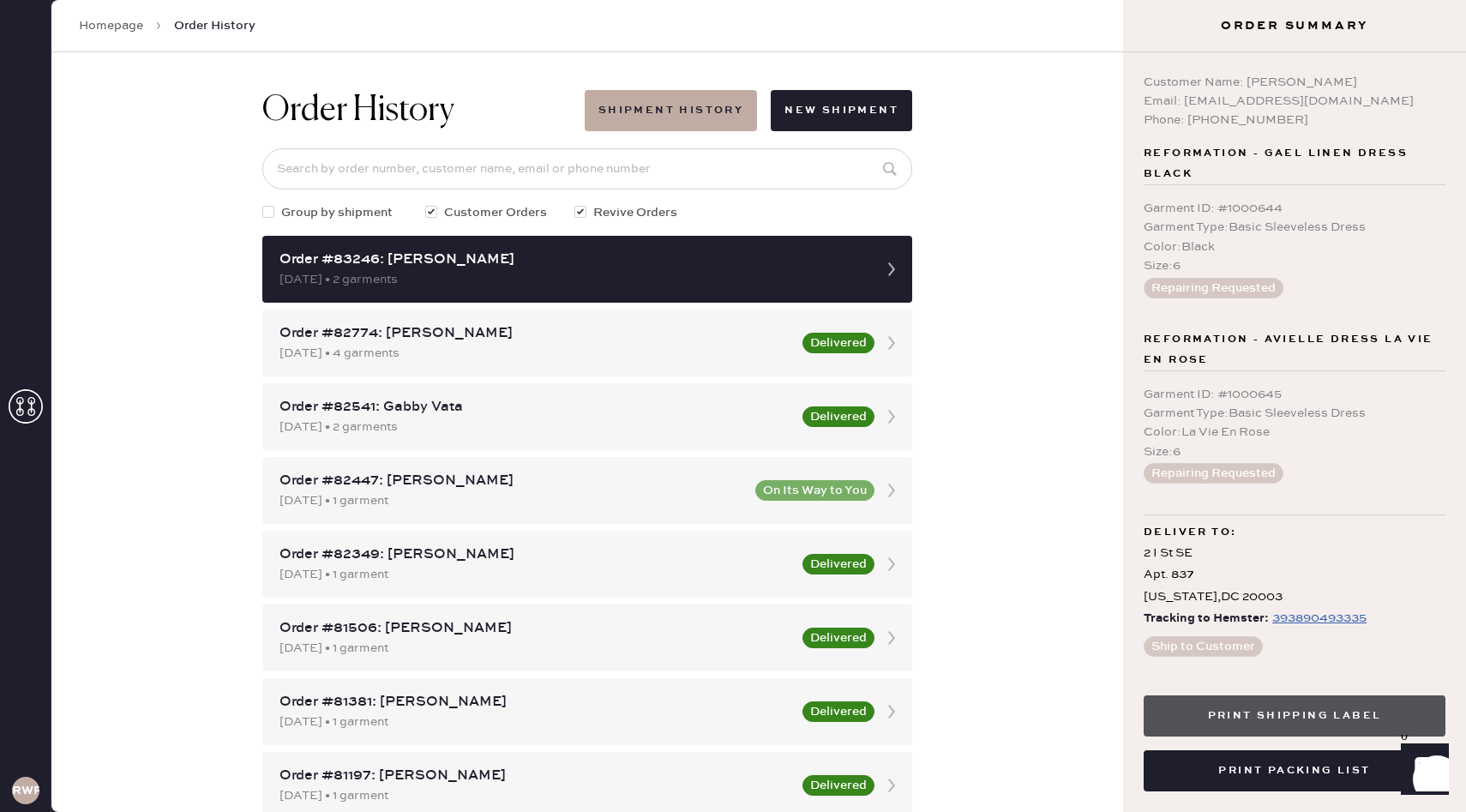
click at [1282, 719] on button "Print Shipping Label" at bounding box center [1295, 715] width 302 height 41
